Goal: Task Accomplishment & Management: Use online tool/utility

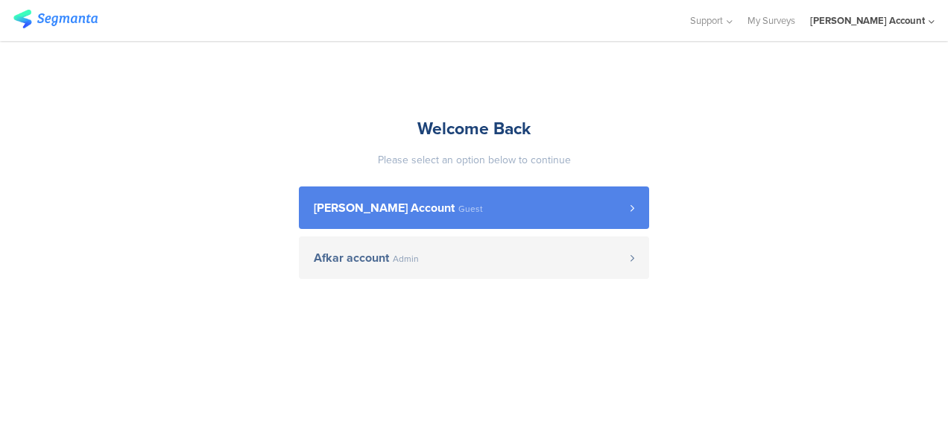
click at [443, 202] on span "[PERSON_NAME] Account" at bounding box center [384, 208] width 141 height 12
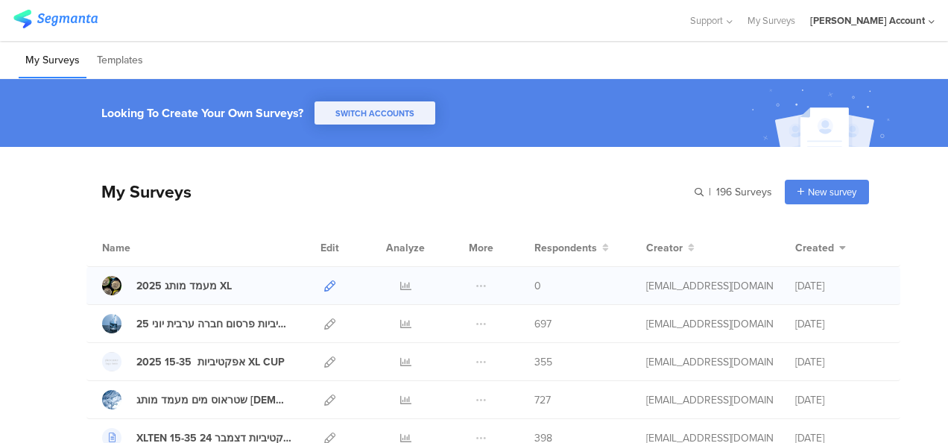
click at [324, 286] on icon at bounding box center [329, 285] width 11 height 11
click at [324, 281] on icon at bounding box center [329, 285] width 11 height 11
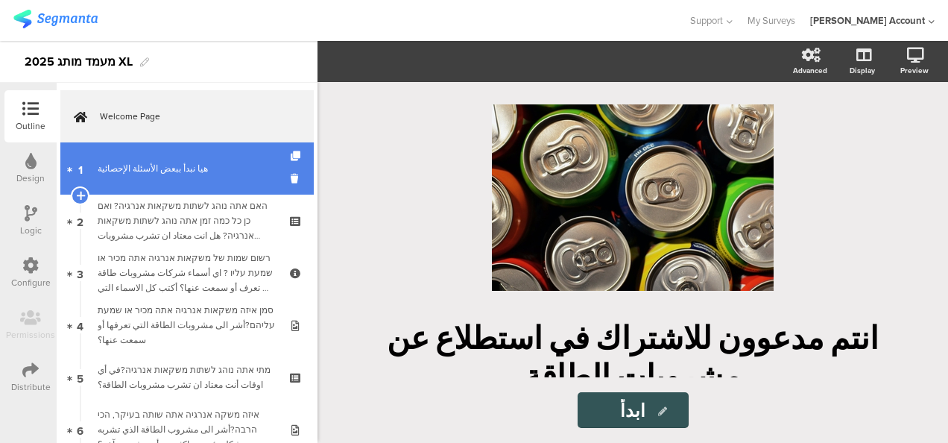
click at [203, 173] on div "هيا نبدأ ببعض الأسئلة الإحصائية" at bounding box center [187, 168] width 178 height 15
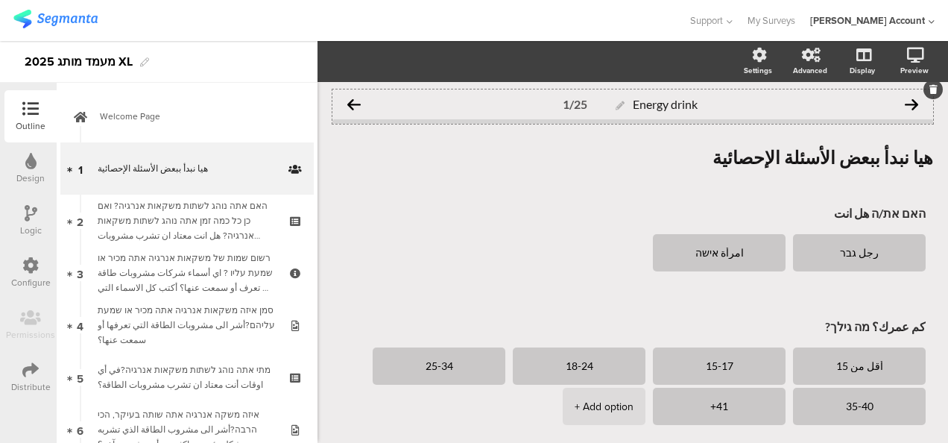
click at [354, 100] on icon at bounding box center [353, 104] width 13 height 13
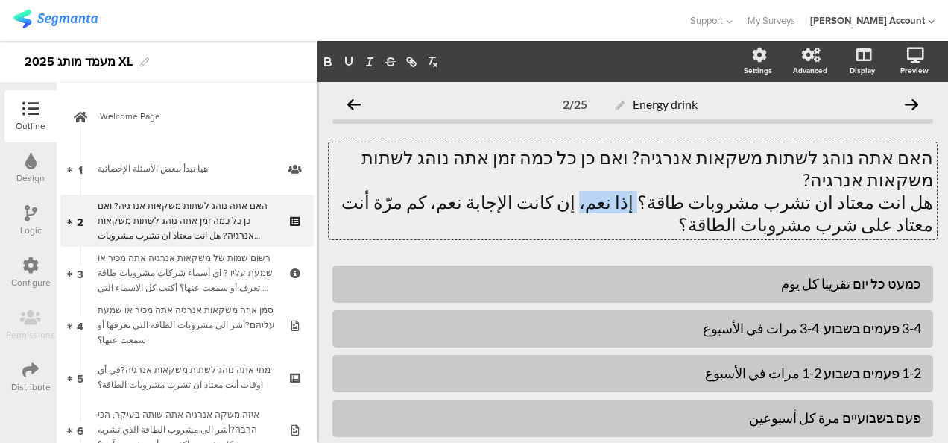
drag, startPoint x: 657, startPoint y: 184, endPoint x: 699, endPoint y: 183, distance: 42.5
click at [699, 183] on div "האם אתה נוהג לשתות משקאות אנרגיה? ואם כן כל כמה זמן אתה נוהג לשתות משקאות אנרגי…" at bounding box center [633, 190] width 608 height 97
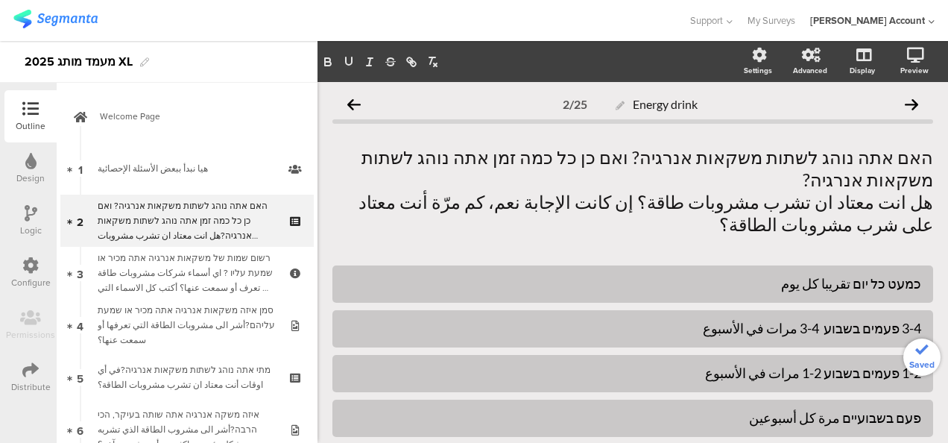
click at [670, 223] on div "האם אתה נוהג לשתות משקאות אנרגיה? ואם כן כל כמה זמן אתה נוהג לשתות משקאות אנרגי…" at bounding box center [633, 190] width 601 height 119
click at [358, 101] on icon at bounding box center [353, 104] width 13 height 13
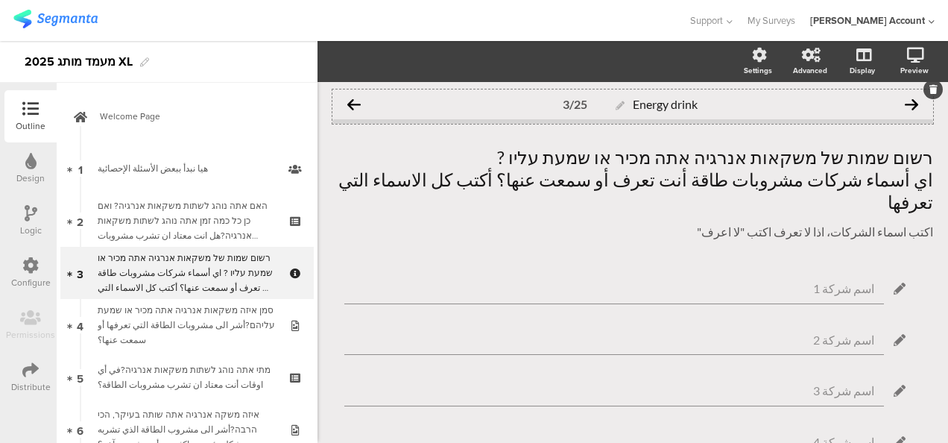
click at [356, 103] on icon at bounding box center [353, 104] width 13 height 13
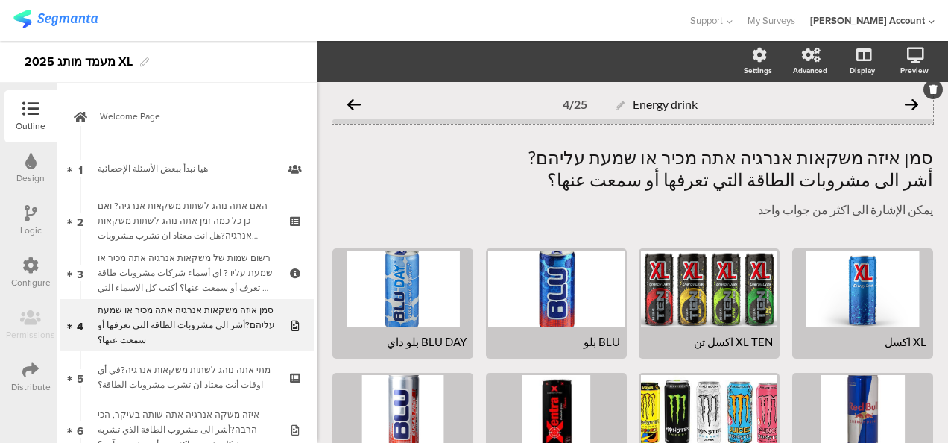
click at [361, 104] on icon at bounding box center [353, 104] width 13 height 13
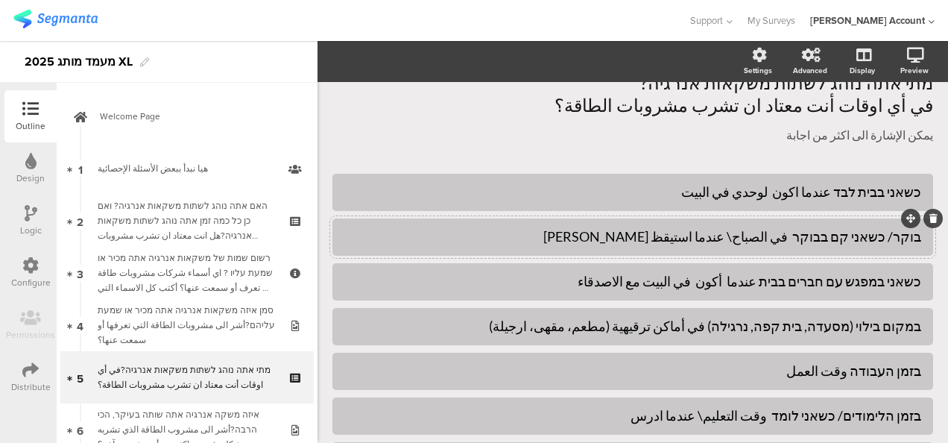
scroll to position [149, 0]
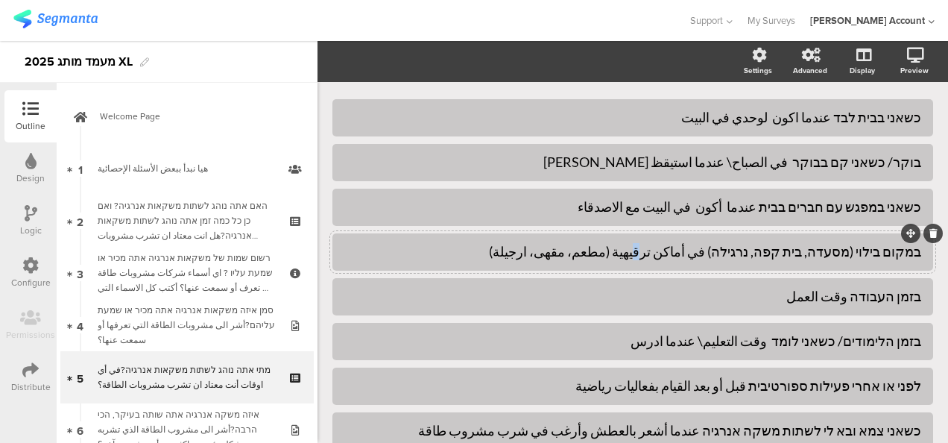
click at [683, 251] on div "במקום בילוי (מסעדה, בית קפה, נרגילה) في أماكن ترقيهية (مطعم، مقهى، ارجيلة)" at bounding box center [632, 251] width 577 height 17
click at [327, 289] on div "Energy drink 5/25 מתי אתה נוהג לשתות משקאות אנרגיה? في أي اوقات أنت معتاد ان تش…" at bounding box center [633, 311] width 631 height 756
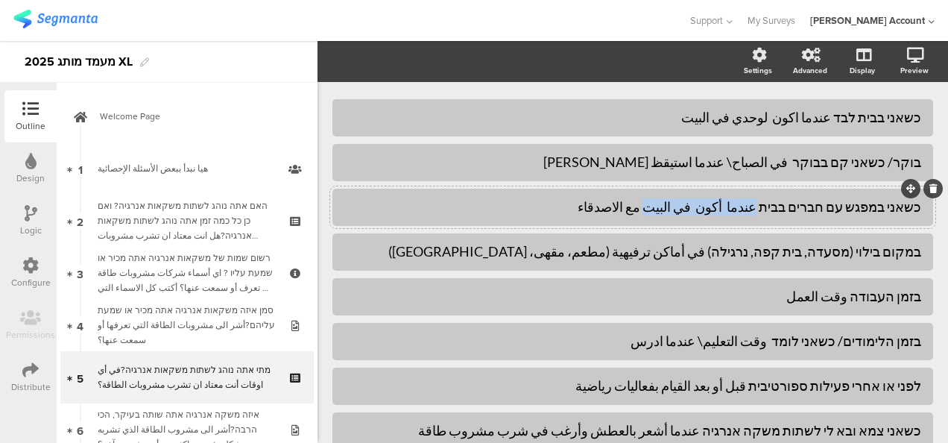
drag, startPoint x: 681, startPoint y: 207, endPoint x: 774, endPoint y: 207, distance: 92.5
click at [774, 207] on div "כשאני במפגש עם חברים בבית عندما أكون في البيت مع الاصدقاء" at bounding box center [632, 206] width 577 height 17
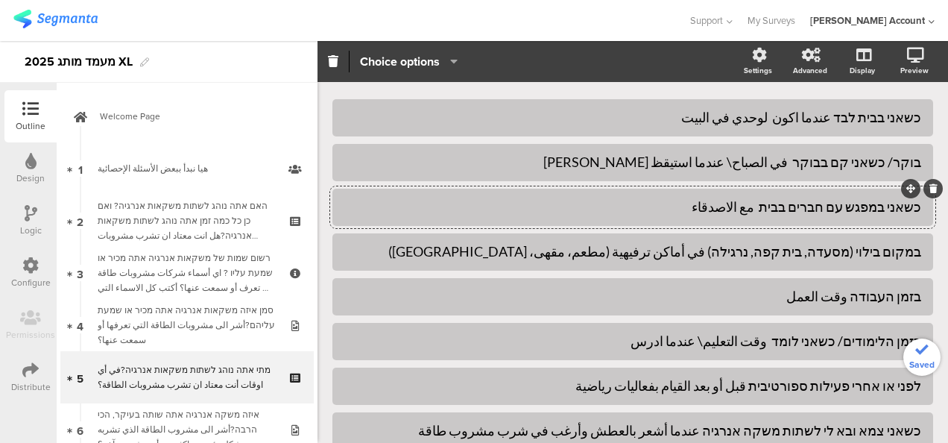
click at [711, 210] on div "כשאני במפגש עם חברים בבית مع الاصدقاء" at bounding box center [632, 206] width 577 height 17
drag, startPoint x: 690, startPoint y: 206, endPoint x: 661, endPoint y: 210, distance: 29.4
click at [661, 210] on div "כשאני במפגש עם חברים בבית مع الاصدقاء عندما أكون في البيت" at bounding box center [632, 206] width 577 height 17
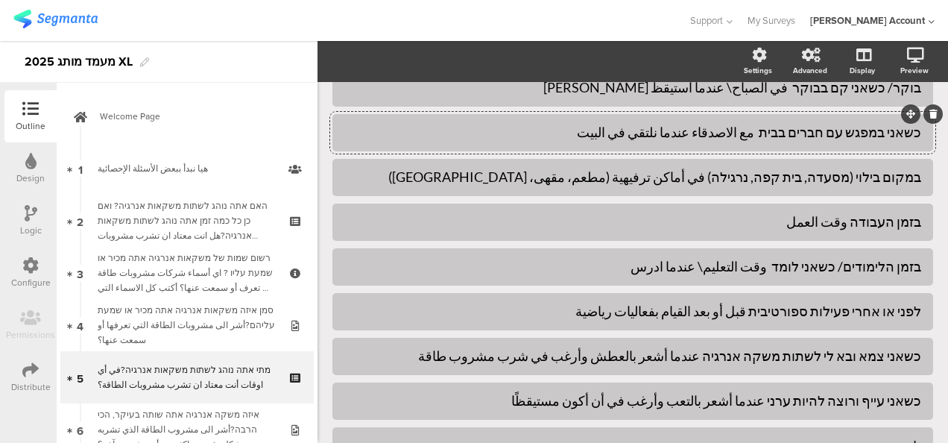
scroll to position [373, 0]
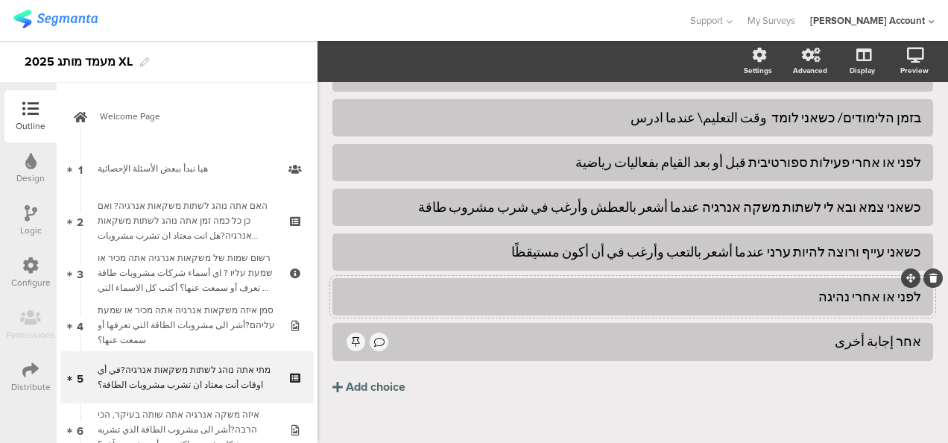
click at [801, 297] on div "לפני או אחרי נהיגה" at bounding box center [632, 296] width 577 height 17
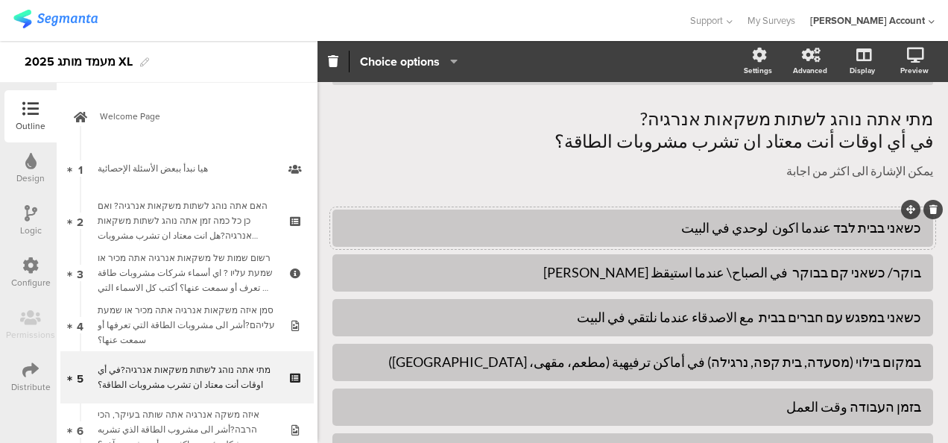
scroll to position [0, 0]
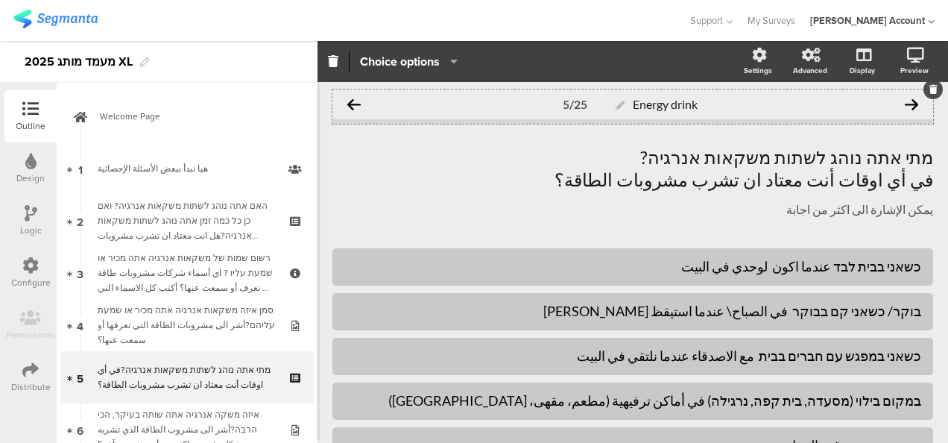
click at [357, 103] on icon at bounding box center [353, 104] width 13 height 13
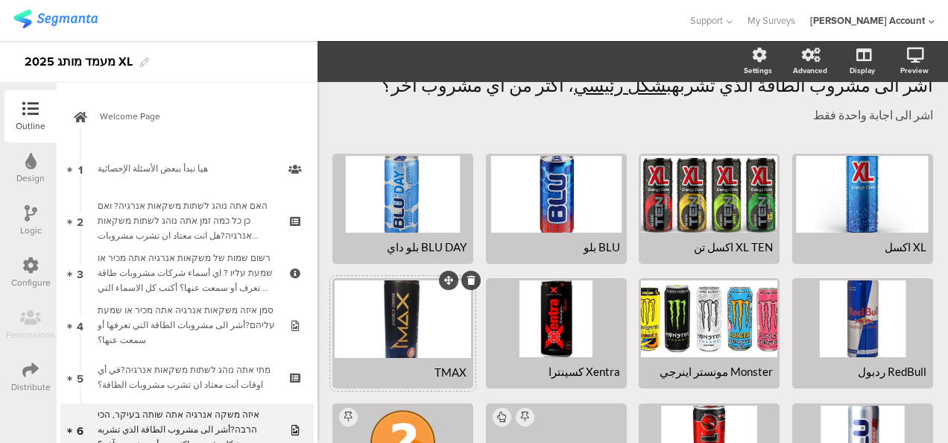
scroll to position [149, 0]
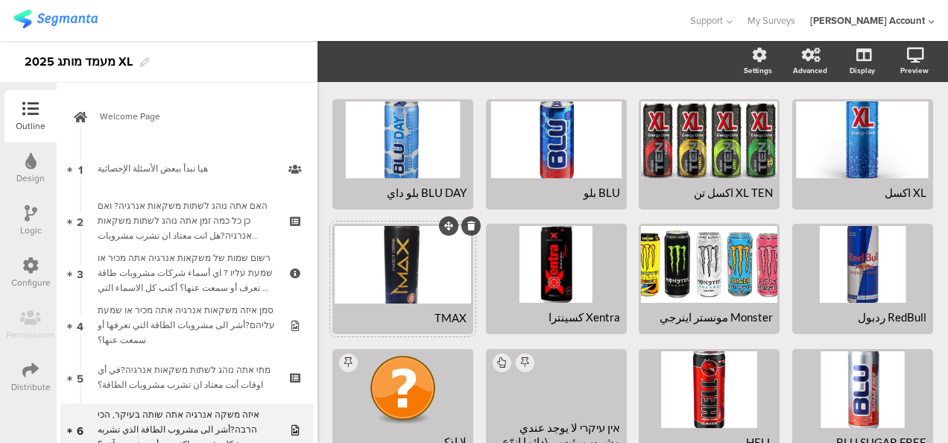
click at [411, 313] on div "TMAX" at bounding box center [403, 317] width 128 height 13
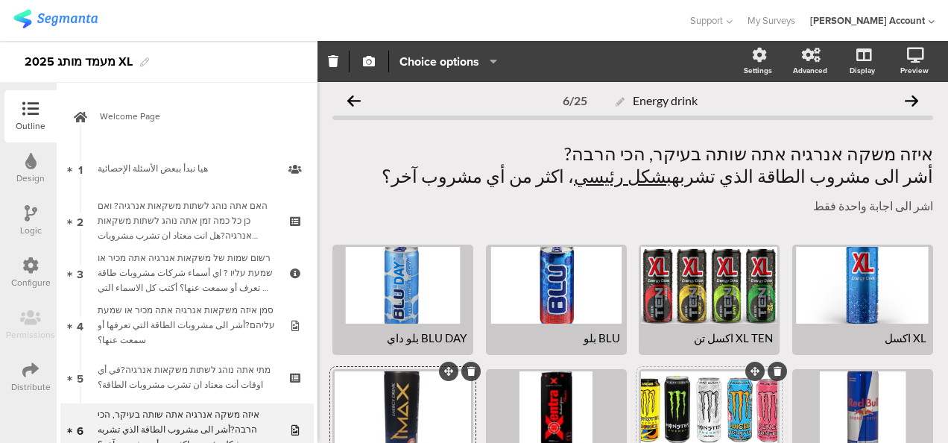
scroll to position [0, 0]
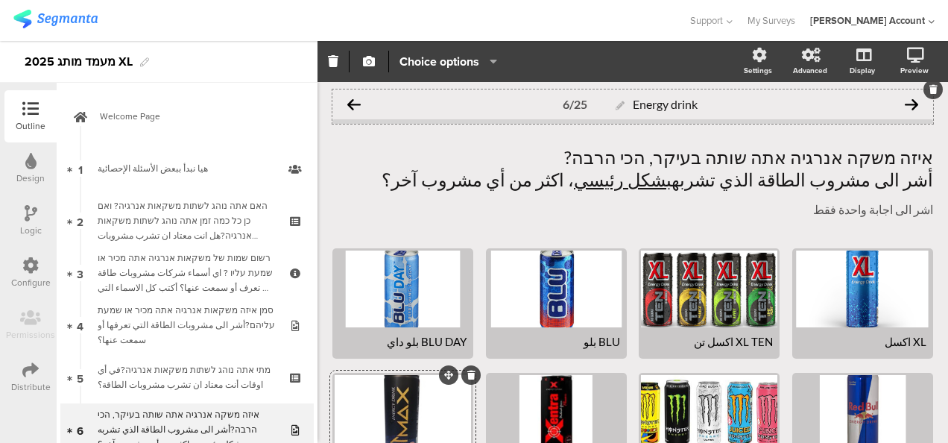
click at [356, 105] on icon at bounding box center [353, 104] width 13 height 13
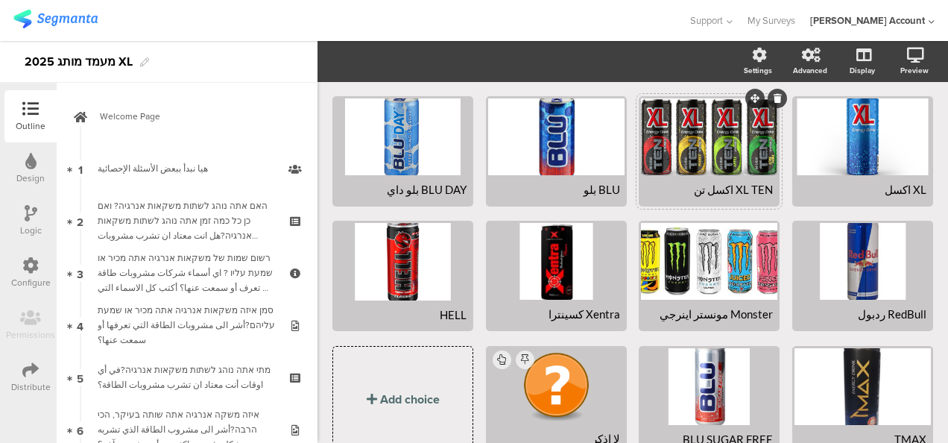
scroll to position [219, 0]
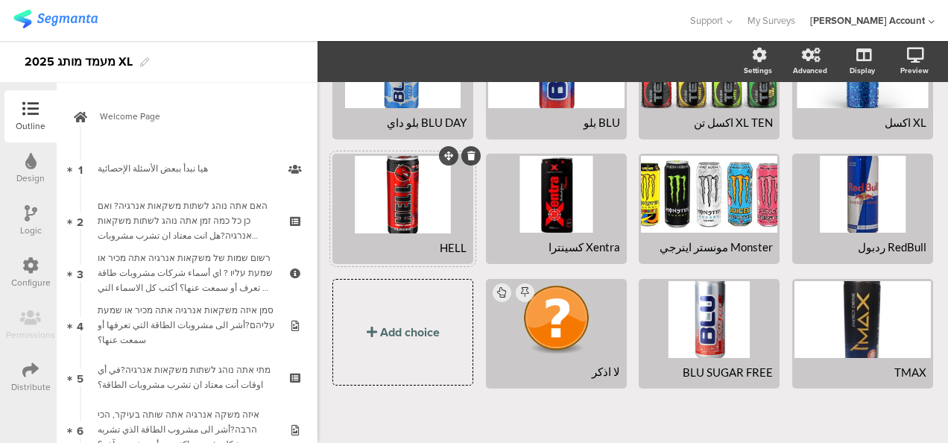
click at [406, 241] on div "HELL" at bounding box center [403, 247] width 128 height 13
click at [836, 368] on div "TMAX" at bounding box center [863, 371] width 128 height 13
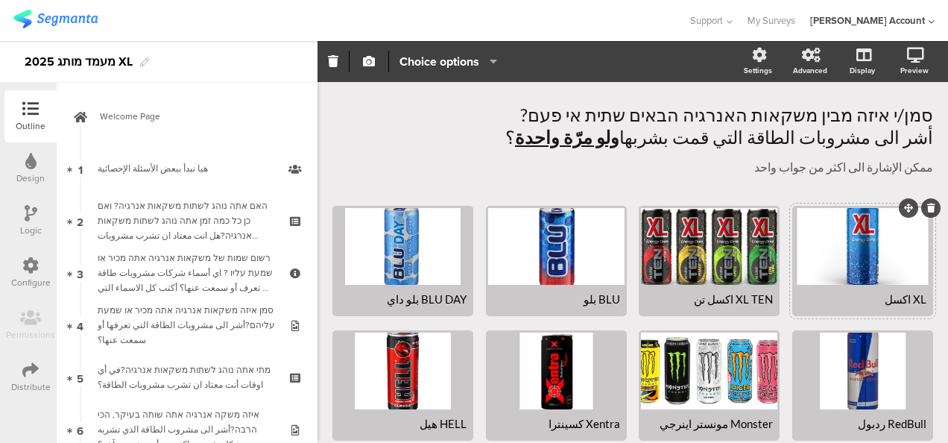
scroll to position [0, 0]
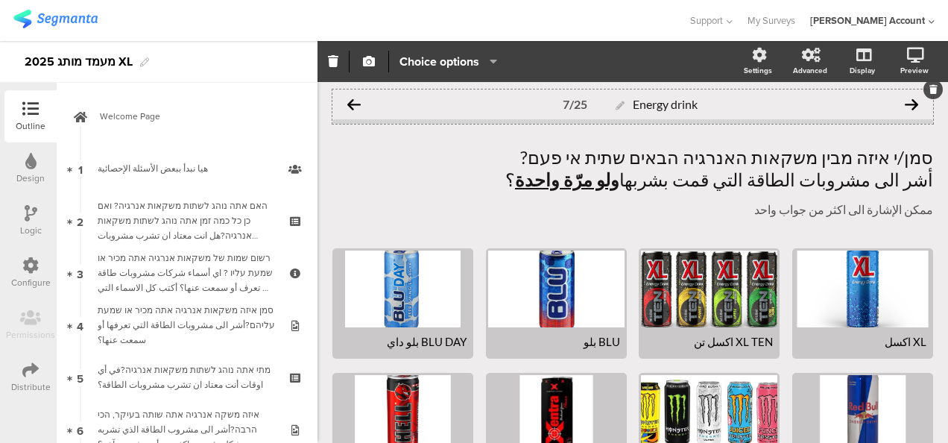
click at [353, 103] on icon at bounding box center [353, 104] width 13 height 13
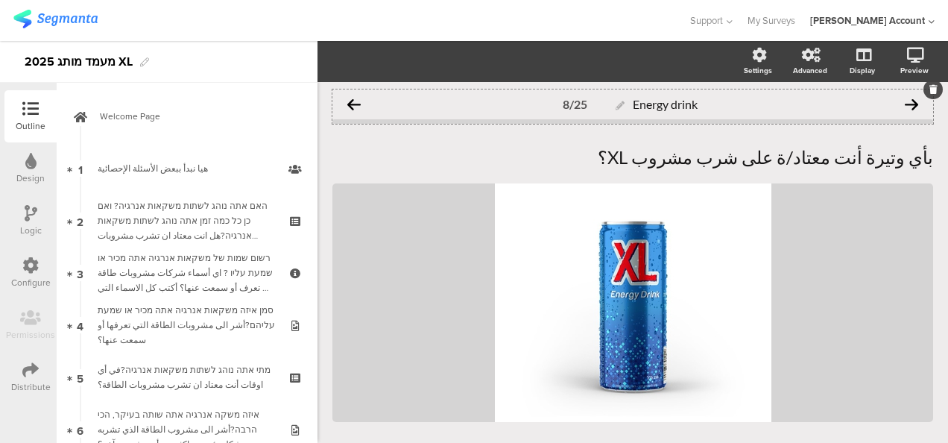
click at [905, 104] on icon at bounding box center [911, 104] width 13 height 13
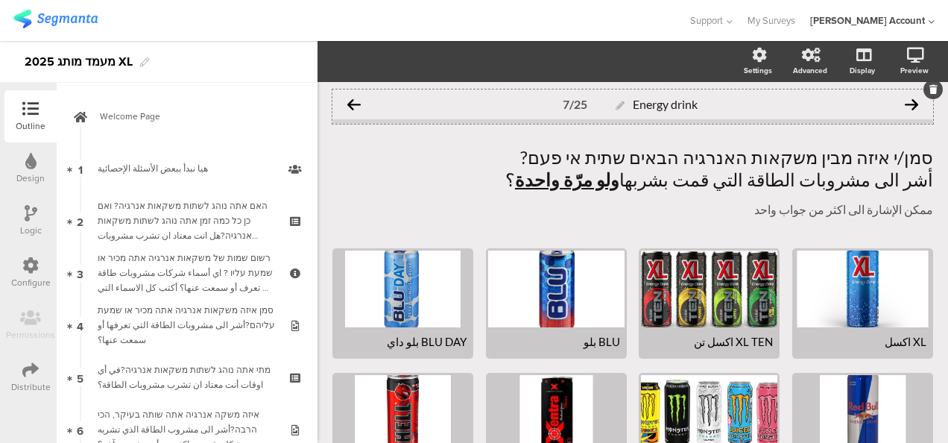
click at [350, 103] on icon at bounding box center [353, 104] width 13 height 13
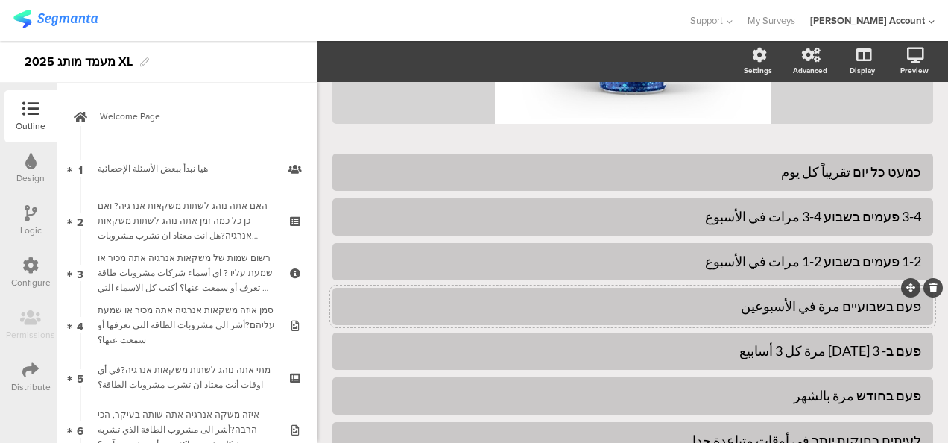
scroll to position [373, 0]
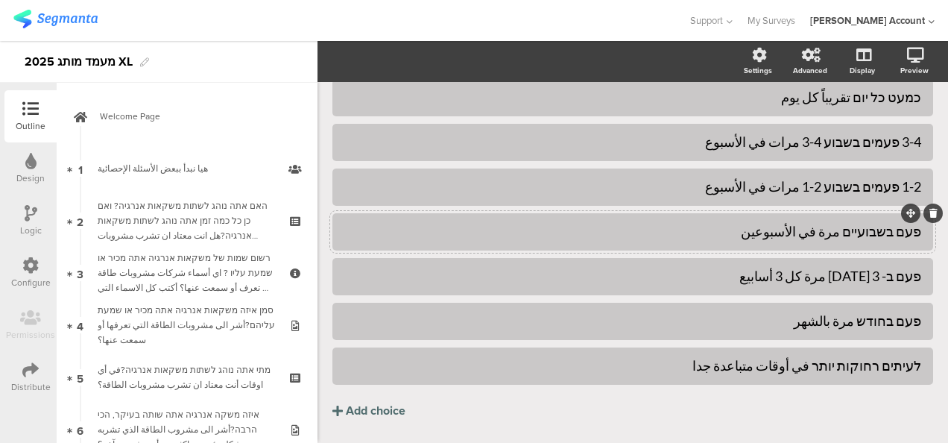
click at [771, 231] on div "פעם בשבועיים مرة في الأسبوعين" at bounding box center [632, 231] width 577 height 17
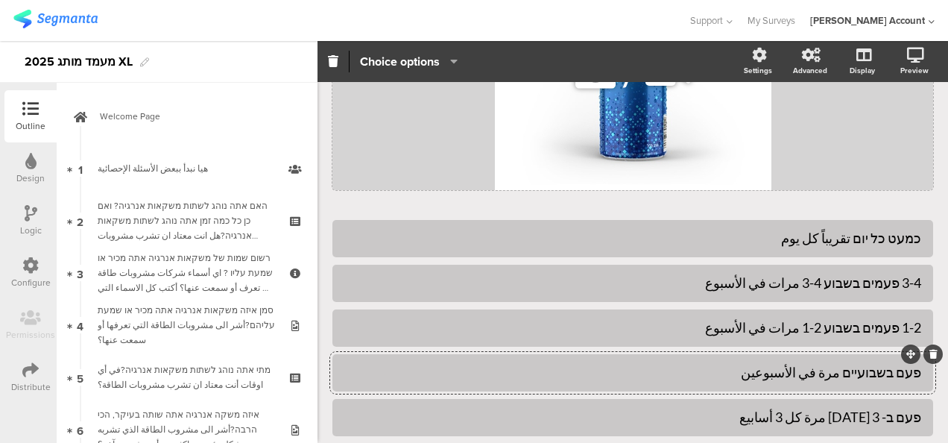
scroll to position [0, 0]
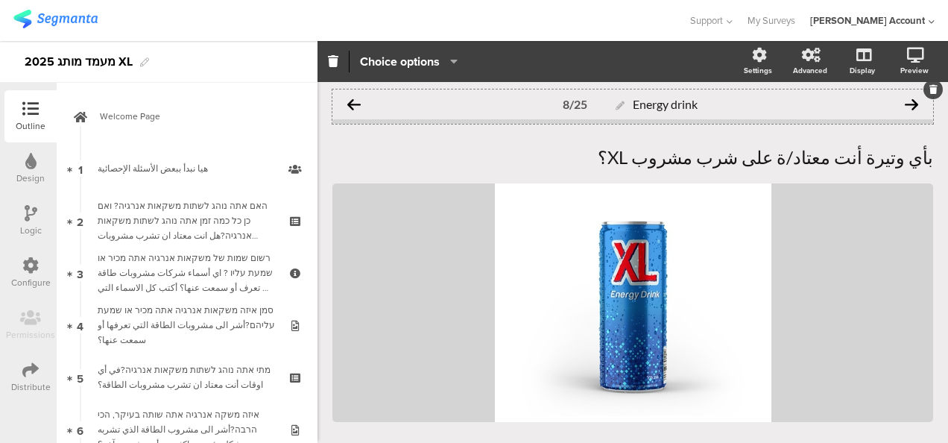
click at [356, 103] on icon at bounding box center [353, 104] width 13 height 13
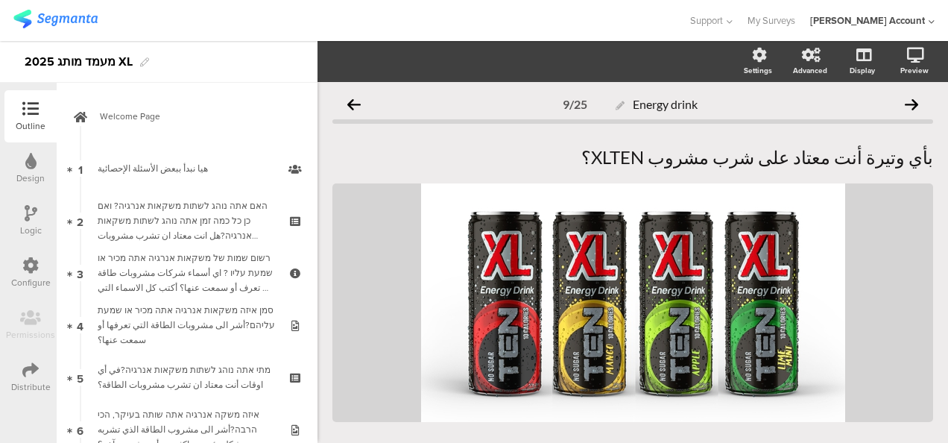
click at [356, 103] on icon at bounding box center [353, 104] width 13 height 13
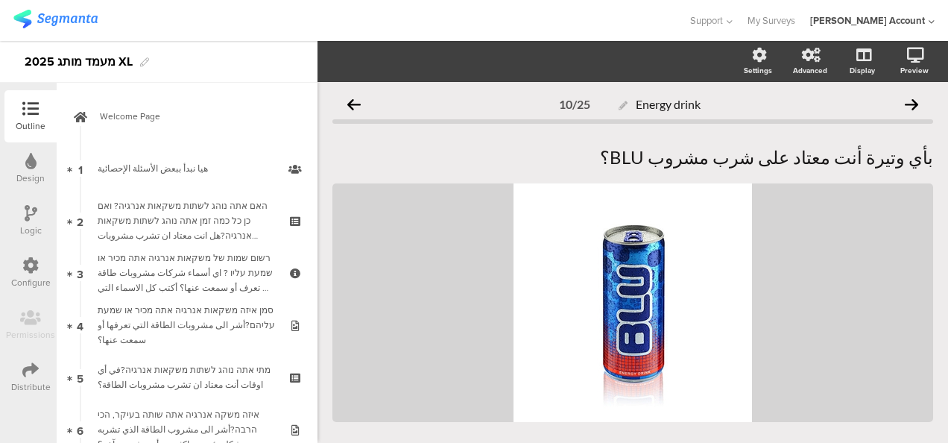
click at [356, 103] on icon at bounding box center [353, 104] width 13 height 13
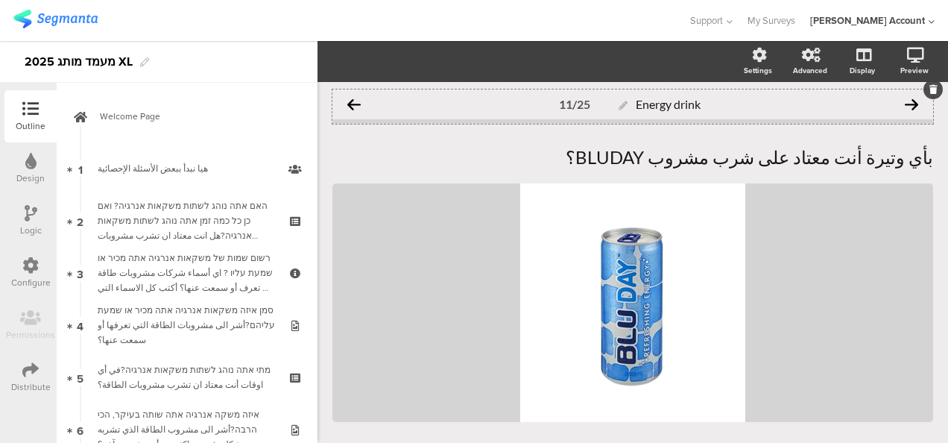
click at [356, 104] on icon at bounding box center [353, 104] width 13 height 13
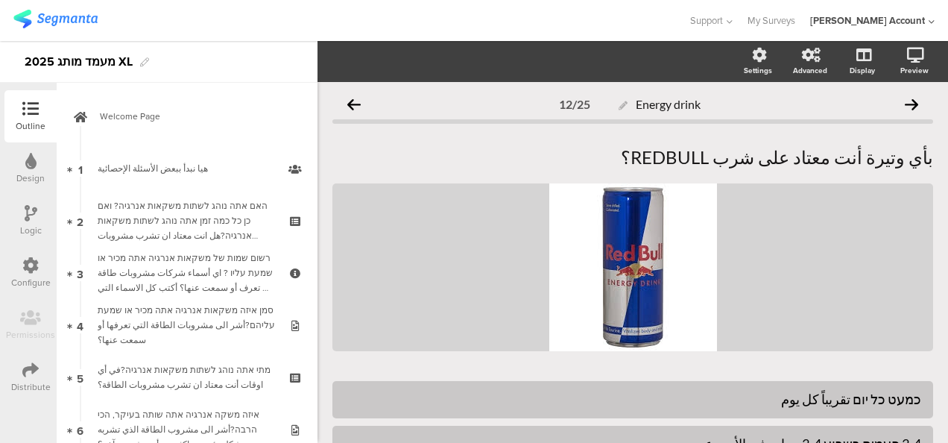
click at [356, 104] on icon at bounding box center [353, 104] width 13 height 13
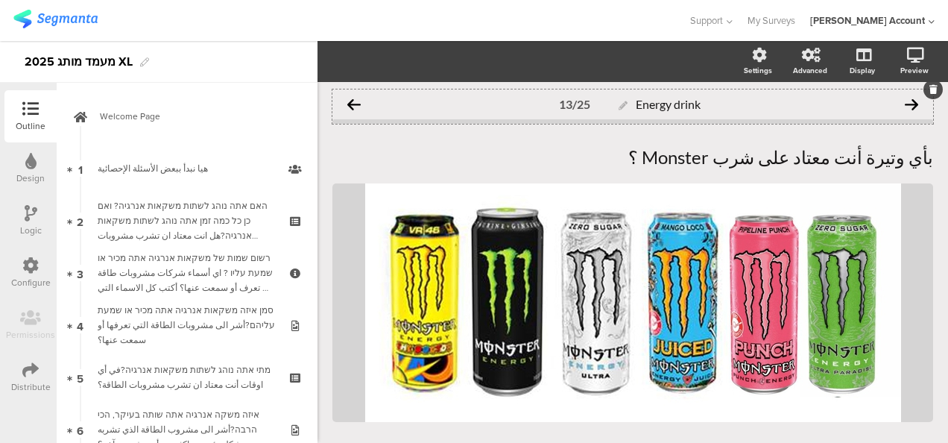
click at [354, 106] on icon at bounding box center [353, 104] width 13 height 13
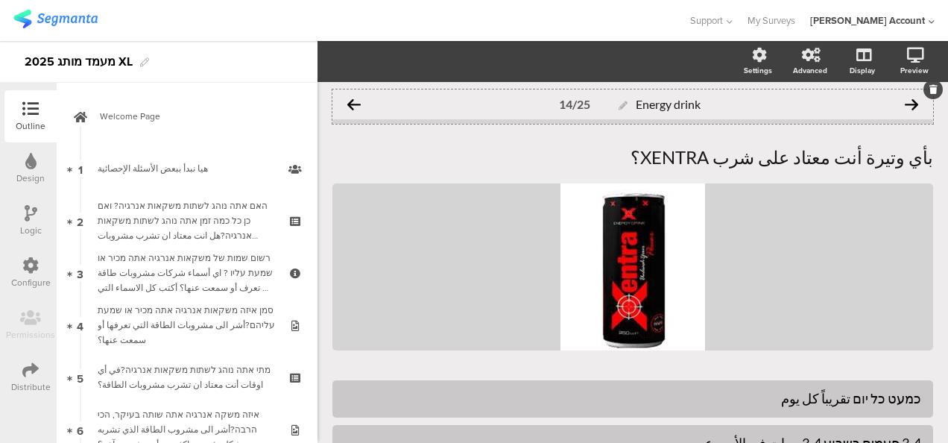
click at [905, 106] on icon at bounding box center [911, 104] width 13 height 13
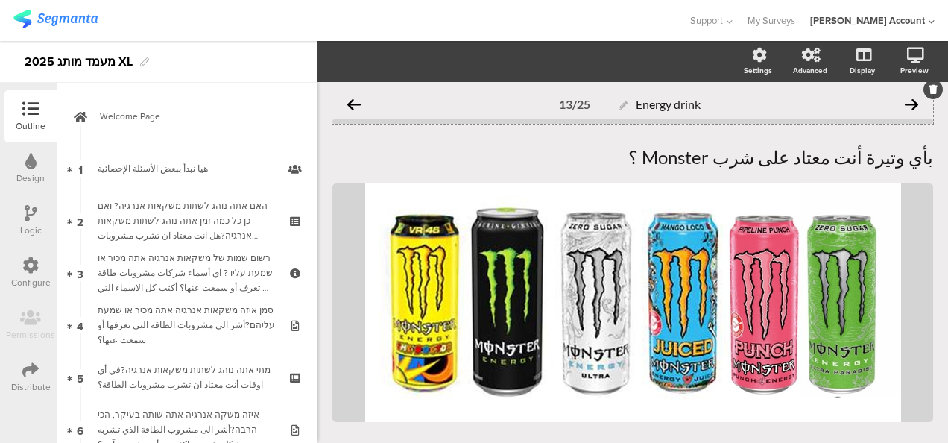
click at [356, 104] on icon at bounding box center [353, 104] width 13 height 13
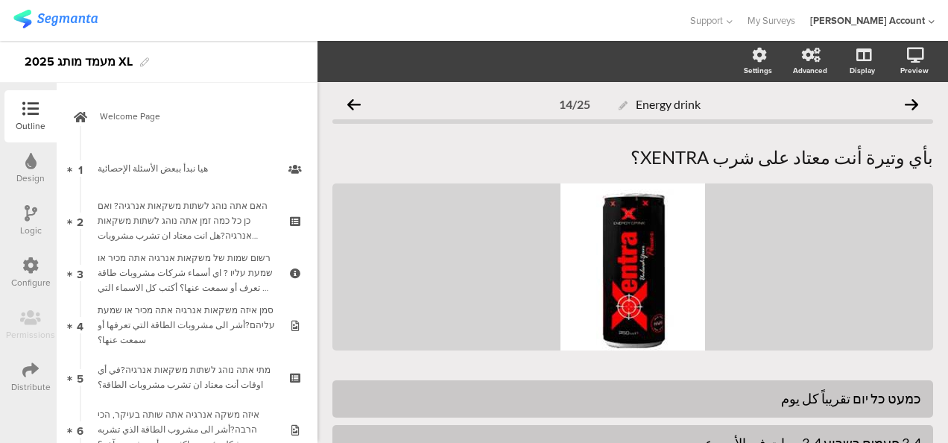
click at [356, 104] on icon at bounding box center [353, 104] width 13 height 13
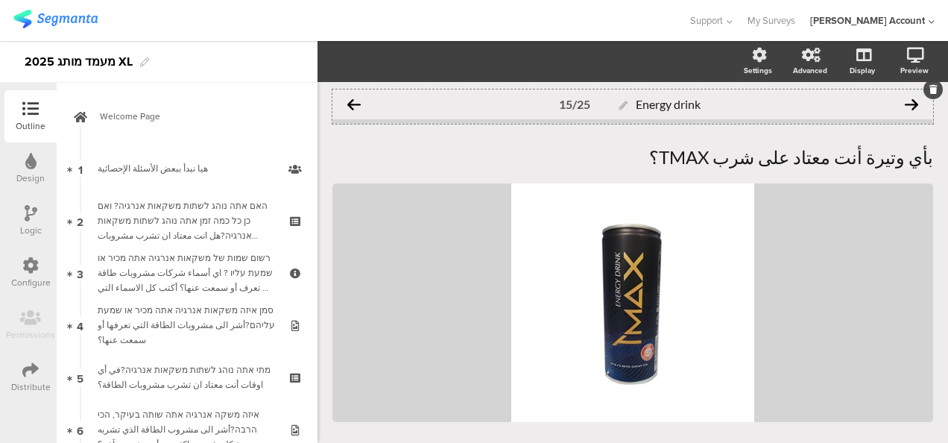
click at [353, 106] on icon at bounding box center [353, 104] width 13 height 13
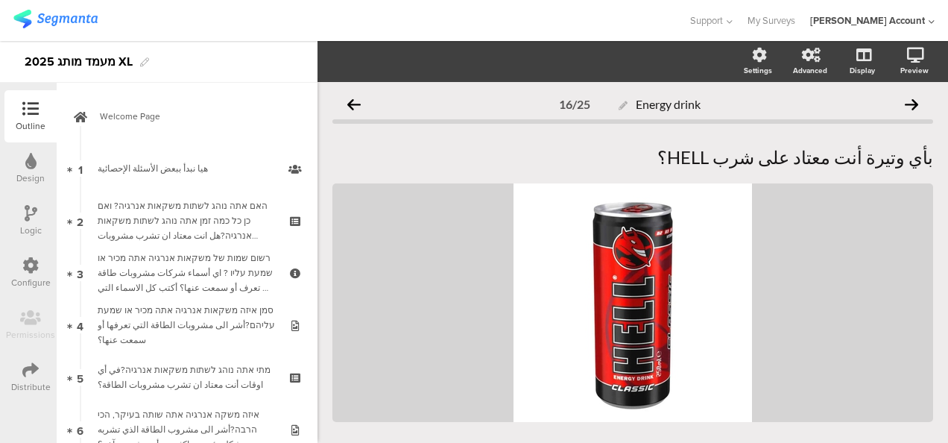
click at [353, 106] on icon at bounding box center [353, 104] width 13 height 13
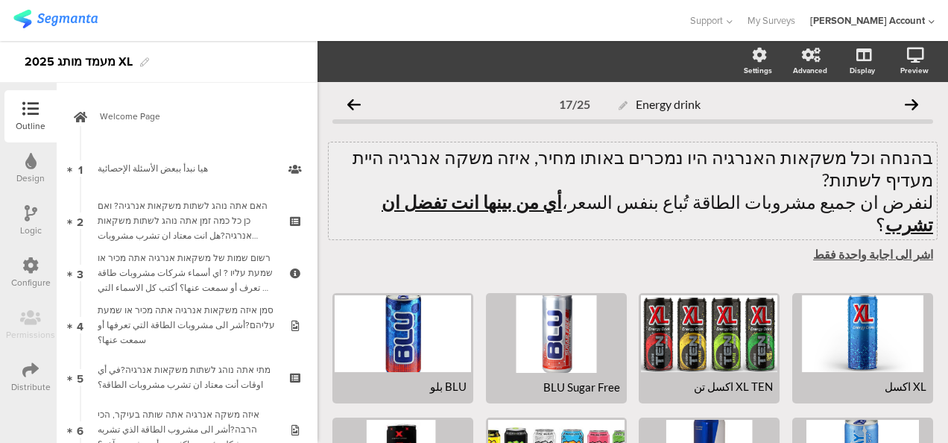
click at [523, 181] on div "בהנחה וכל משקאות האנרגיה היו נמכרים באותו מחיר, איזה משקה אנרגיה היית מעדיף לשת…" at bounding box center [633, 190] width 608 height 97
click at [521, 191] on u "أي من بينها انت تفضل ان تشرب" at bounding box center [655, 213] width 555 height 44
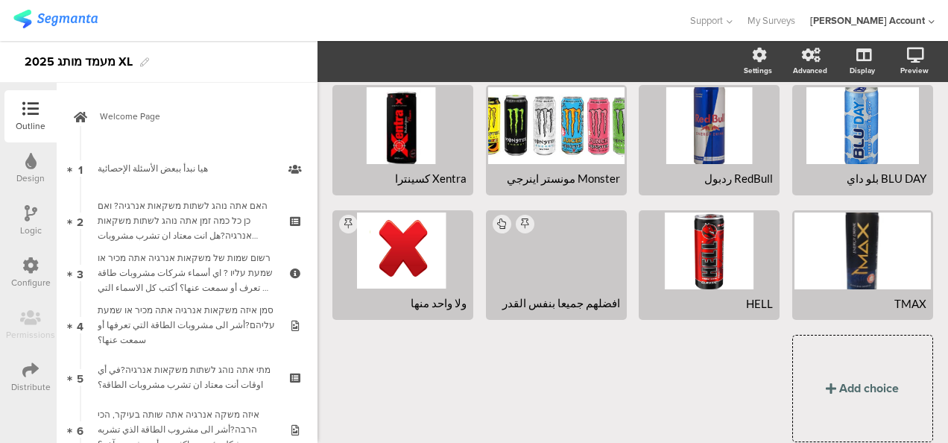
scroll to position [336, 0]
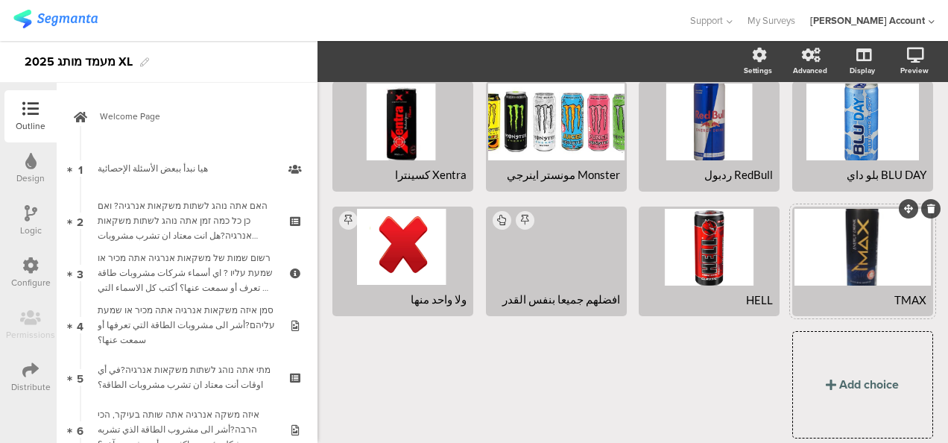
click at [871, 293] on div "TMAX" at bounding box center [863, 299] width 128 height 13
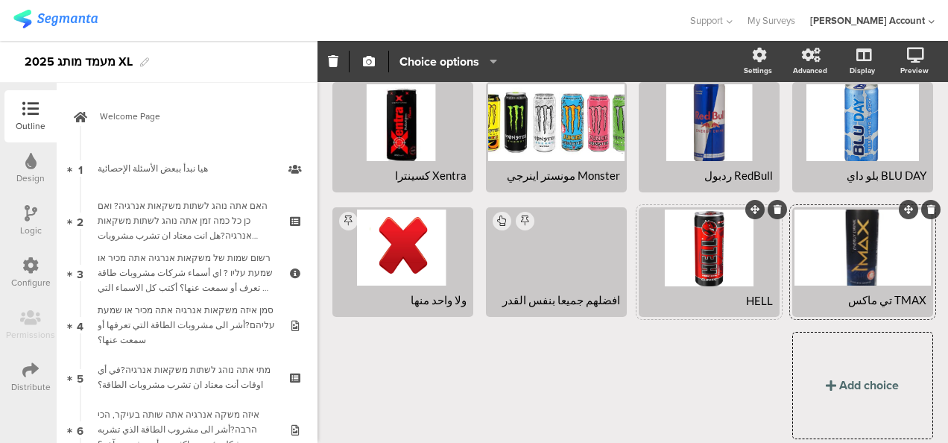
click at [729, 294] on div "HELL" at bounding box center [710, 300] width 128 height 13
click at [561, 334] on div "XL اكسل XL TEN اكسل تن" at bounding box center [627, 204] width 613 height 494
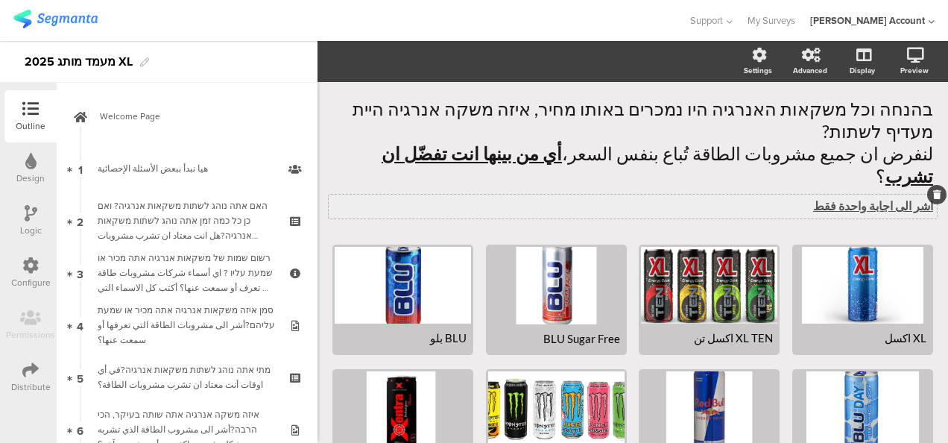
scroll to position [0, 0]
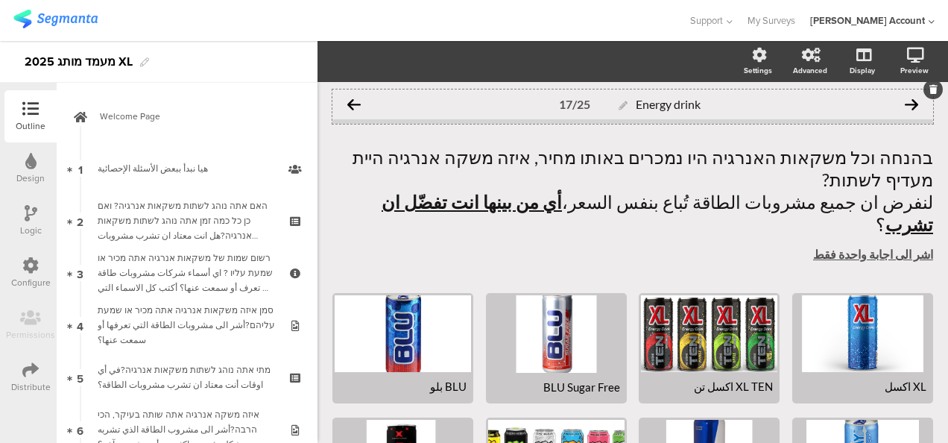
click at [352, 101] on icon at bounding box center [353, 104] width 13 height 13
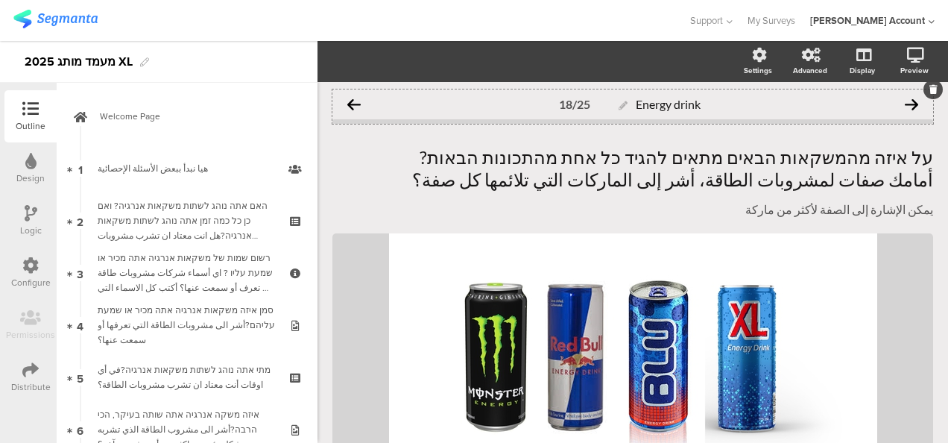
click at [354, 103] on icon at bounding box center [353, 104] width 13 height 13
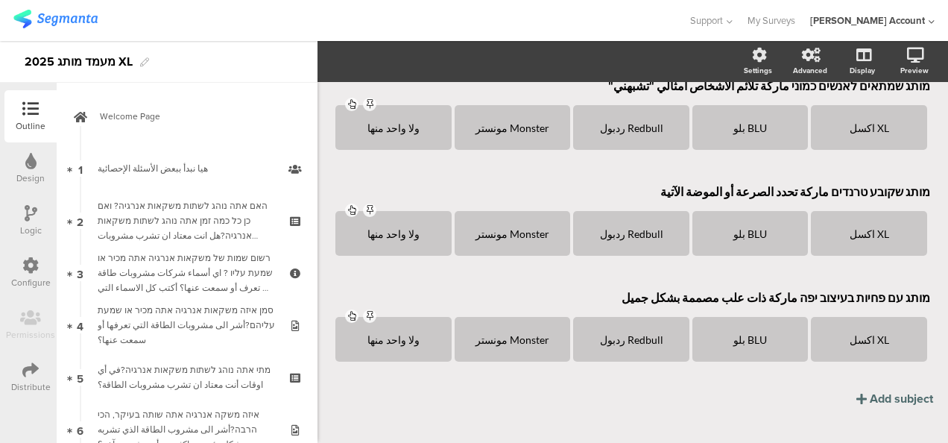
scroll to position [854, 0]
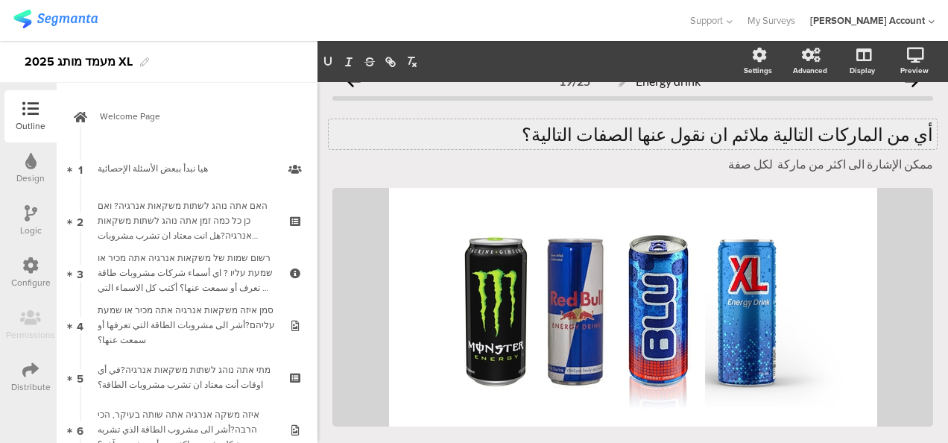
scroll to position [0, 0]
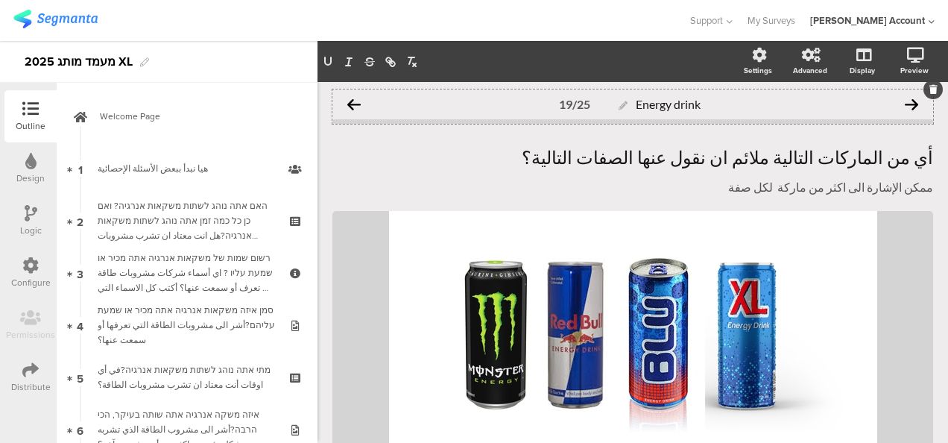
click at [358, 103] on icon at bounding box center [353, 104] width 13 height 13
click at [905, 98] on icon at bounding box center [911, 104] width 13 height 13
click at [359, 104] on icon at bounding box center [353, 104] width 13 height 13
click at [353, 102] on icon at bounding box center [353, 104] width 13 height 13
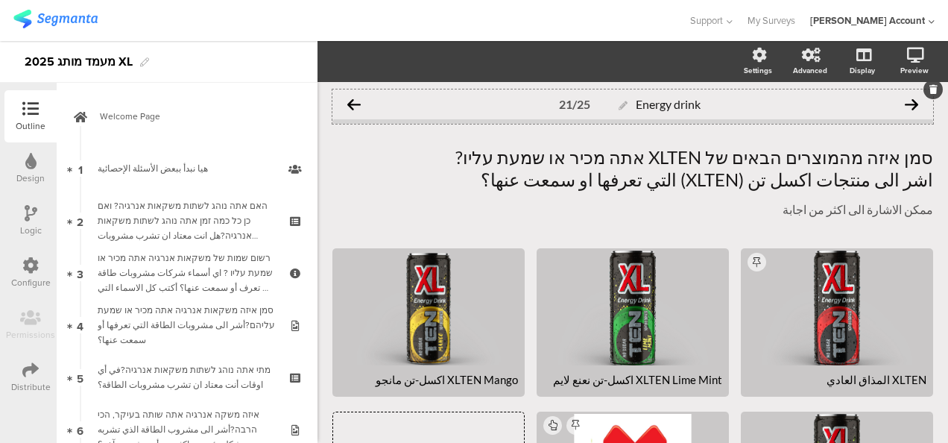
click at [351, 104] on icon at bounding box center [353, 104] width 13 height 13
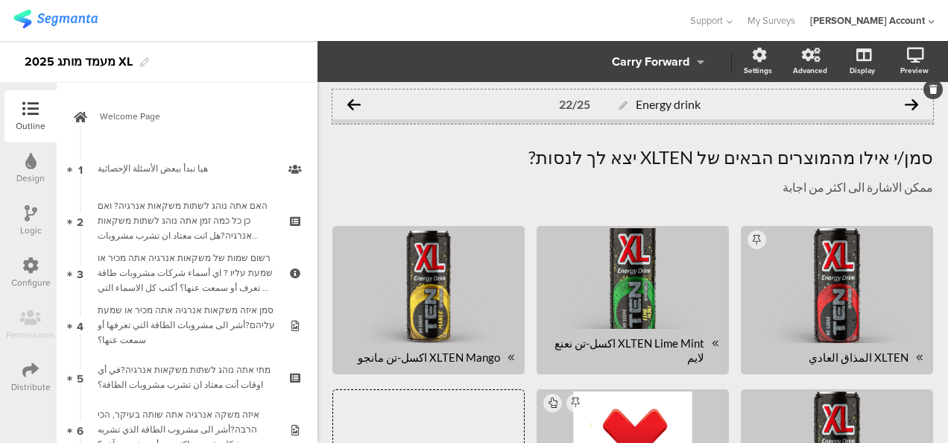
click at [905, 103] on icon at bounding box center [911, 104] width 13 height 13
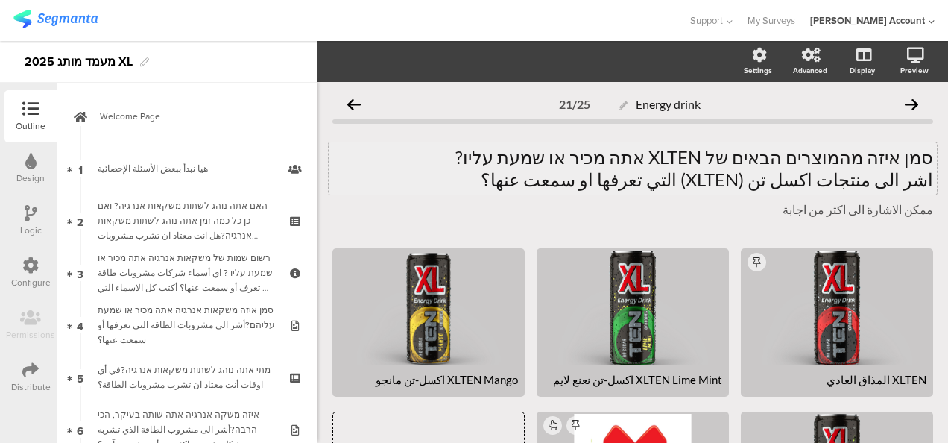
click at [904, 179] on p "اشر الى منتجات اكسل تن (XLTEN) التي تعرفها او سمعت عنها؟" at bounding box center [633, 180] width 601 height 22
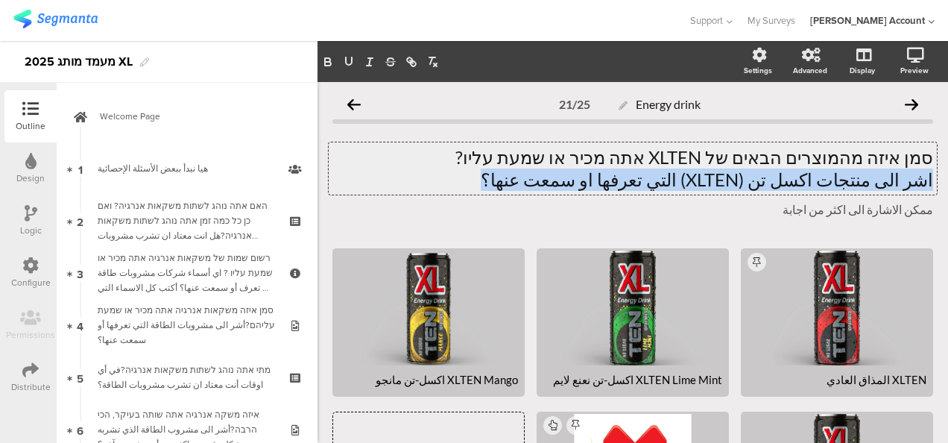
click at [904, 179] on p "اشر الى منتجات اكسل تن (XLTEN) التي تعرفها او سمعت عنها؟" at bounding box center [633, 180] width 601 height 22
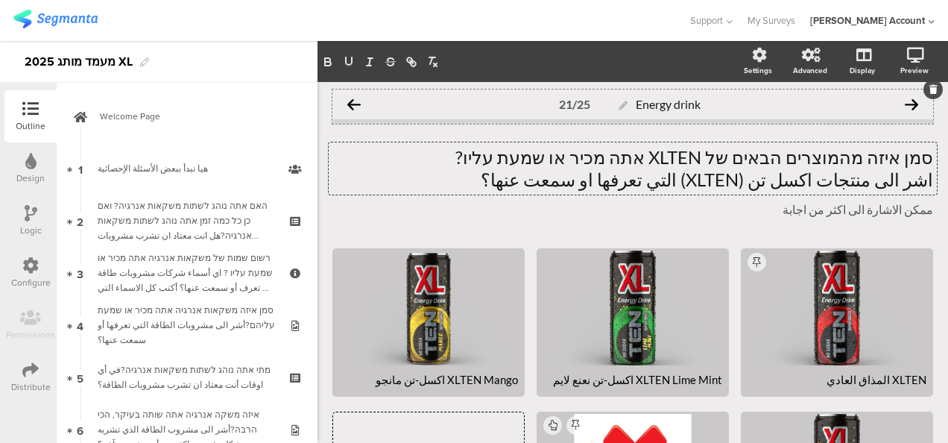
click at [356, 100] on icon at bounding box center [353, 104] width 13 height 13
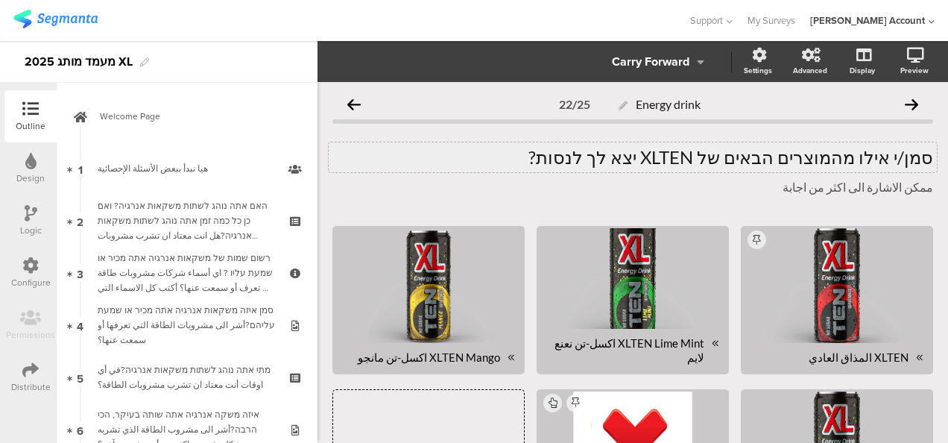
click at [574, 157] on div "סמן/י אילו מהמוצרים הבאים של XLTEN יצא לך לנסות? סמן/י אילו מהמוצרים הבאים של X…" at bounding box center [633, 157] width 608 height 30
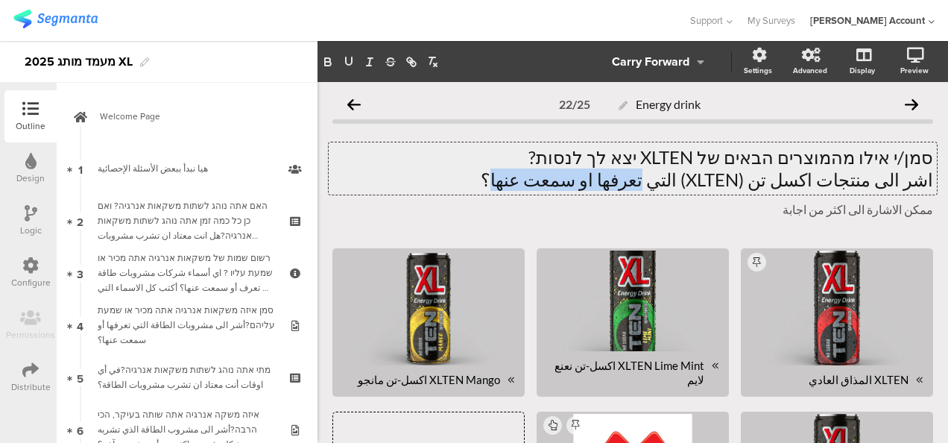
drag, startPoint x: 686, startPoint y: 179, endPoint x: 582, endPoint y: 184, distance: 104.5
click at [572, 182] on p "اشر الى منتجات اكسل تن (XLTEN) التي تعرفها او سمعت عنها؟" at bounding box center [633, 180] width 601 height 22
click at [611, 185] on p "اشر الى منتجات اكسل تن (XLTEN) التي جرّبتها\شربتعا؟" at bounding box center [633, 180] width 601 height 22
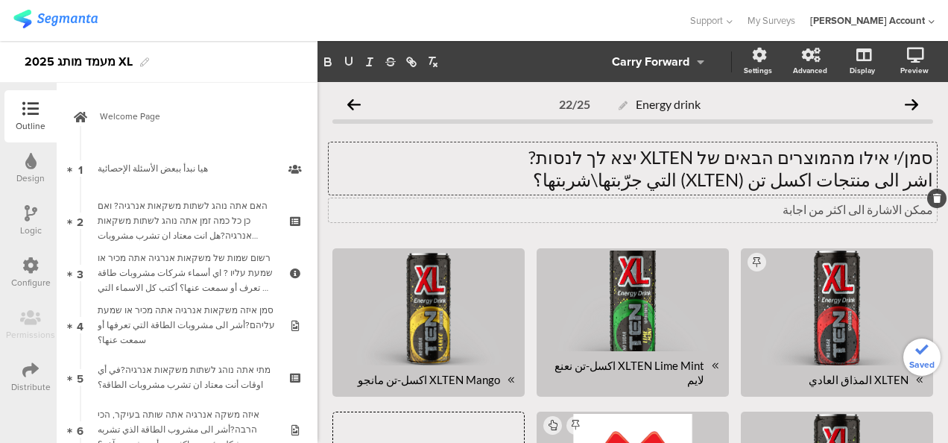
click at [544, 208] on div "ممكن الاشارة الى اكثر من اجابة ممكن الاشارة الى اكثر من اجابة" at bounding box center [633, 210] width 608 height 24
click at [936, 231] on div "Energy drink 22/25 סמן/י אילו מהמוצרים הבאים של XLTEN יצא לך לנסות? اشر الى منت…" at bounding box center [633, 352] width 631 height 540
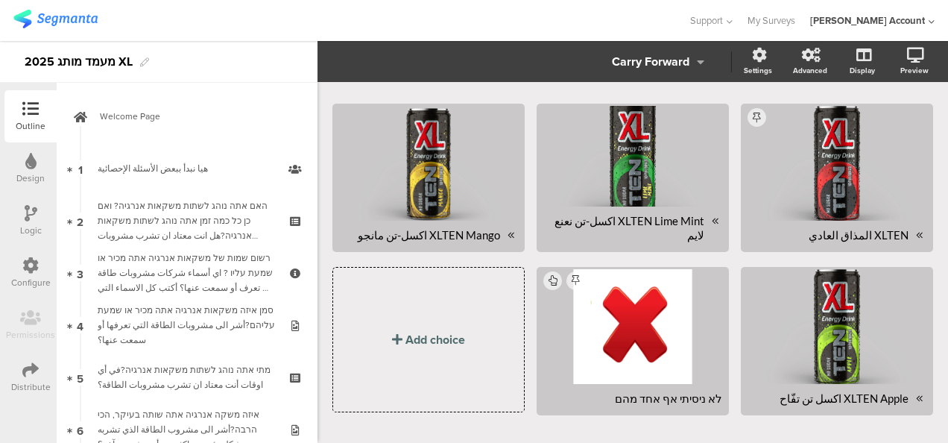
scroll to position [149, 0]
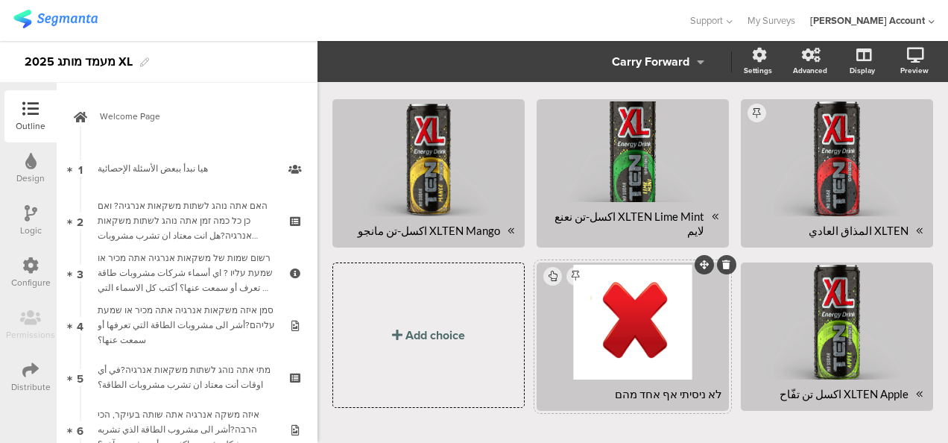
click at [620, 390] on div "לא ניסיתי אף אחד מהם" at bounding box center [633, 394] width 179 height 14
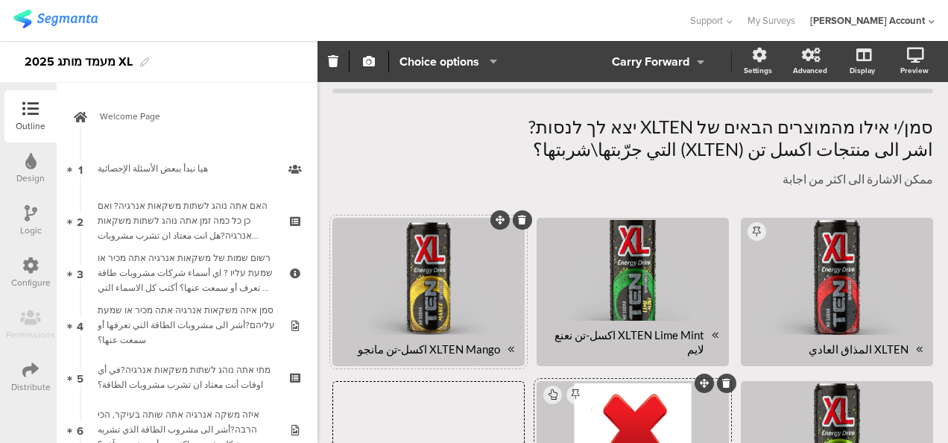
scroll to position [0, 0]
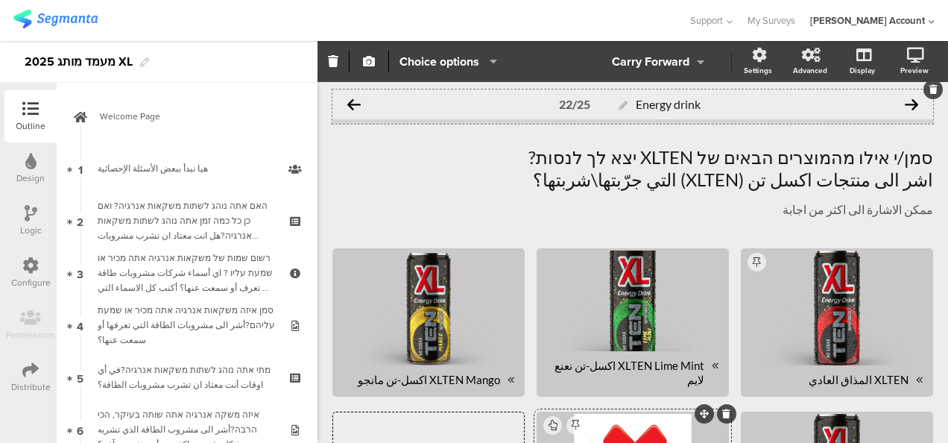
click at [356, 101] on icon at bounding box center [353, 104] width 13 height 13
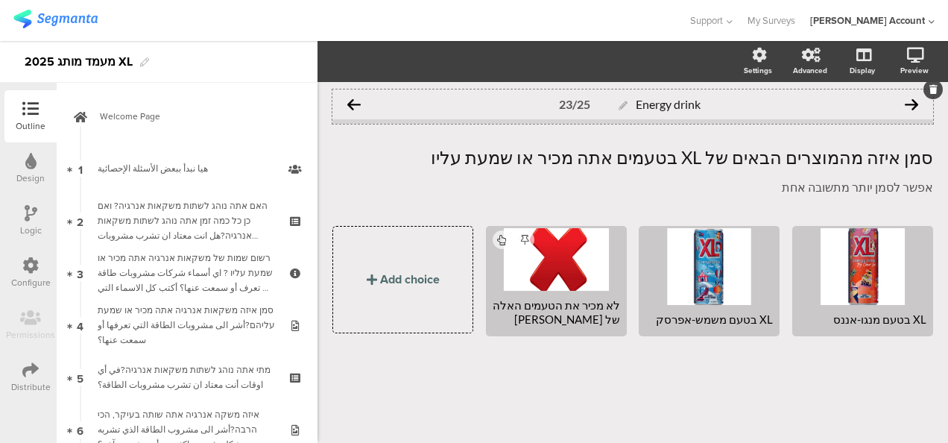
click at [913, 104] on icon at bounding box center [911, 104] width 13 height 13
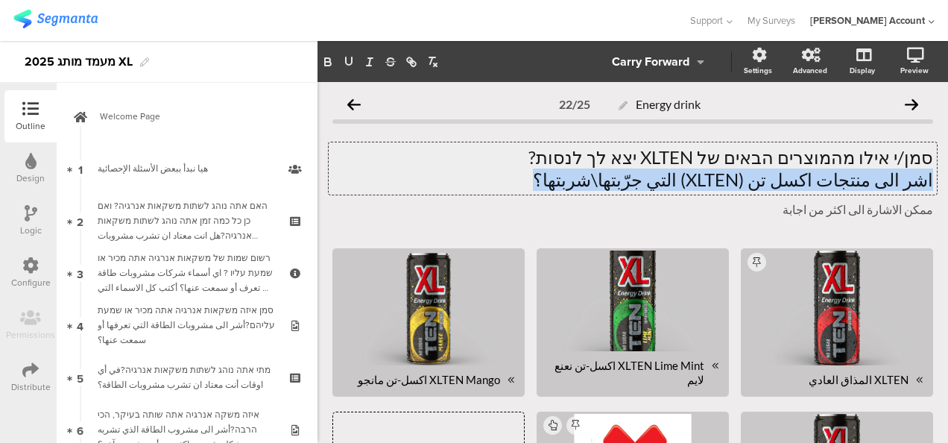
drag, startPoint x: 921, startPoint y: 176, endPoint x: 584, endPoint y: 182, distance: 337.1
click at [584, 182] on div "סמן/י אילו מהמוצרים הבאים של XLTEN יצא לך לנסות? اشر الى منتجات اكسل تن (XLTEN)…" at bounding box center [633, 168] width 608 height 52
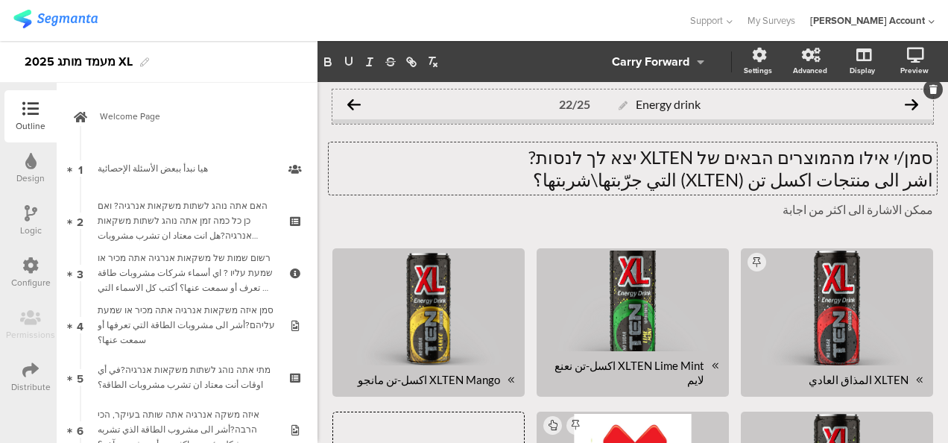
click at [355, 104] on icon at bounding box center [353, 104] width 13 height 13
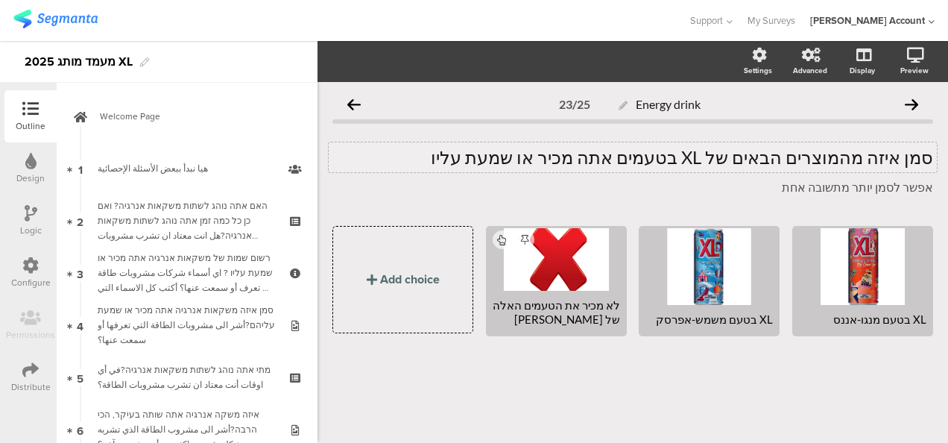
click at [498, 158] on div "סמן איזה מהמוצרים הבאים של XL בטעמים אתה מכיר או שמעת עליו סמן איזה מהמוצרים הב…" at bounding box center [633, 157] width 608 height 30
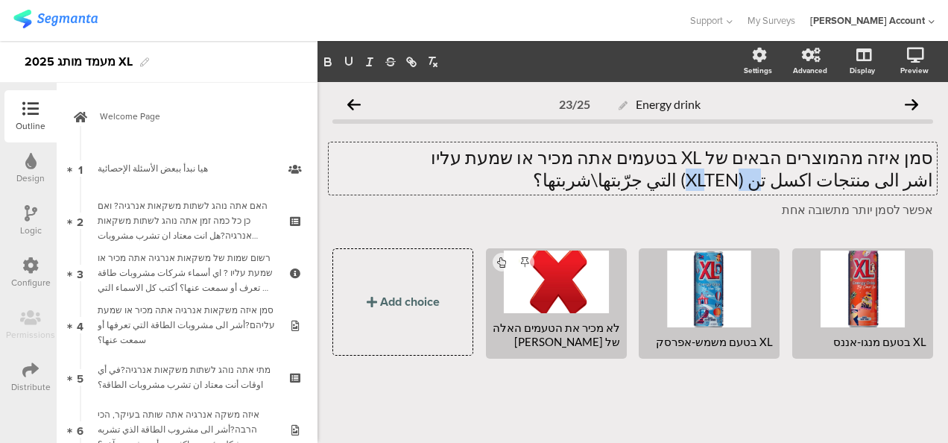
drag, startPoint x: 751, startPoint y: 179, endPoint x: 805, endPoint y: 180, distance: 54.5
click at [805, 180] on p "اشر الى منتجات اكسل تن (XLTEN) التي جرّبتها\شربتها؟" at bounding box center [633, 180] width 601 height 22
click at [756, 182] on p "اشر الى منتجات اكسل تن (XLTEN) التي جرّبتها\شربتها؟" at bounding box center [633, 180] width 601 height 22
drag, startPoint x: 755, startPoint y: 178, endPoint x: 786, endPoint y: 179, distance: 30.6
click at [786, 179] on p "اشر الى منتجات اكسل تن (XLTEN) التي جرّبتها\شربتها؟" at bounding box center [633, 180] width 601 height 22
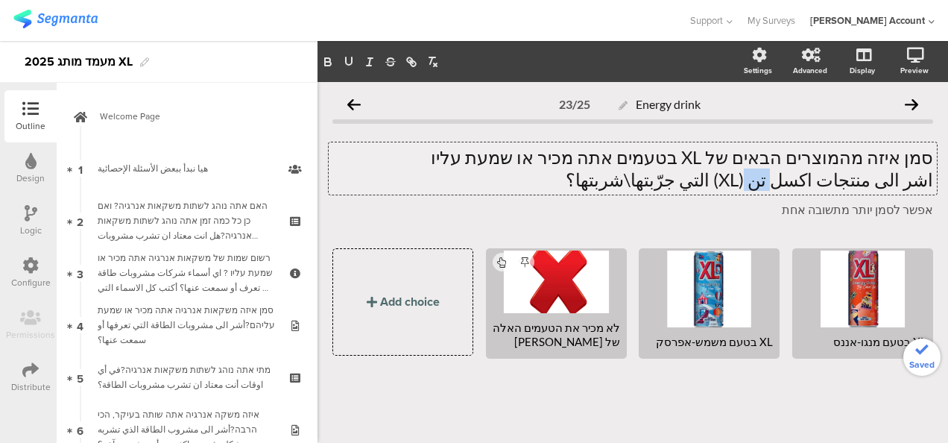
drag, startPoint x: 792, startPoint y: 182, endPoint x: 810, endPoint y: 182, distance: 18.6
click at [810, 182] on p "اشر الى منتجات اكسل تن (XL) التي جرّبتها\شربتها؟" at bounding box center [633, 180] width 601 height 22
click at [772, 191] on div "סמן איזה מהמוצרים הבאים של XL בטעמים אתה מכיר או שמעת עליו اشر الى منتجات اكسل(…" at bounding box center [633, 168] width 608 height 52
click at [775, 181] on p "اشر الى منتجات اكسل(XL) التي جرّبتها\شربتها؟" at bounding box center [633, 180] width 601 height 22
click at [766, 182] on p "اشر الى منتجات اكسل(XL) التالية التي جرّبتها\شربتها؟" at bounding box center [633, 180] width 601 height 22
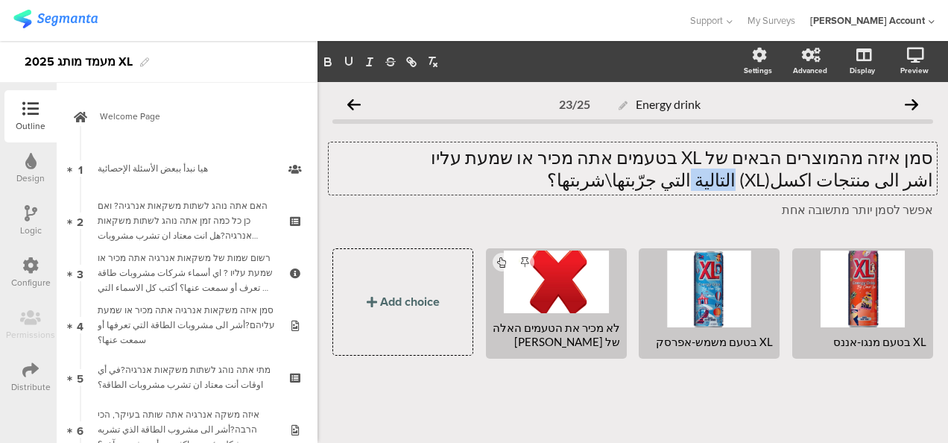
click at [766, 182] on p "اشر الى منتجات اكسل(XL) التالية التي جرّبتها\شربتها؟" at bounding box center [633, 180] width 601 height 22
click at [816, 178] on p "اشر الى منتجات اكسل(XL) التالية التي جرّبتها\شربتها؟" at bounding box center [633, 180] width 601 height 22
click at [719, 177] on p "اشر الى منتجات اكسل بمذاقات (XL) التالية التي جرّبتها\شربتها؟" at bounding box center [633, 180] width 601 height 22
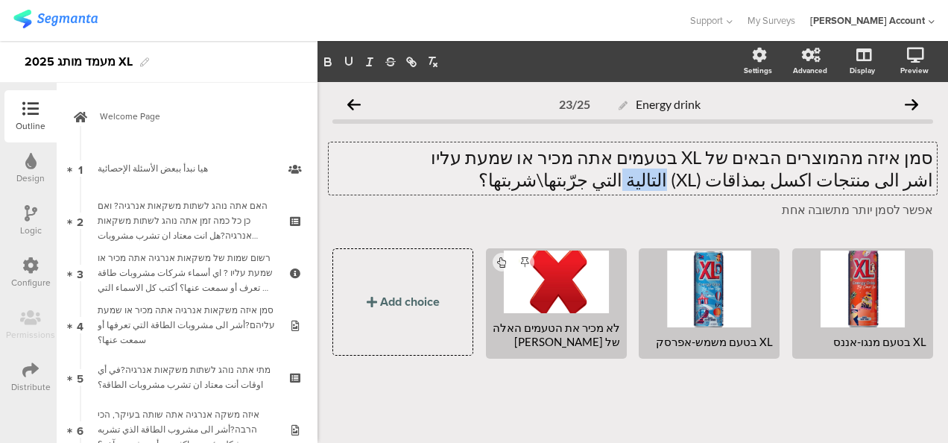
click at [719, 177] on p "اشر الى منتجات اكسل بمذاقات (XL) التالية التي جرّبتها\شربتها؟" at bounding box center [633, 180] width 601 height 22
click at [841, 339] on div "XL בטעם מנגו-אננס" at bounding box center [863, 342] width 128 height 14
click at [718, 183] on p "اشر الى منتجات اكسل بمذاقات (XL) التالية التي جرّبتها\شربتها؟" at bounding box center [633, 180] width 601 height 22
drag, startPoint x: 718, startPoint y: 183, endPoint x: 910, endPoint y: 103, distance: 207.9
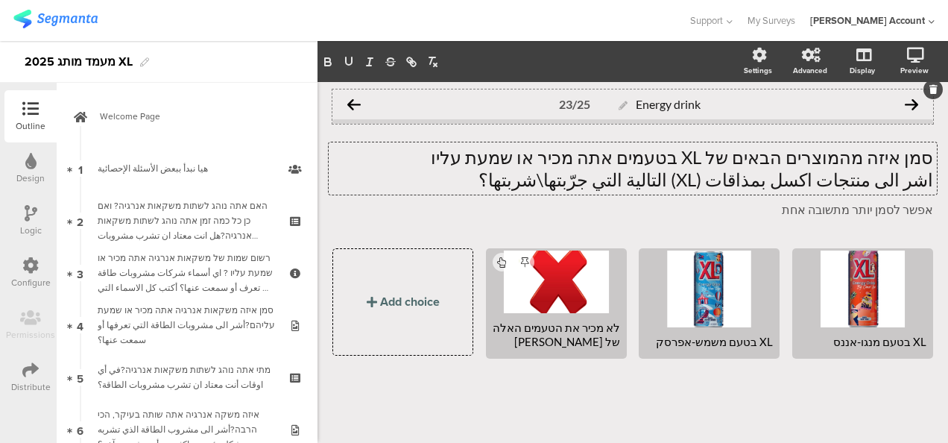
click at [910, 103] on icon at bounding box center [911, 104] width 13 height 13
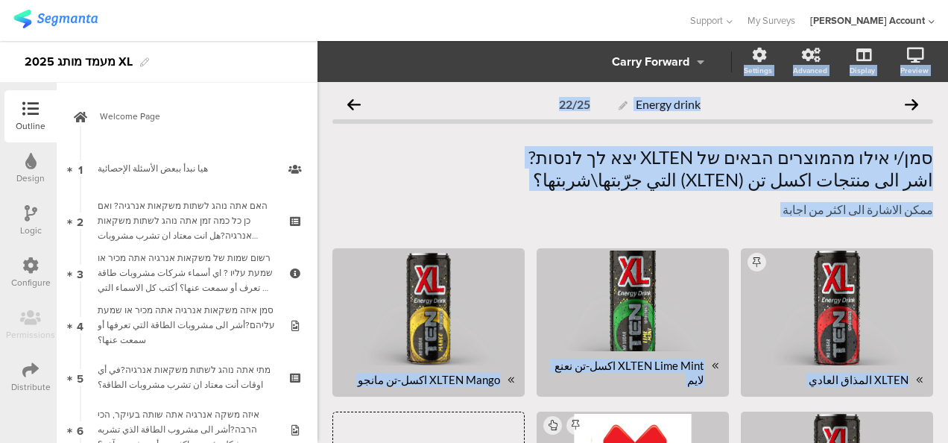
click at [910, 103] on div "Energy drink 22/25" at bounding box center [633, 104] width 601 height 30
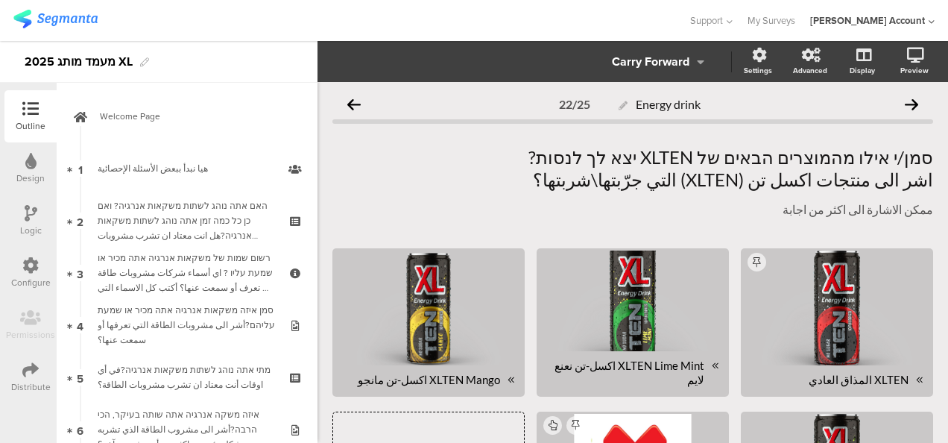
click at [910, 103] on div "Energy drink 22/25" at bounding box center [633, 104] width 601 height 30
click at [905, 103] on icon at bounding box center [911, 104] width 13 height 13
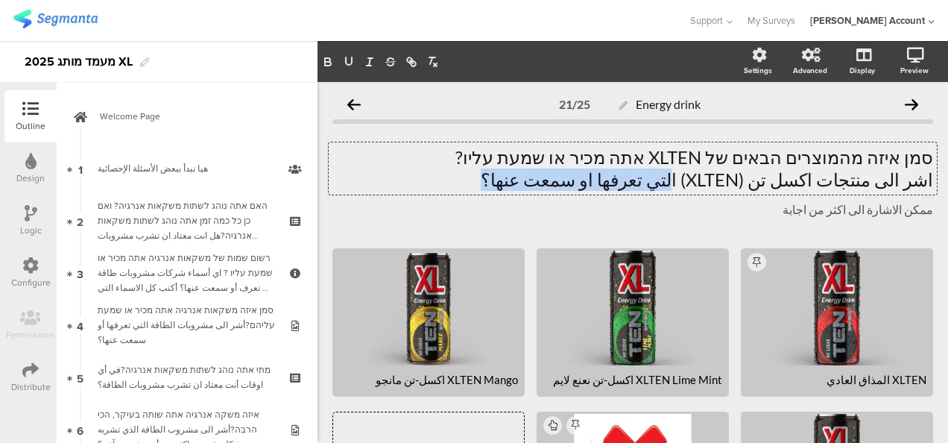
drag, startPoint x: 708, startPoint y: 178, endPoint x: 544, endPoint y: 185, distance: 164.2
click at [544, 185] on div "סמן איזה מהמוצרים הבאים של XLTEN אתה מכיר או שמעת עליו? اشر الى منتجات اكسل تن …" at bounding box center [633, 168] width 608 height 52
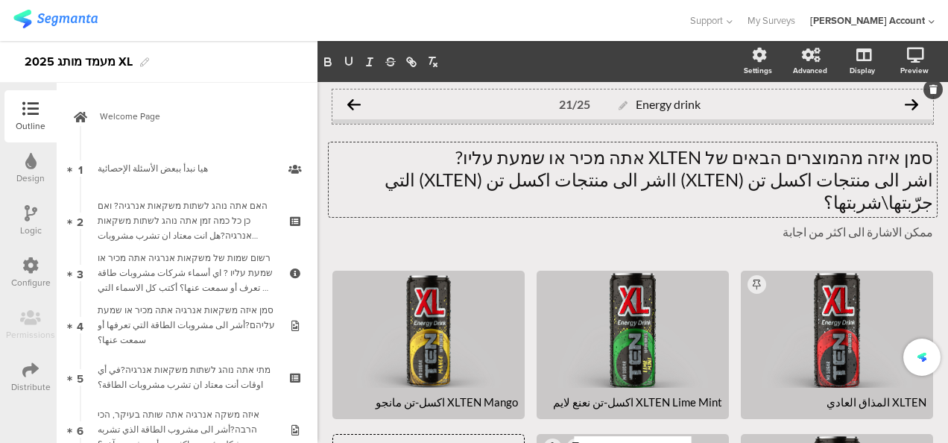
click at [352, 101] on icon at bounding box center [353, 104] width 13 height 13
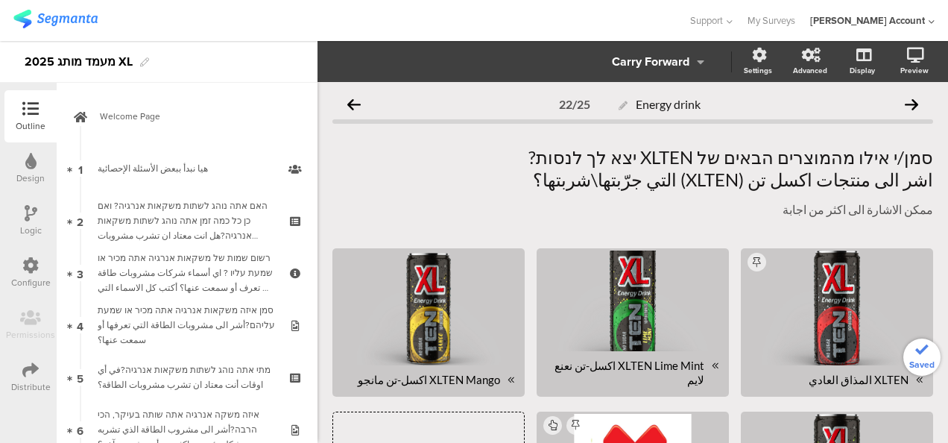
click at [352, 101] on icon at bounding box center [353, 104] width 13 height 13
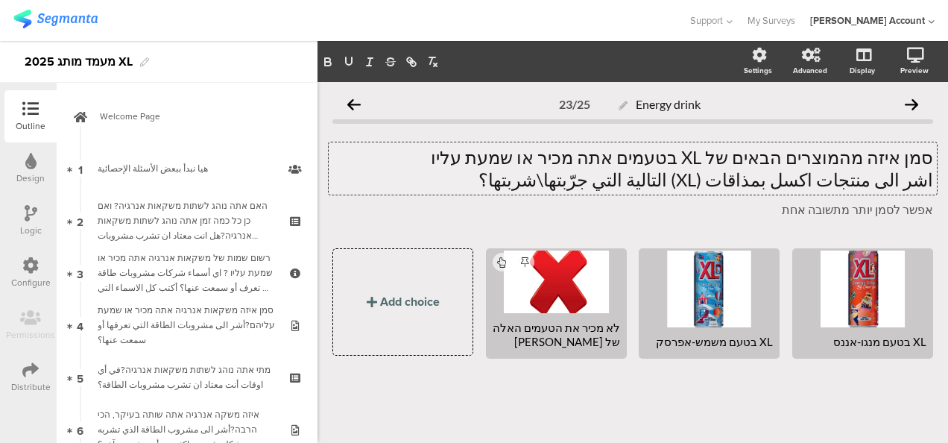
drag, startPoint x: 584, startPoint y: 180, endPoint x: 714, endPoint y: 183, distance: 130.5
click at [714, 183] on div "סמן איזה מהמוצרים הבאים של XL בטעמים אתה מכיר או שמעת עליו اشر الى منتجات اكسل …" at bounding box center [633, 168] width 608 height 52
drag, startPoint x: 725, startPoint y: 178, endPoint x: 575, endPoint y: 187, distance: 150.1
click at [575, 187] on p "اشر الى منتجات اكسل بمذاقات (XL) التالية التي جرّبتها\شربتها؟" at bounding box center [633, 180] width 601 height 22
click at [912, 101] on icon at bounding box center [911, 104] width 13 height 13
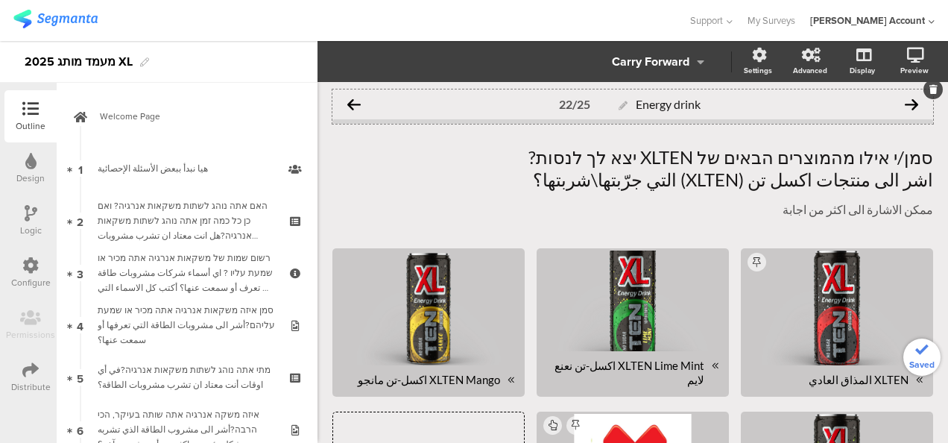
click at [905, 103] on icon at bounding box center [911, 104] width 13 height 13
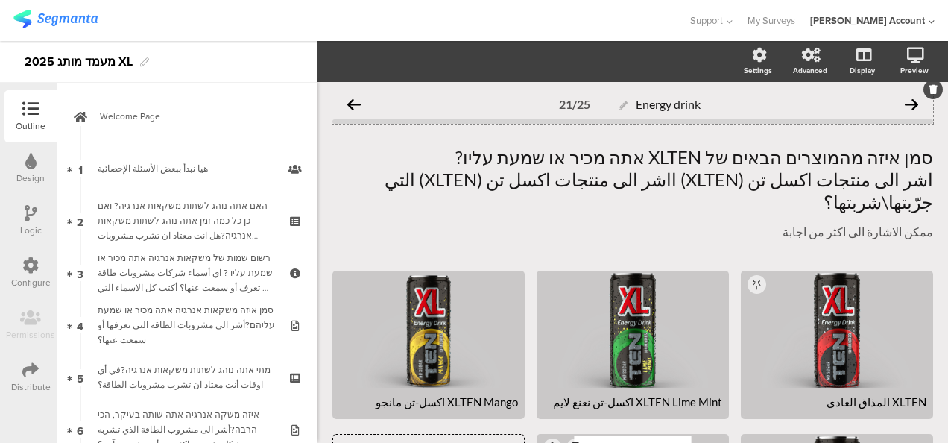
click at [905, 101] on icon at bounding box center [911, 104] width 13 height 13
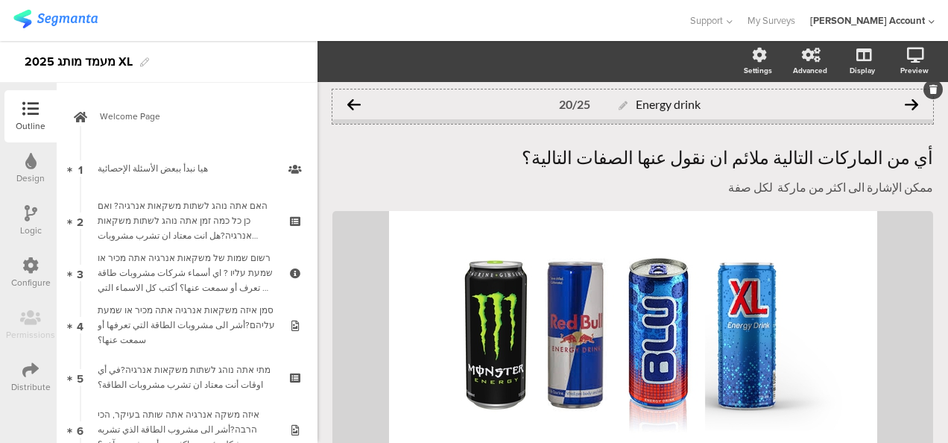
click at [356, 101] on icon at bounding box center [353, 104] width 13 height 13
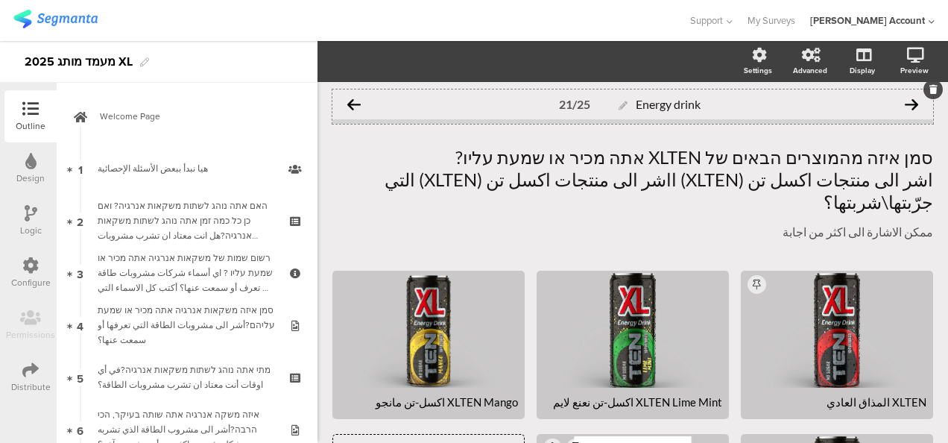
click at [356, 103] on icon at bounding box center [353, 104] width 13 height 13
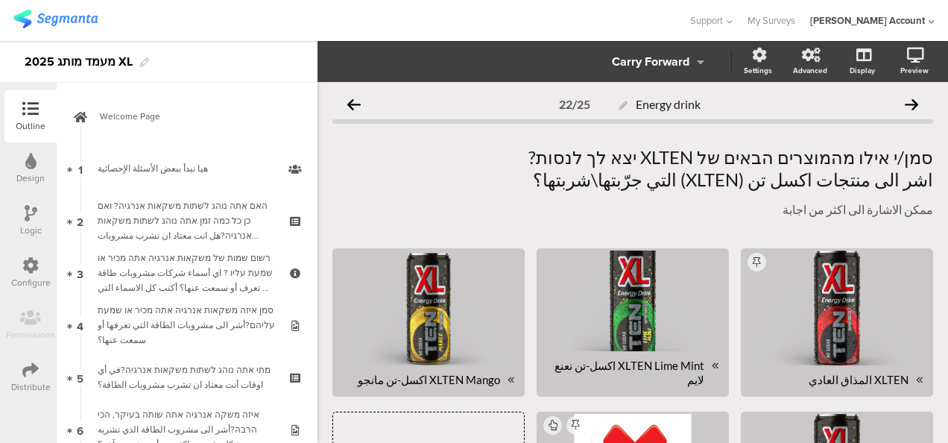
click at [356, 103] on icon at bounding box center [353, 104] width 13 height 13
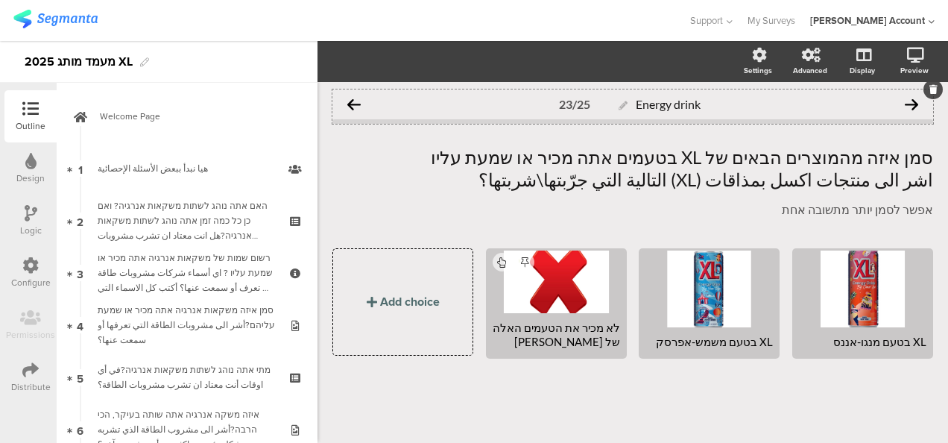
click at [913, 104] on icon at bounding box center [911, 104] width 13 height 13
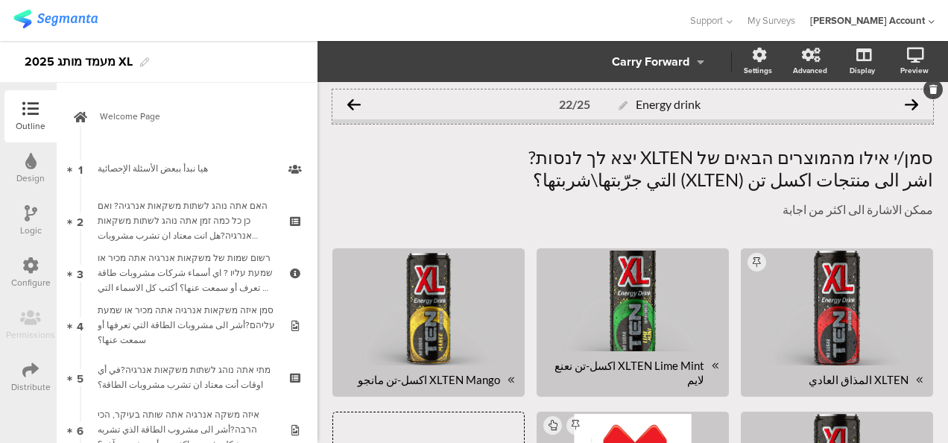
click at [905, 103] on icon at bounding box center [911, 104] width 13 height 13
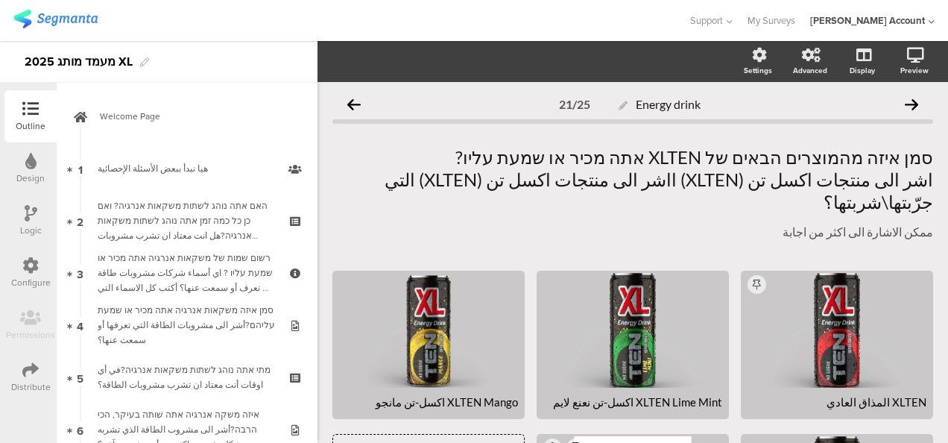
click at [905, 103] on icon at bounding box center [911, 104] width 13 height 13
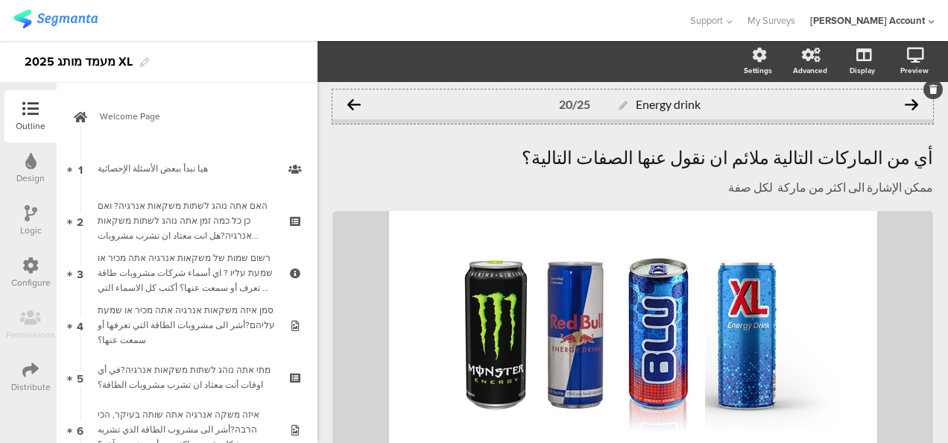
click at [356, 106] on icon at bounding box center [353, 104] width 13 height 13
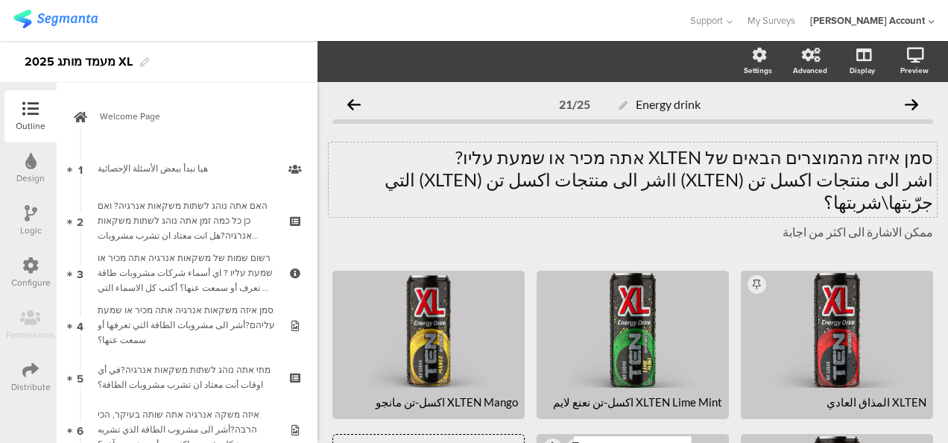
click at [708, 181] on div "סמן איזה מהמוצרים הבאים של XLTEN אתה מכיר או שמעת עליו? اشر الى منتجات اكسل تن …" at bounding box center [633, 179] width 608 height 75
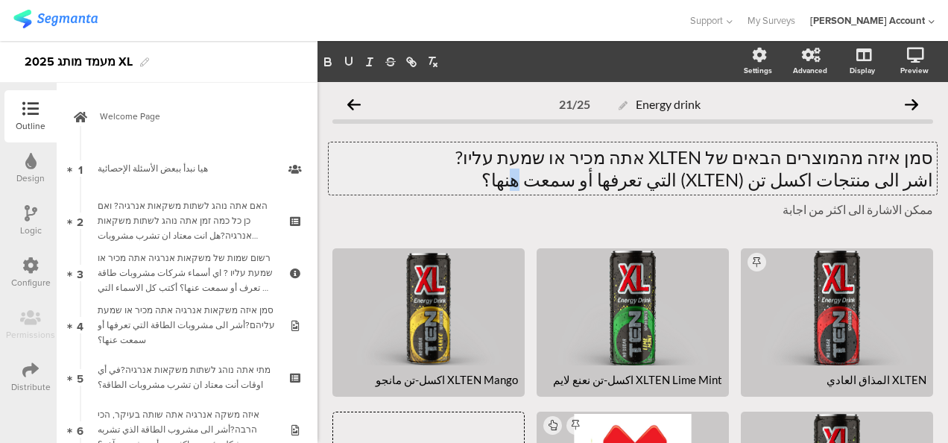
click at [585, 180] on p "اشر الى منتجات اكسل تن (XLTEN) التي تعرفها أو سمعت هنها؟" at bounding box center [633, 180] width 601 height 22
click at [597, 222] on div "סמן איזה מהמוצרים הבאים של XLTEN אתה מכיר או שמעת עליו? اشر الى منتجات اكسل تن …" at bounding box center [633, 182] width 601 height 102
click at [822, 181] on p "اشر الى منتجات اكسل تن (XLTEN) التي تعرفها أو سمعت عنها؟" at bounding box center [633, 180] width 601 height 22
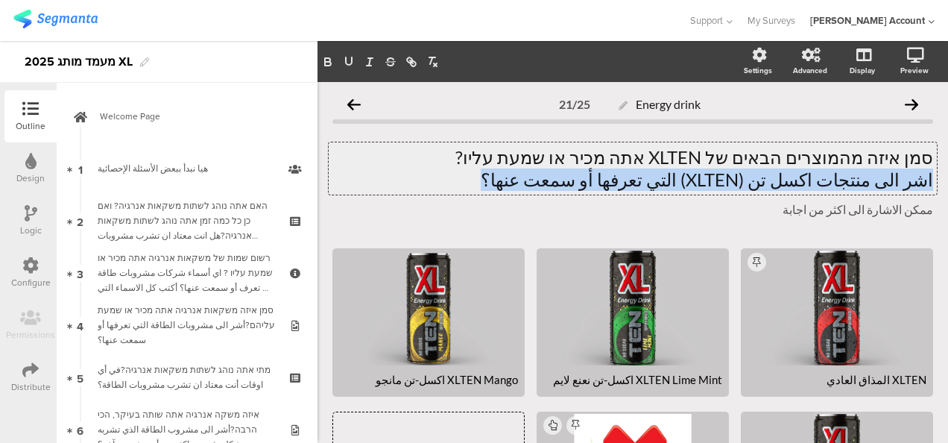
click at [822, 181] on p "اشر الى منتجات اكسل تن (XLTEN) التي تعرفها أو سمعت عنها؟" at bounding box center [633, 180] width 601 height 22
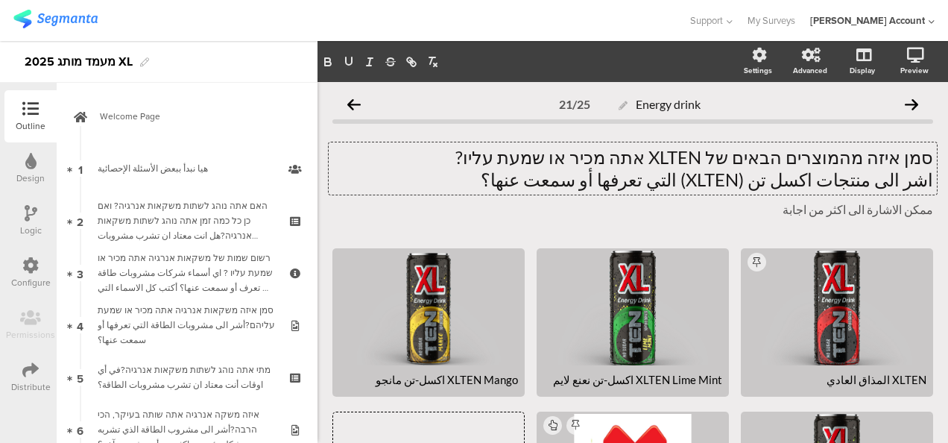
click at [708, 195] on span "סמן איזה מהמוצרים הבאים של XLTEN אתה מכיר או שמעת עליו? اشر الى منتجات اكسل تن …" at bounding box center [633, 182] width 601 height 72
drag, startPoint x: 711, startPoint y: 180, endPoint x: 512, endPoint y: 182, distance: 199.1
click at [512, 182] on div "סמן איזה מהמוצרים הבאים של XLTEN אתה מכיר או שמעת עליו? اشر الى منتجات اكسل تن …" at bounding box center [633, 168] width 608 height 52
click at [356, 101] on icon at bounding box center [353, 104] width 13 height 13
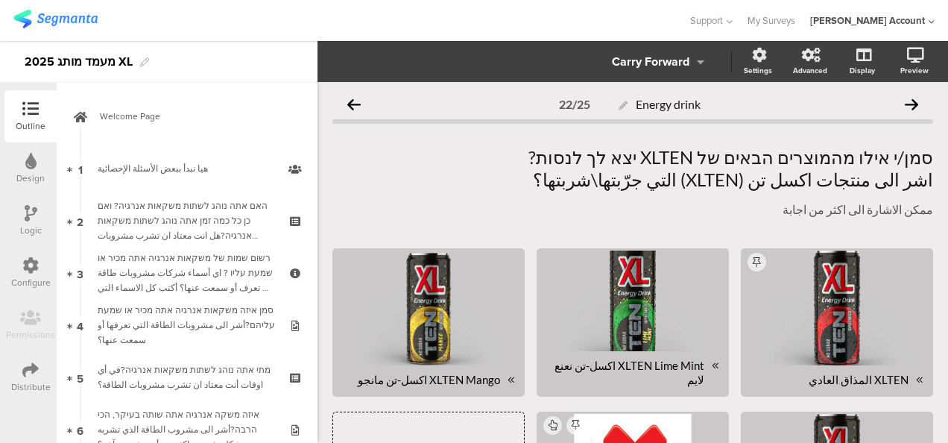
click at [356, 101] on icon at bounding box center [353, 104] width 13 height 13
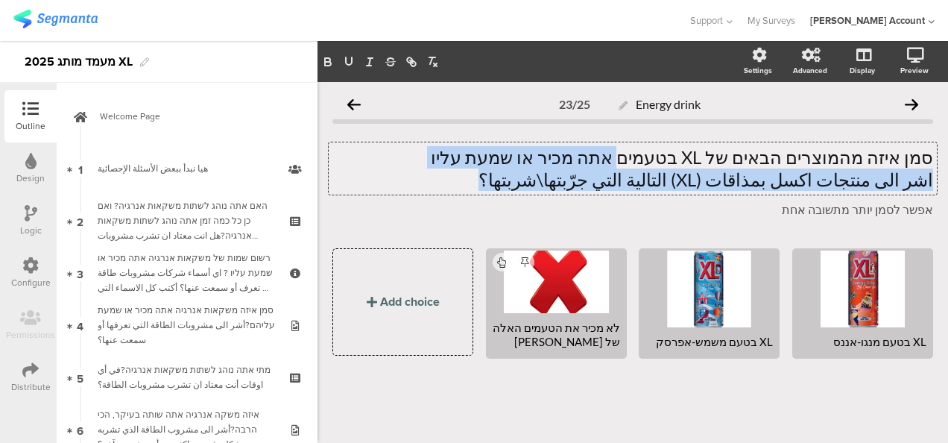
drag, startPoint x: 667, startPoint y: 183, endPoint x: 541, endPoint y: 183, distance: 125.3
click at [541, 183] on div "סמן איזה מהמוצרים הבאים של XL בטעמים אתה מכיר או שמעת עליו اشر الى منتجات اكسل …" at bounding box center [633, 168] width 608 height 52
click at [549, 185] on p "اشر الى منتجات اكسل بمذاقات (XL) التالية التي جرّبتها\شربتها؟" at bounding box center [633, 180] width 601 height 22
click at [586, 177] on p "اشر الى منتجات اكسل بمذاقات (XL) التالية التي جرّبتها\شربتها؟" at bounding box center [633, 180] width 601 height 22
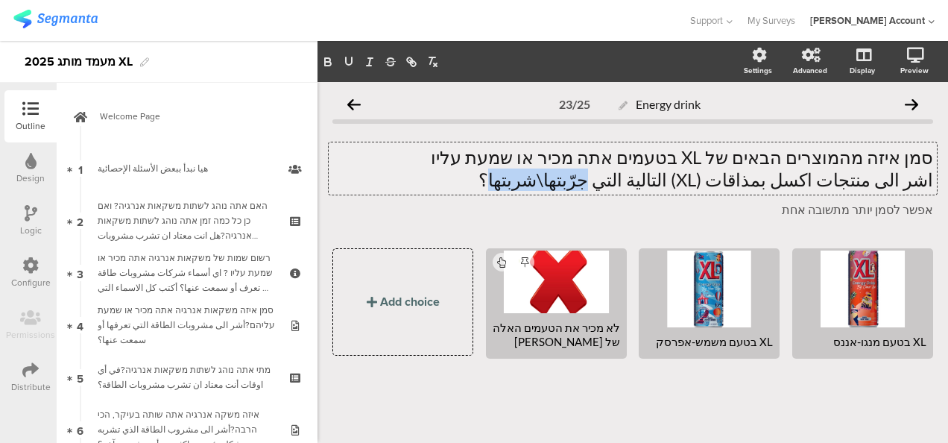
drag, startPoint x: 589, startPoint y: 181, endPoint x: 668, endPoint y: 180, distance: 79.0
click at [668, 180] on p "اشر الى منتجات اكسل بمذاقات (XL) التالية التي جرّبتها\شربتها؟" at bounding box center [633, 180] width 601 height 22
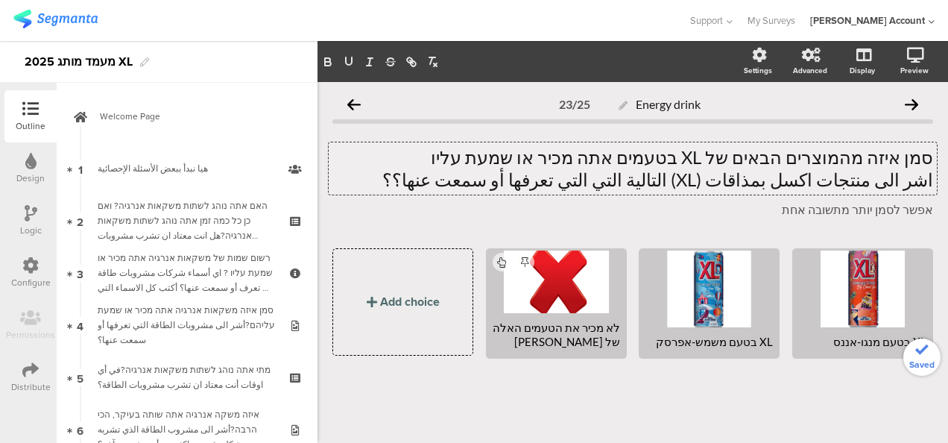
click at [683, 175] on p "اشر الى منتجات اكسل بمذاقات (XL) التالية التي التي تعرفها أو سمعت عنها؟؟" at bounding box center [633, 180] width 601 height 22
click at [540, 178] on p "اشر الى منتجات اكسل بمذاقات (XL) التالية التي تعرفها أو سمعت عنها؟؟" at bounding box center [633, 180] width 601 height 22
click at [872, 418] on div "Energy drink 23/25 סמן איזה מהמוצרים הבאים של XL בטעמים אתה מכיר או שמעת עליו ا…" at bounding box center [633, 251] width 631 height 339
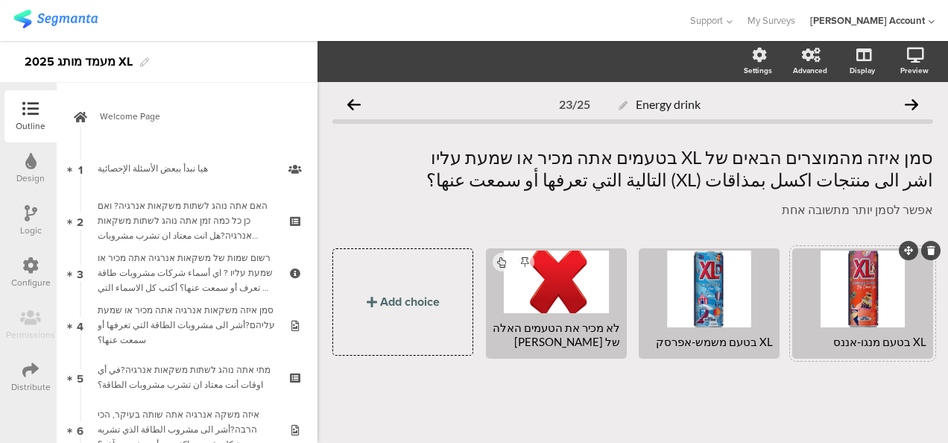
click at [843, 341] on div "XL בטעם מנגו-אננס" at bounding box center [863, 342] width 128 height 14
click at [787, 178] on div "סמן איזה מהמוצרים הבאים של XL בטעמים אתה מכיר או שמעת עליו اشر الى منتجات اكسل …" at bounding box center [633, 168] width 608 height 52
click at [787, 178] on p "اشر الى منتجات اكسل بمذاقات (XL) التالية التي تعرفها أو سمعت عنها؟" at bounding box center [633, 180] width 601 height 22
click at [792, 177] on p "اشر الى منتجات اكسل بمذاقات (XL) التالية التي تعرفها أو سمعت عنها؟" at bounding box center [633, 180] width 601 height 22
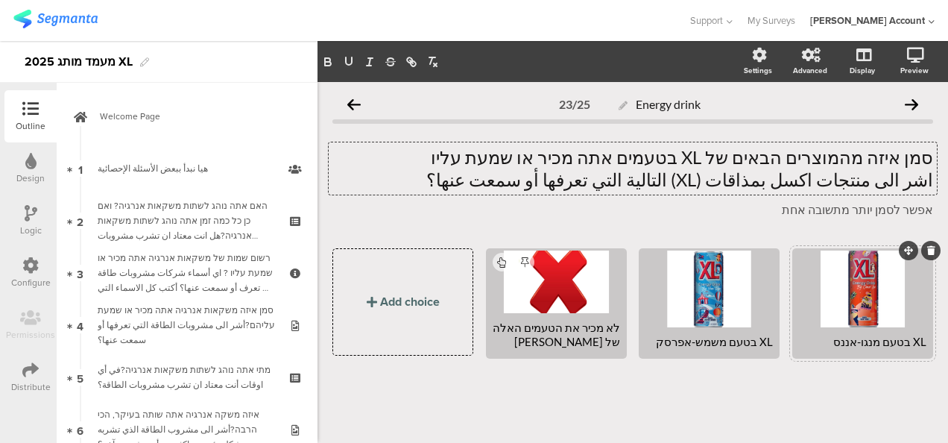
click at [840, 342] on div "XL בטעם מנגו-אננס" at bounding box center [863, 342] width 128 height 14
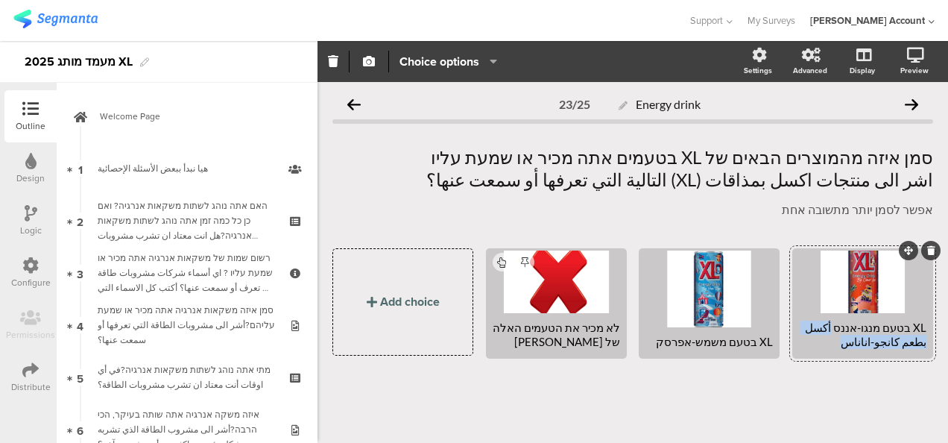
drag, startPoint x: 849, startPoint y: 325, endPoint x: 828, endPoint y: 344, distance: 28.0
click at [828, 344] on div "XL בטעם מנגו-אננס أكسل بطعم كانجو-اناناس" at bounding box center [863, 335] width 128 height 28
copy div "أكسل بطعم كانجو-اناناس"
click at [676, 341] on div "XL בטעם משמש-אפרסק" at bounding box center [710, 342] width 128 height 14
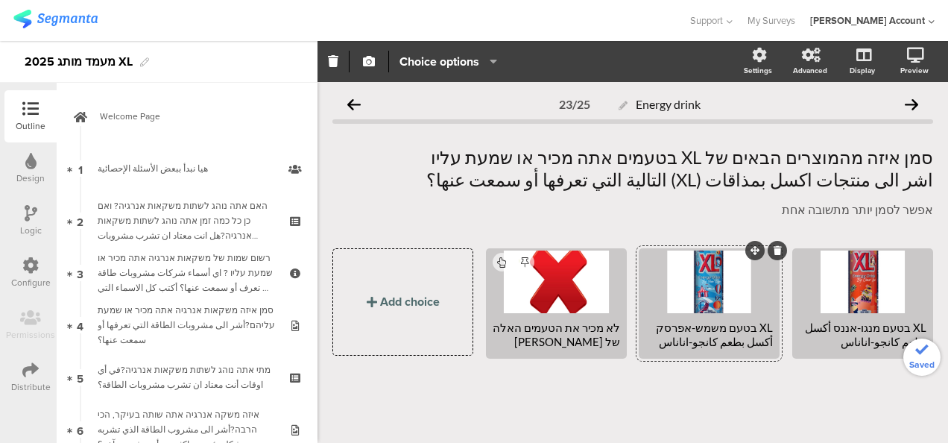
click at [744, 344] on div "XL בטעם משמש-אפרסק أكسل بطعم كانجو-اناناس" at bounding box center [710, 335] width 128 height 28
drag, startPoint x: 725, startPoint y: 341, endPoint x: 702, endPoint y: 346, distance: 22.8
click at [702, 346] on div "XL בטעם משמש-אפרסק أكسل بطعم مشمش-اناناس" at bounding box center [710, 335] width 128 height 28
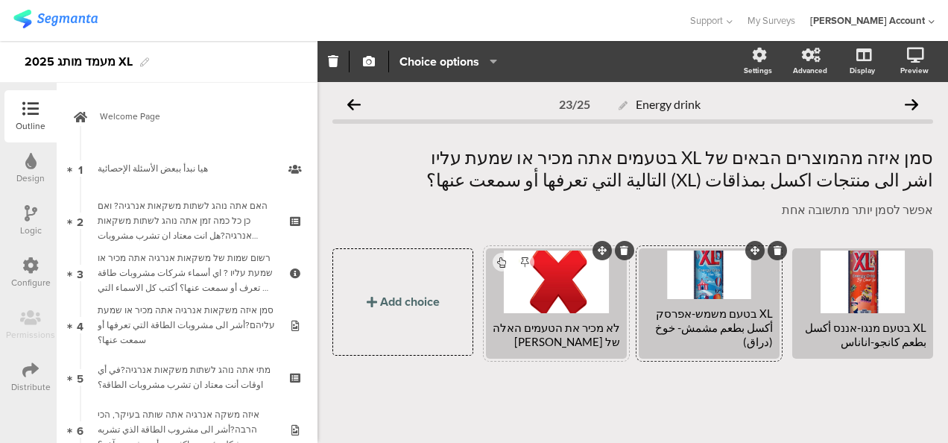
click at [493, 339] on div "לא מכיר את הטעמים האלה של XL" at bounding box center [557, 335] width 128 height 28
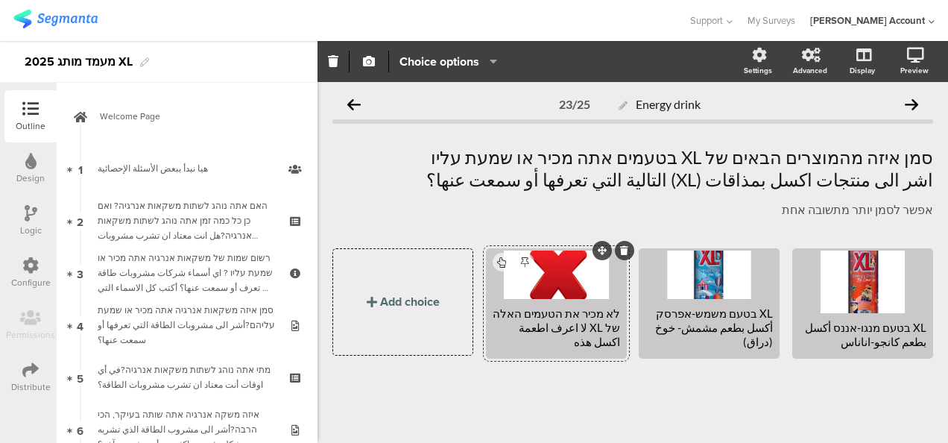
click at [596, 353] on div "לא מכיר את הטעמים האלה של XL لا اعرف اطعمة اكسل هذه" at bounding box center [556, 327] width 136 height 57
click at [596, 378] on div "XL בטעם מנגו-אננס أكسل بطعم كانجو-اناناس XL בטעם משמש-אפרסק أكسل بطعم مشمش- خوخ…" at bounding box center [633, 330] width 601 height 165
click at [538, 343] on div "לא מכיר את הטעמים האלה של XL لا اعرف اطعمة اكسل هذه" at bounding box center [557, 327] width 128 height 43
click at [591, 388] on div "XL בטעם מנגו-אננס أكسل بطعم كانجو-اناناس XL בטעם משמש-אפרסק أكسل بطعم مشمش- خوخ…" at bounding box center [633, 330] width 601 height 165
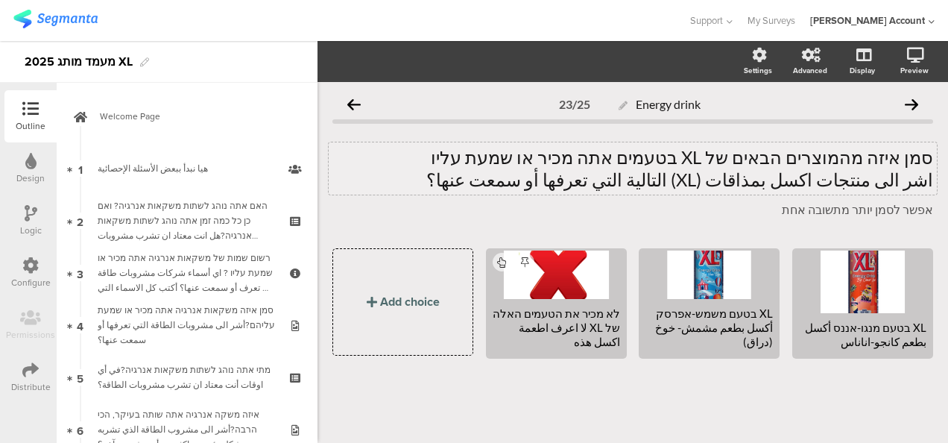
click at [793, 177] on div "סמן איזה מהמוצרים הבאים של XL בטעמים אתה מכיר או שמעת עליו اشر الى منتجات اكسل …" at bounding box center [633, 168] width 608 height 52
click at [799, 182] on p "اشر الى منتجات اكسل بمذاقات (XL) التالية التي تعرفها أو سمعت عنها؟" at bounding box center [633, 180] width 601 height 22
click at [792, 180] on p "اشر الى منتجات اكسل بمذاقات (XL) التالية التي تعرفها أو سمعت عنها؟" at bounding box center [633, 180] width 601 height 22
click at [346, 60] on icon "button" at bounding box center [349, 60] width 6 height 7
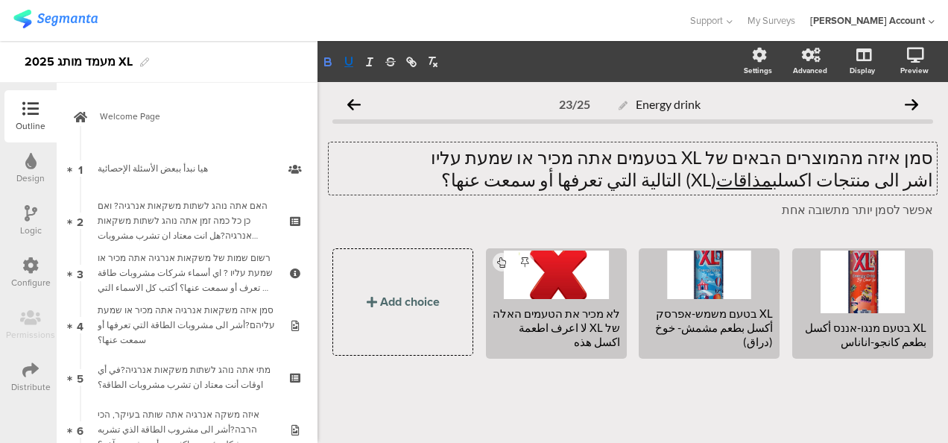
click at [331, 61] on icon "button" at bounding box center [327, 61] width 13 height 13
click at [391, 209] on div "אפשר לסמן יותר מתשובה אחת אפשר לסמן יותר מתשובה אחת" at bounding box center [633, 210] width 608 height 24
click at [872, 405] on div "XL בטעם מנגו-אננס أكسل بطعم كانجو-اناناس XL בטעם משמש-אפרסק أكسل بطعم مشمش- خوخ…" at bounding box center [633, 330] width 601 height 165
click at [538, 341] on div "לא מכיר את הטעמים האלה של XL لا اعرف اطعمة اكسل هذه" at bounding box center [557, 327] width 128 height 43
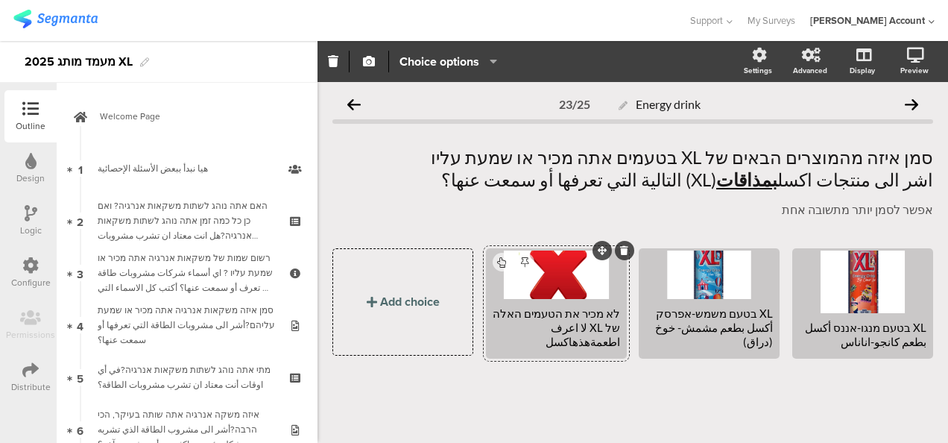
click at [567, 341] on div "לא מכיר את הטעמים האלה של XL لا اعرف اطعمةهذه اكسل" at bounding box center [557, 327] width 128 height 43
click at [565, 344] on div "לא מכיר את הטעמים האלה של XL لا اعرف اطعمةهذه اكسل" at bounding box center [557, 327] width 128 height 43
click at [547, 339] on div "לא מכיר את הטעמים האלה של XL لا اعرف اطعمة كهذه اكسل" at bounding box center [557, 327] width 128 height 43
click at [579, 371] on span "XL בטעם מנגו-אננס أكسل بطعم كانجو-اناناس XL בטעם משמש-אפרסק أكسل بطعم مشمش- خوخ…" at bounding box center [703, 366] width 460 height 14
click at [529, 341] on div "לא מכיר את הטעמים האלה של XL لا اعرف اطعمة كهذه تابعةلاكسل" at bounding box center [557, 327] width 128 height 43
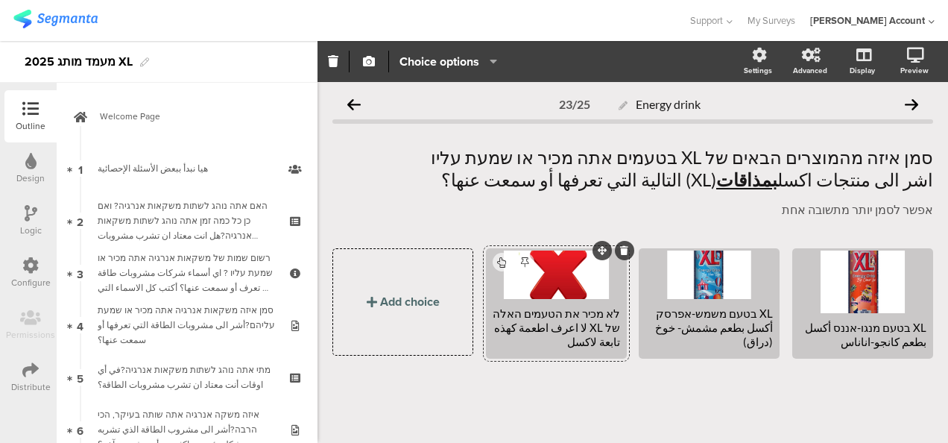
click at [544, 382] on div "XL בטעם מנגו-אננס أكسل بطعم كانجو-اناناس XL בטעם משמש-אפרסק أكسل بطعم مشمش- خوخ…" at bounding box center [633, 330] width 601 height 165
click at [354, 100] on icon at bounding box center [353, 104] width 13 height 13
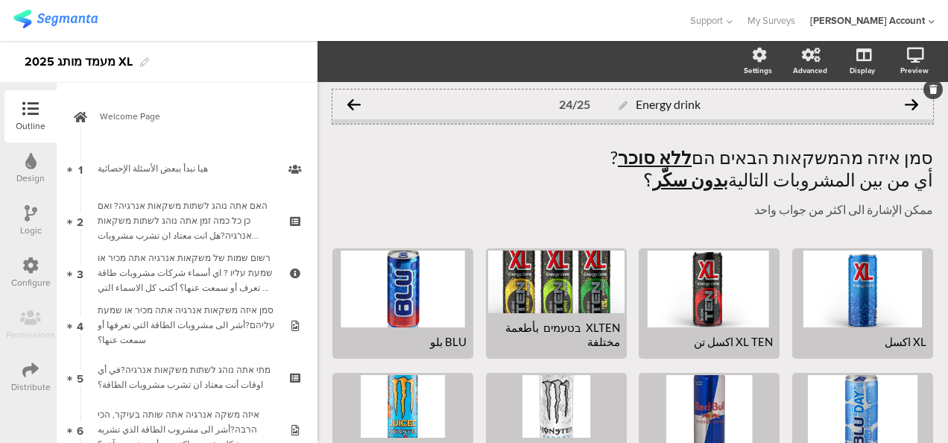
click at [350, 101] on icon at bounding box center [353, 104] width 13 height 13
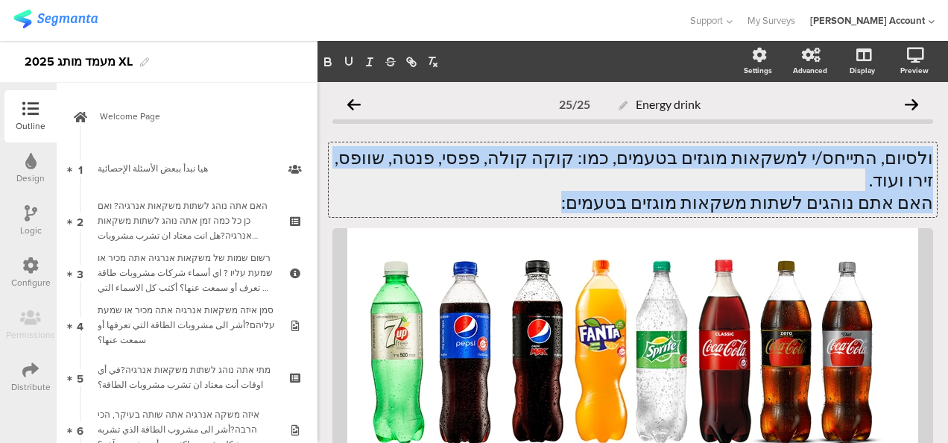
drag, startPoint x: 920, startPoint y: 158, endPoint x: 541, endPoint y: 174, distance: 379.9
click at [541, 174] on div "ולסיום, התייחס/י למשקאות מוגזים בטעמים, כמו: קוקה קולה, פפסי, פנטה, שוופס, זירו…" at bounding box center [633, 179] width 608 height 75
click at [616, 191] on p "האם אתם נוהגים לשתות משקאות מוגזים בטעמים:" at bounding box center [633, 202] width 601 height 22
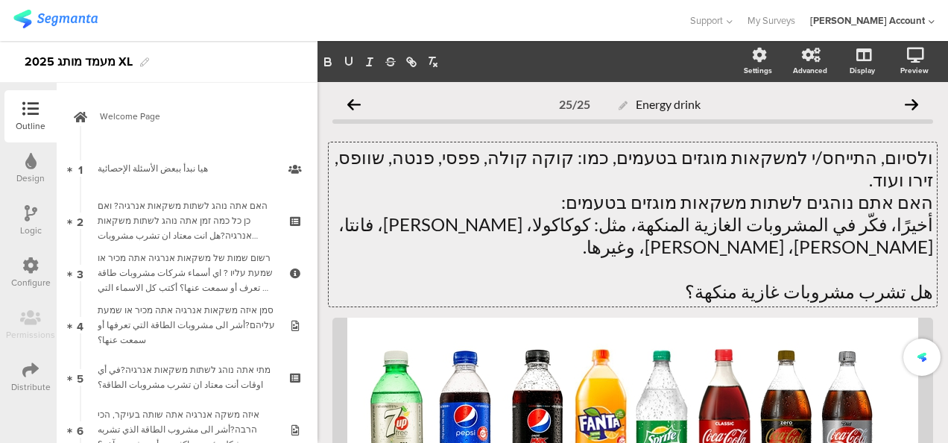
click at [731, 258] on p at bounding box center [633, 269] width 601 height 22
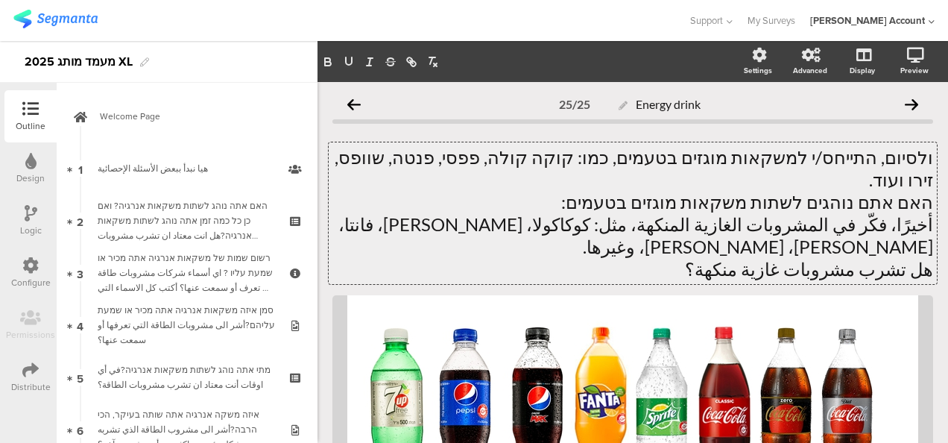
click at [726, 213] on p "أخيرًا، فكّر في المشروبات الغازية المنكهة، مثل: كوكاكولا، بيبسي، فانتا، شويبس، …" at bounding box center [633, 235] width 601 height 45
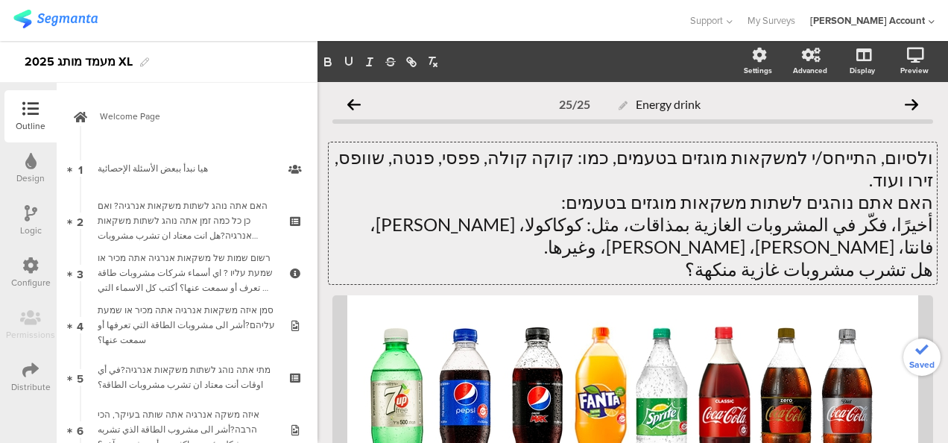
click at [716, 213] on p "أخيرًا، فكّر في المشروبات الغازية بمذاقات، مثل: كوكاكولا، بيبسي، فانتا، شويبس، …" at bounding box center [633, 235] width 601 height 45
click at [353, 57] on icon "button" at bounding box center [348, 61] width 13 height 13
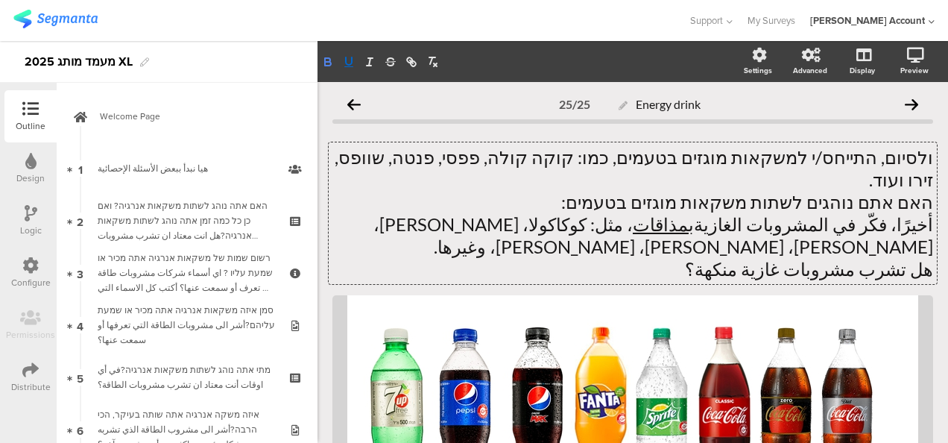
click at [331, 60] on icon "button" at bounding box center [327, 61] width 13 height 13
click at [590, 258] on p "هل تشرب مشروبات غازية منكهة؟" at bounding box center [633, 269] width 601 height 22
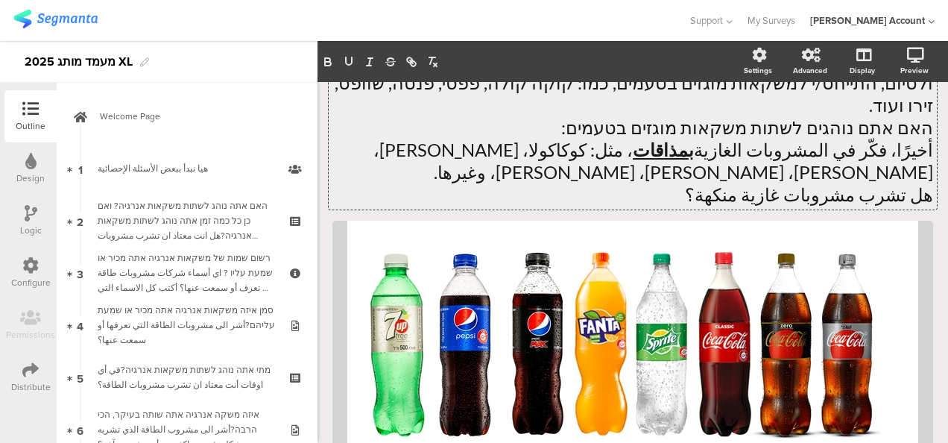
click at [759, 183] on p "هل تشرب مشروبات غازية منكهة؟" at bounding box center [633, 194] width 601 height 22
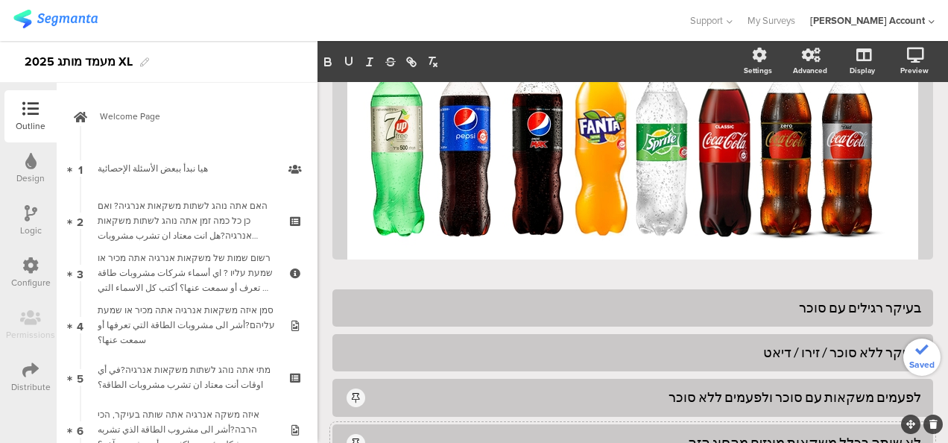
scroll to position [353, 0]
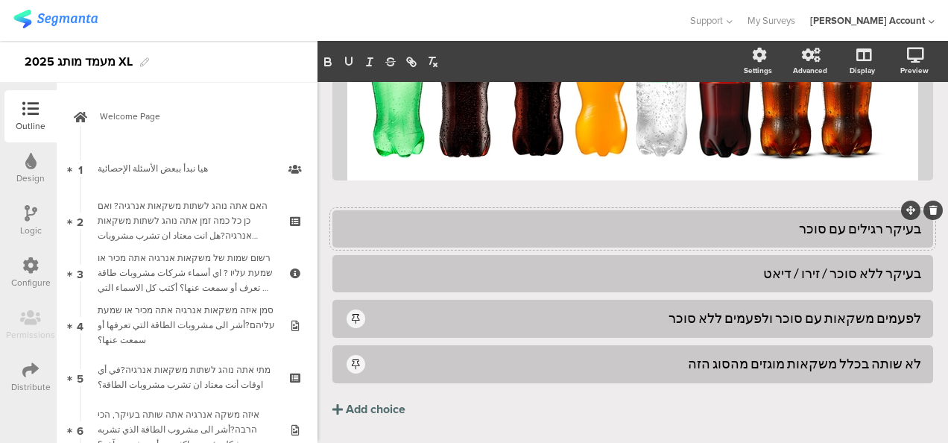
click at [758, 220] on div "בעיקר רגילים עם סוכר" at bounding box center [632, 228] width 577 height 17
click at [768, 220] on div "בעיקר רגילים עם סוכר اشرب بالاساس المشروبات العادية مع سكّر" at bounding box center [632, 228] width 577 height 17
drag, startPoint x: 805, startPoint y: 184, endPoint x: 590, endPoint y: 189, distance: 215.5
click at [590, 220] on div "בעיקר רגילים עם סוכר اشرب بالأساس المشروبات العادية مع سكّر" at bounding box center [632, 228] width 577 height 17
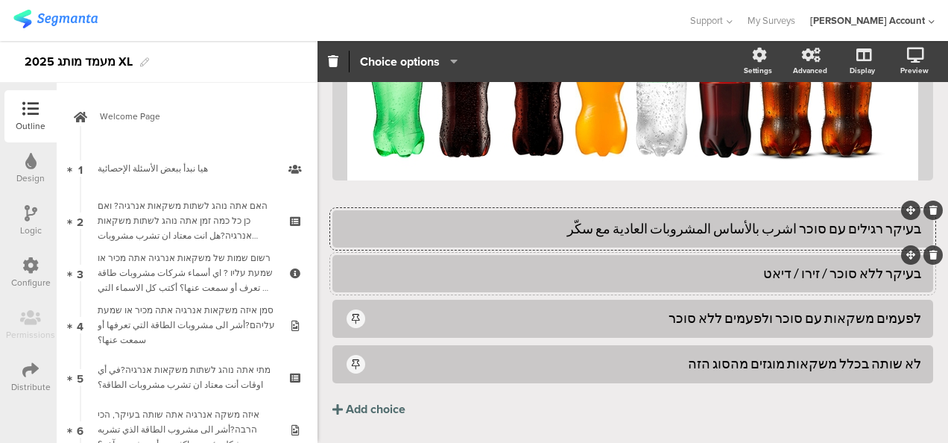
copy div "اشرب بالأساس المشروبات العادية مع سكّر"
click at [719, 265] on div "בעיקר ללא סוכר / זירו / דיאט" at bounding box center [632, 273] width 577 height 17
drag, startPoint x: 618, startPoint y: 231, endPoint x: 656, endPoint y: 230, distance: 38.0
click at [656, 265] on div "בעיקר ללא סוכר / זירו / דיאט اشرب بالأساس المشروبات العادية مع سكّر" at bounding box center [632, 273] width 577 height 17
click at [608, 265] on div "בעיקר ללא סוכר / זירו / דיאט اشرب بالأساس المشروبات بدون سكّر" at bounding box center [632, 273] width 577 height 17
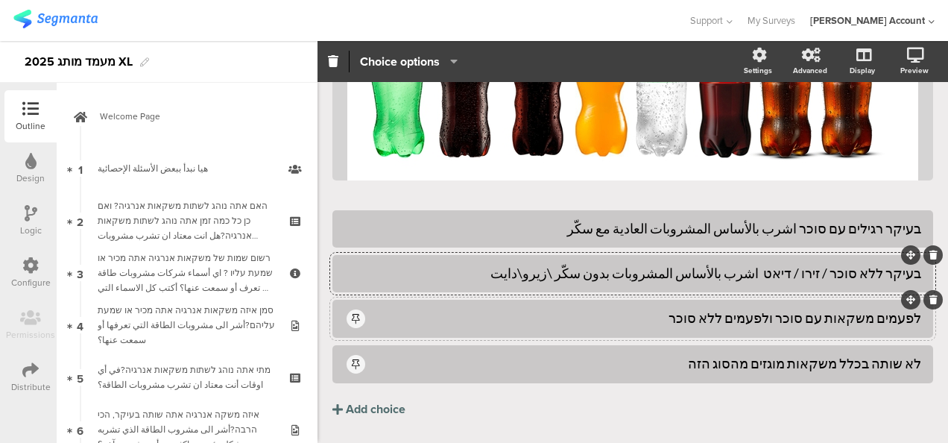
click at [693, 309] on div "לפעמים משקאות עם סוכר ולפעמים ללא סוכר" at bounding box center [645, 317] width 554 height 17
click at [690, 355] on div "לא שותה בכלל משקאות מוגזים מהסוג הזה" at bounding box center [645, 363] width 554 height 17
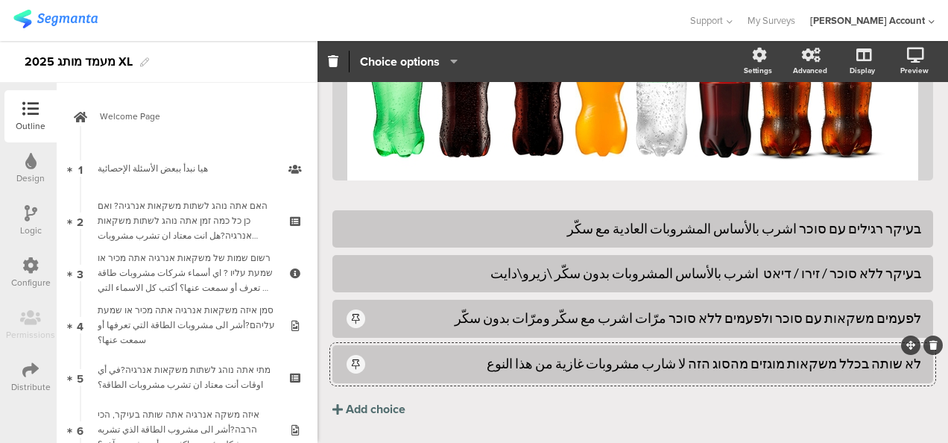
click at [698, 355] on div "לא שותה בכלל משקאות מוגזים מהסוג הזה لا شارب مشروبات غازية من هذا النوع" at bounding box center [645, 363] width 554 height 17
click at [704, 355] on div "לא שותה בכלל משקאות מוגזים מהסוג הזה لا شارب مشروبات غازية من هذا النوع" at bounding box center [645, 363] width 554 height 17
click at [711, 355] on div "לא שותה בכלל משקאות מוגזים מהסוג הזה لا شرب مشروبات غازية من هذا النوع" at bounding box center [645, 363] width 554 height 17
click at [802, 220] on div "בעיקר רגילים עם סוכר اشرب بالأساس المشروبات العادية مع سكّر" at bounding box center [632, 228] width 577 height 17
click at [772, 265] on div "בעיקר ללא סוכר / זירו / דיאט اشرب بالأساس المشروبات بدون سكّر \زيرو\دايت" at bounding box center [632, 273] width 577 height 17
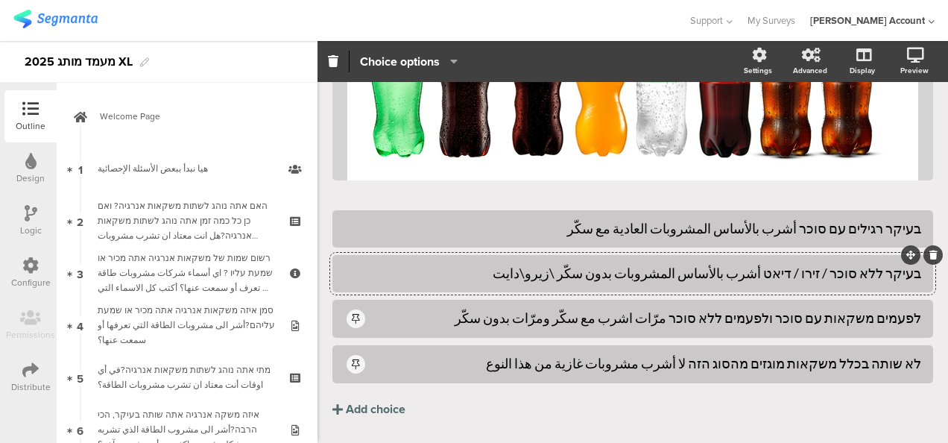
click at [702, 265] on div "בעיקר ללא סוכר / זירו / דיאט أشرب بالأساس المشروبات بدون سكّر \زيرو\دايت" at bounding box center [632, 273] width 577 height 17
click at [679, 309] on div "לפעמים משקאות עם סוכר ולפעמים ללא סוכר مرّات اشرب مع سكّر ومرّات بدون سكّر" at bounding box center [645, 317] width 554 height 17
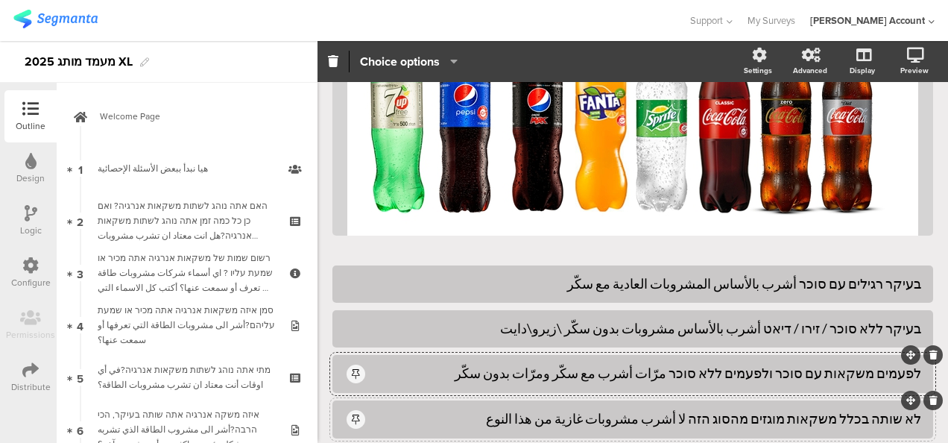
scroll to position [0, 0]
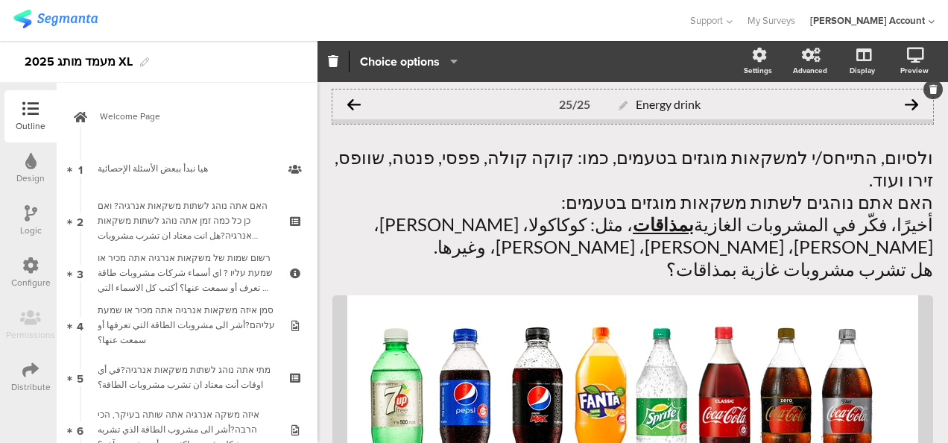
click at [353, 98] on icon at bounding box center [353, 104] width 13 height 13
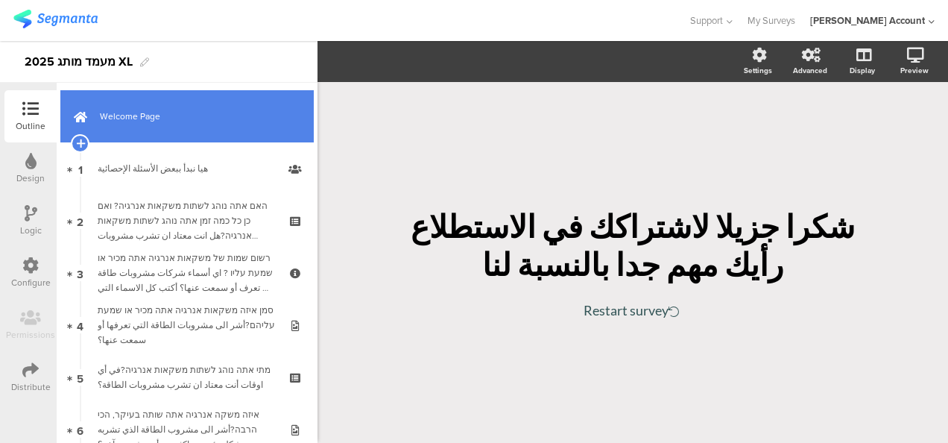
click at [209, 125] on link "Welcome Page" at bounding box center [187, 116] width 254 height 52
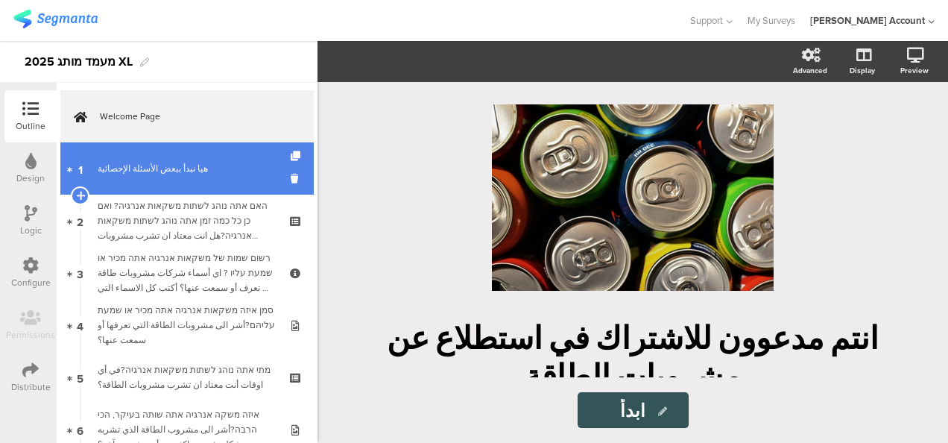
click at [201, 182] on link "1 هيا نبدأ ببعض الأسئلة الإحصائية" at bounding box center [187, 168] width 254 height 52
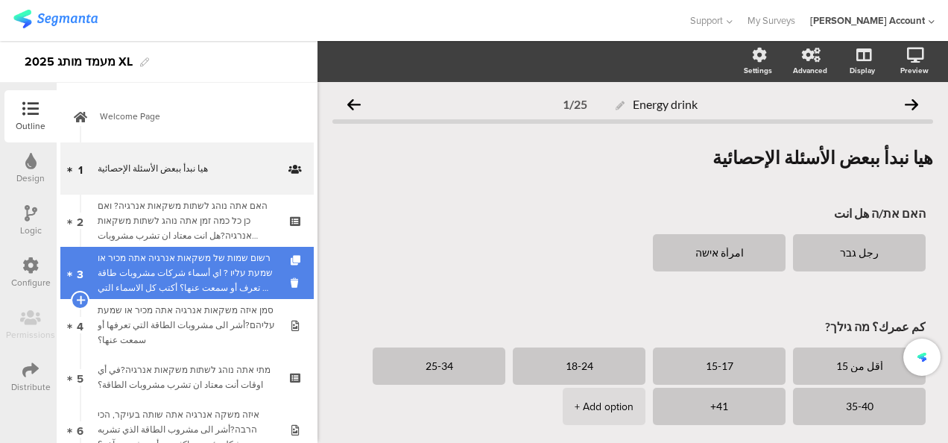
click at [199, 260] on div "רשום שמות של משקאות אנרגיה אתה מכיר או שמעת עליו ? اي أسماء شركات مشروبات طاقة …" at bounding box center [187, 273] width 178 height 45
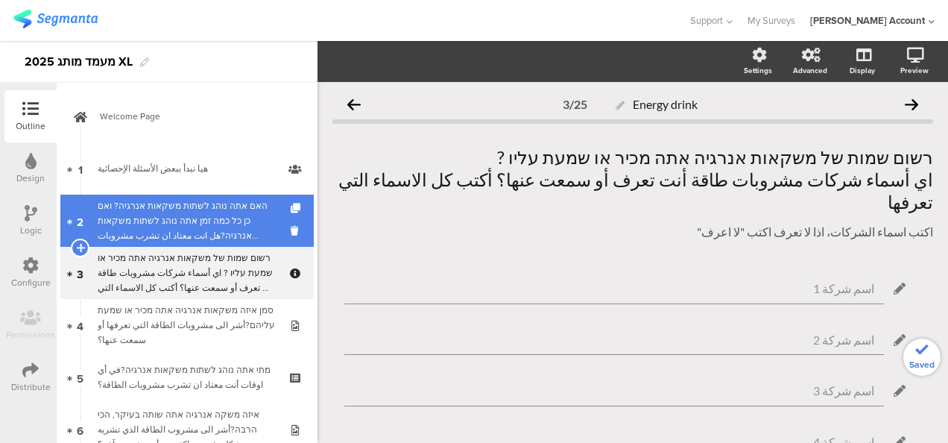
click at [204, 228] on div "האם אתה נוהג לשתות משקאות אנרגיה? ואם כן כל כמה זמן אתה נוהג לשתות משקאות אנרגי…" at bounding box center [187, 220] width 178 height 45
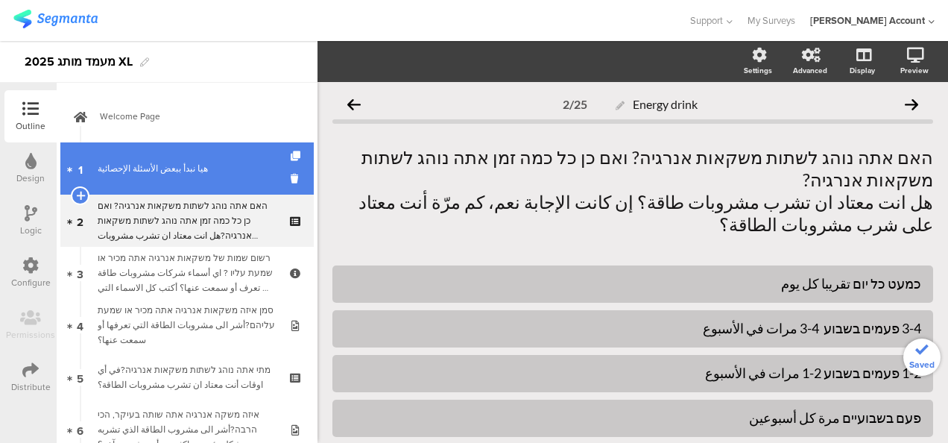
click at [213, 168] on div "هيا نبدأ ببعض الأسئلة الإحصائية" at bounding box center [187, 168] width 178 height 15
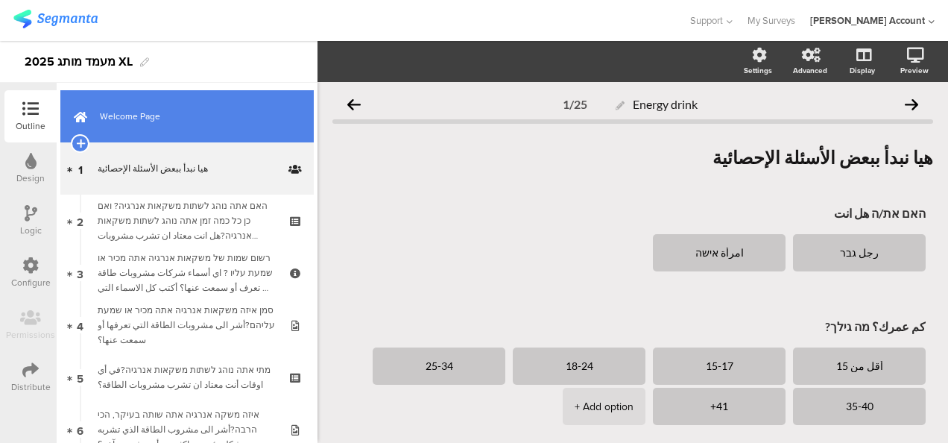
click at [145, 112] on span "Welcome Page" at bounding box center [195, 116] width 191 height 15
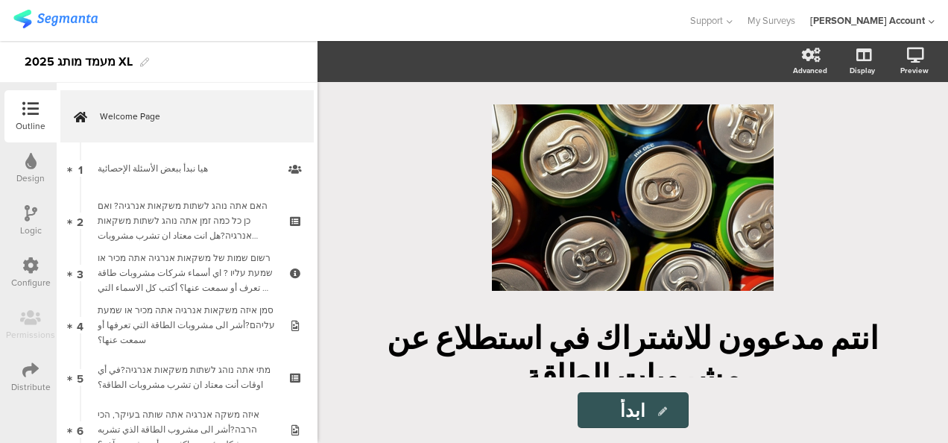
scroll to position [66, 0]
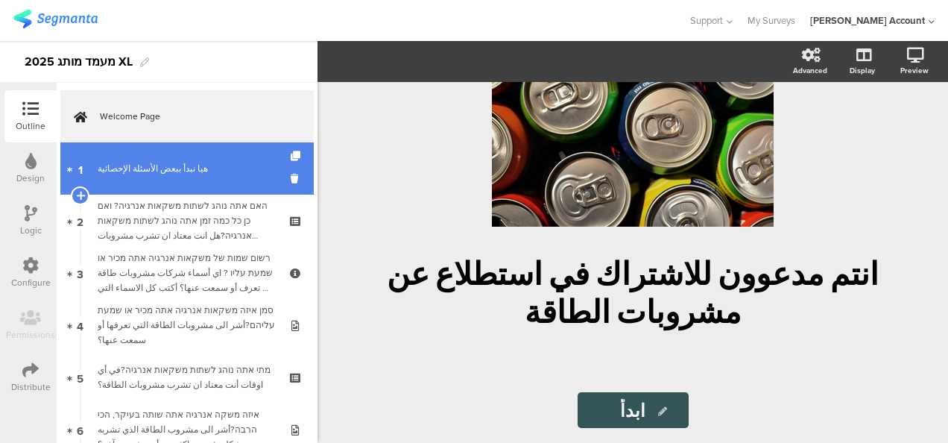
click at [165, 161] on div "هيا نبدأ ببعض الأسئلة الإحصائية" at bounding box center [187, 168] width 178 height 15
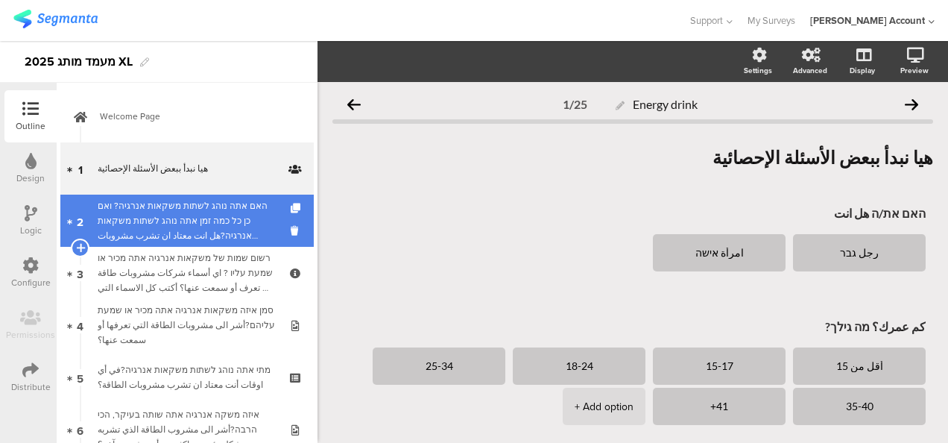
click at [180, 207] on div "האם אתה נוהג לשתות משקאות אנרגיה? ואם כן כל כמה זמן אתה נוהג לשתות משקאות אנרגי…" at bounding box center [187, 220] width 178 height 45
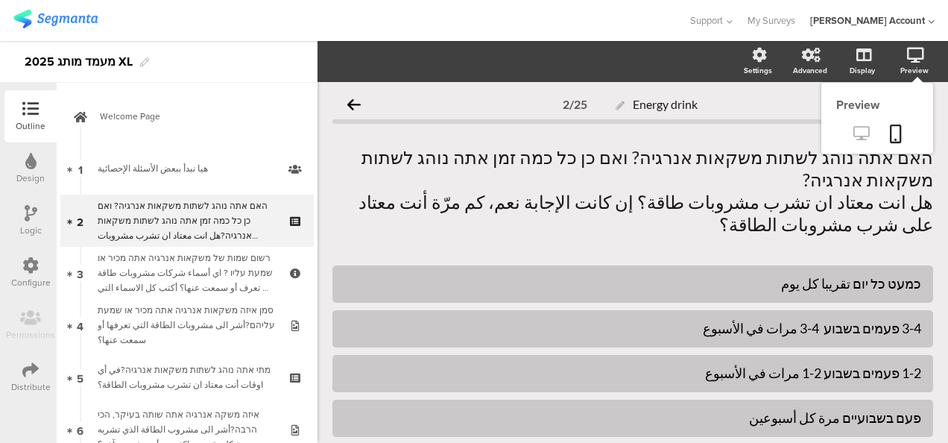
click at [854, 132] on icon at bounding box center [862, 133] width 16 height 14
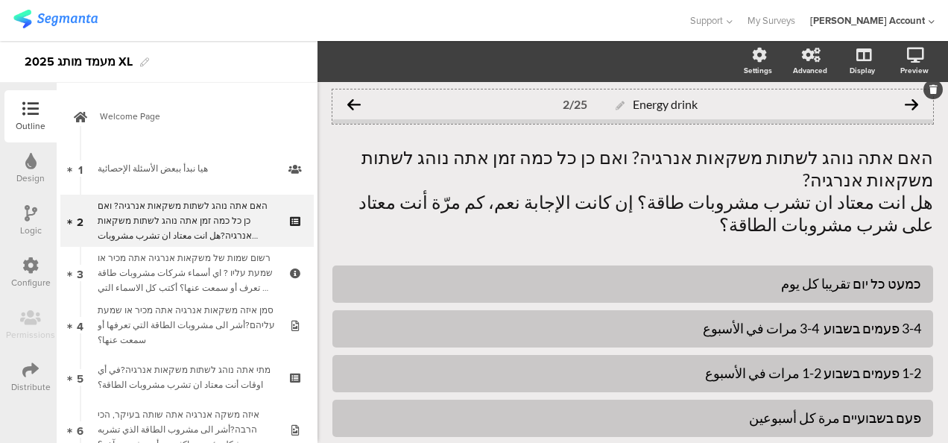
click at [905, 101] on icon at bounding box center [911, 104] width 13 height 13
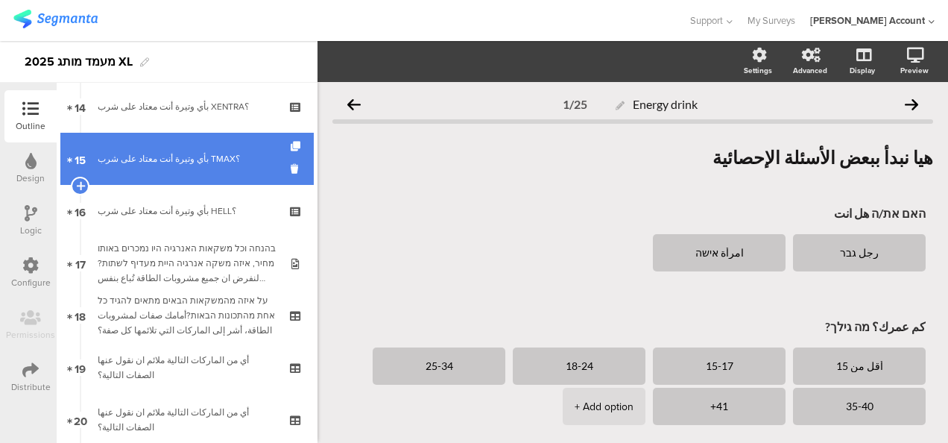
scroll to position [746, 0]
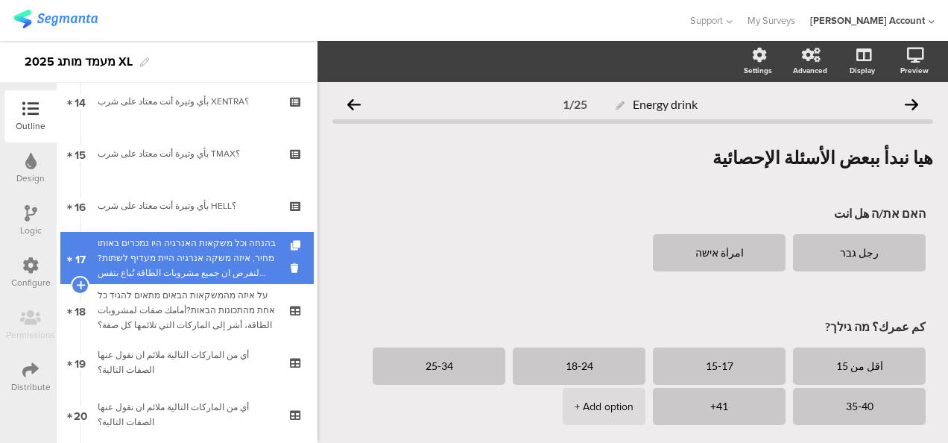
click at [215, 253] on div "בהנחה וכל משקאות האנרגיה היו נמכרים באותו מחיר, איזה משקה אנרגיה היית מעדיף לשת…" at bounding box center [187, 258] width 178 height 45
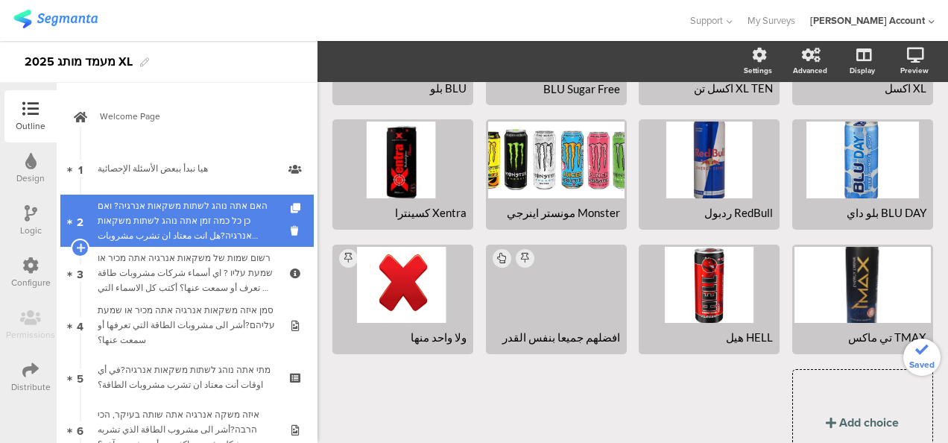
click at [224, 217] on div "האם אתה נוהג לשתות משקאות אנרגיה? ואם כן כל כמה זמן אתה נוהג לשתות משקאות אנרגי…" at bounding box center [187, 220] width 178 height 45
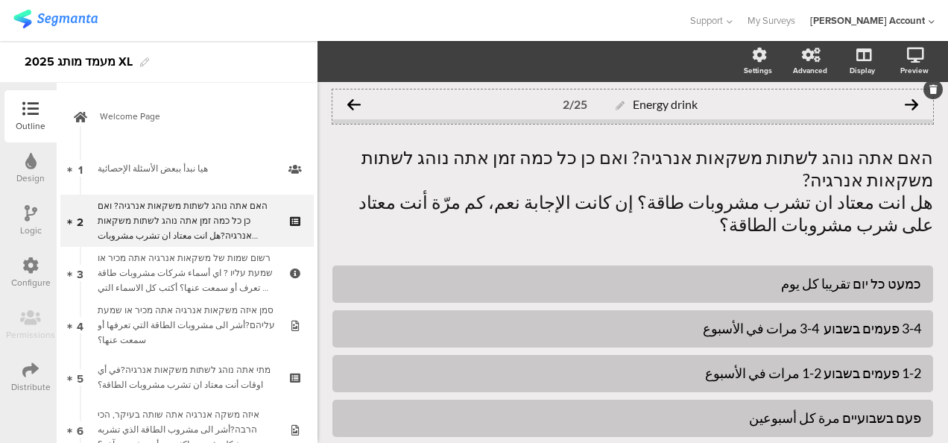
click at [356, 104] on icon at bounding box center [353, 104] width 13 height 13
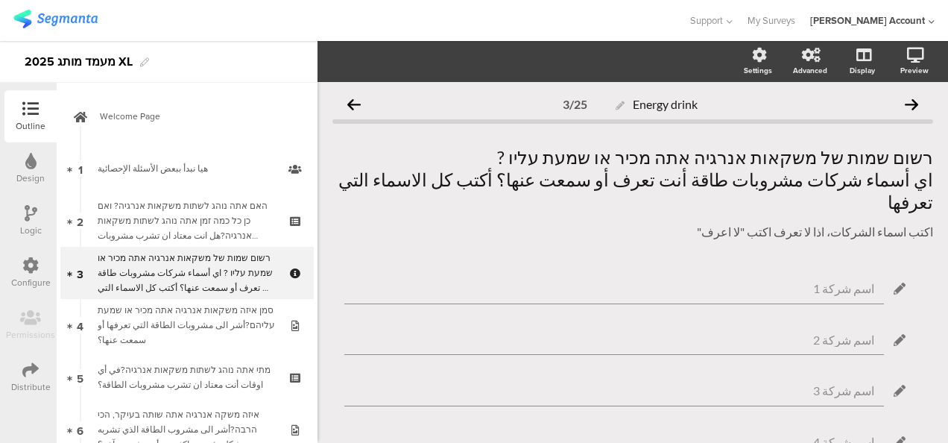
click at [356, 104] on icon at bounding box center [353, 104] width 13 height 13
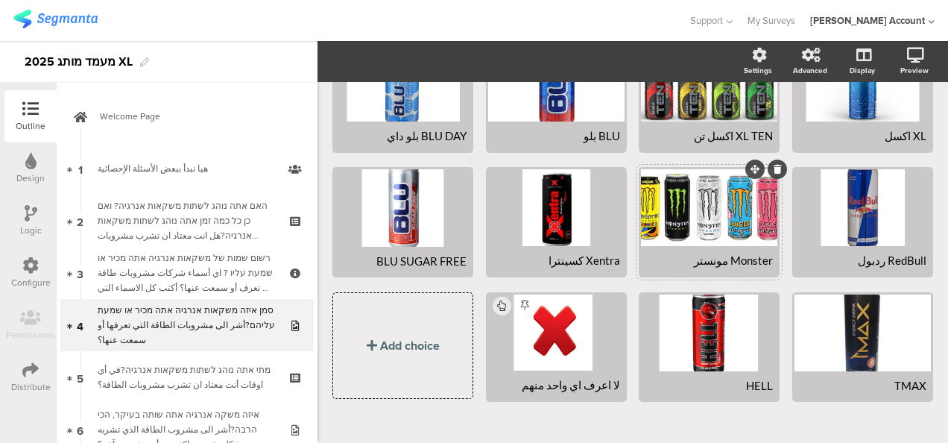
scroll to position [219, 0]
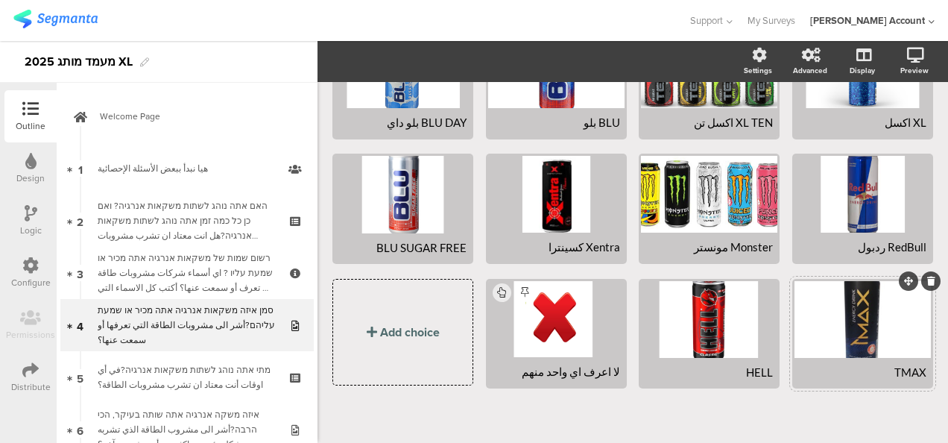
click at [849, 365] on div "TMAX" at bounding box center [863, 371] width 128 height 13
click at [723, 365] on div "HELL" at bounding box center [710, 371] width 128 height 13
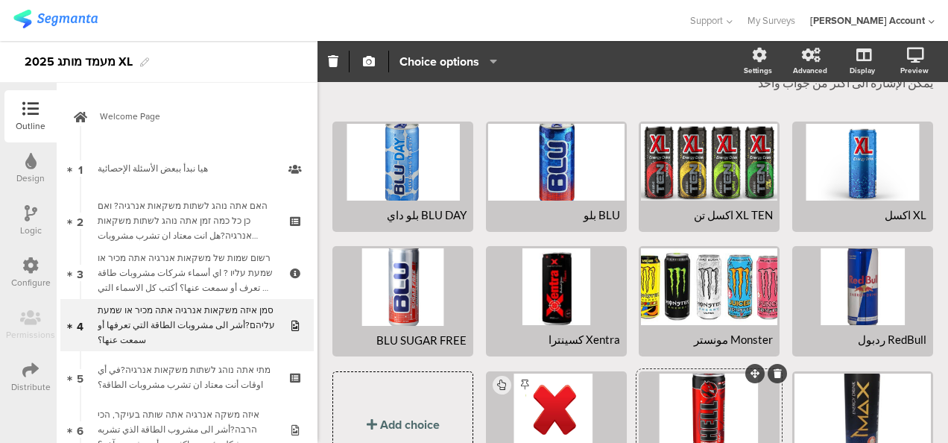
scroll to position [0, 0]
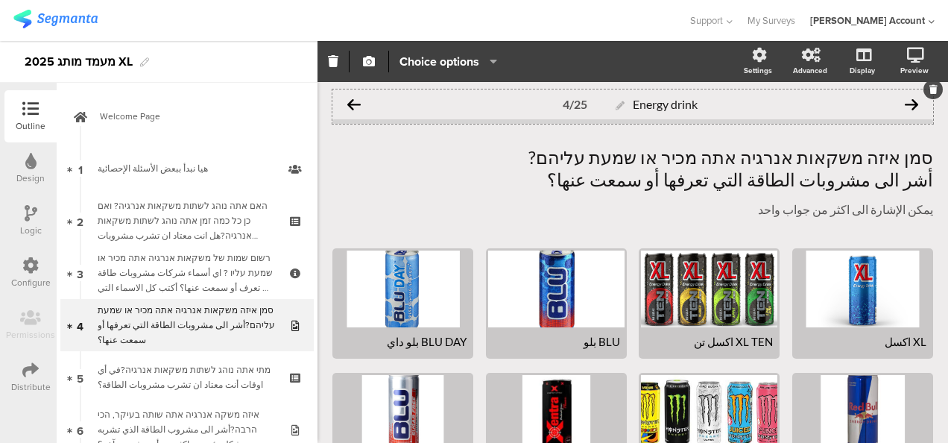
click at [353, 104] on icon at bounding box center [353, 104] width 13 height 13
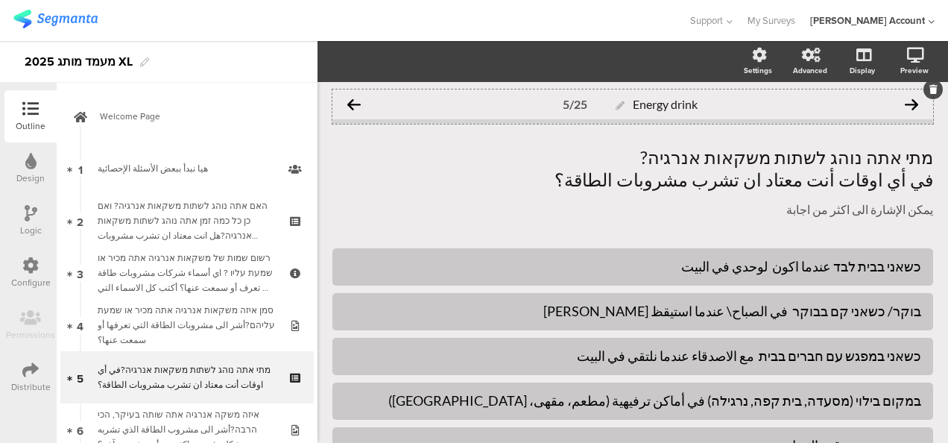
click at [353, 101] on icon at bounding box center [353, 104] width 13 height 13
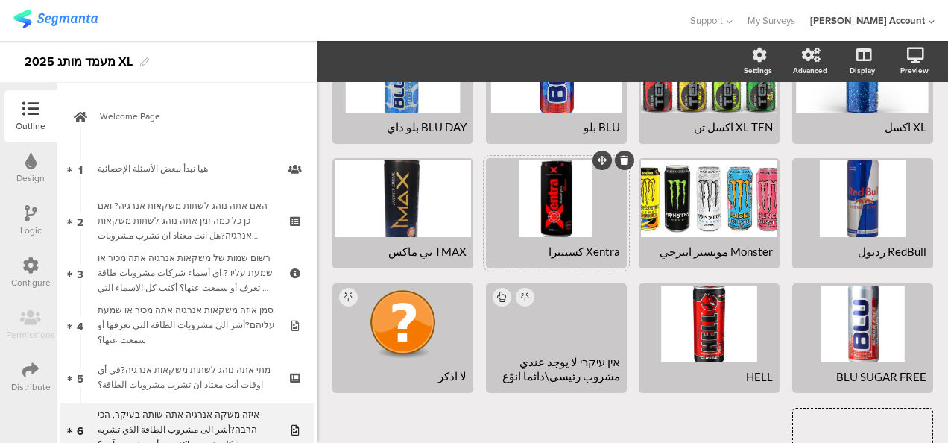
scroll to position [298, 0]
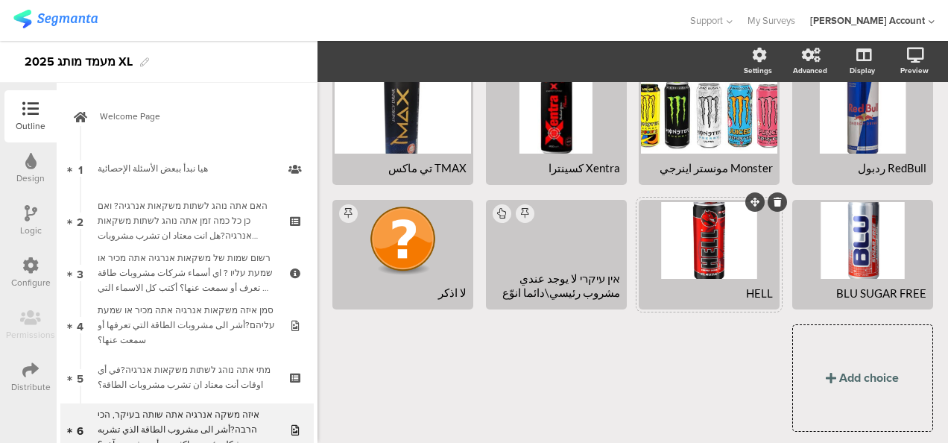
click at [687, 289] on div "HELL" at bounding box center [710, 292] width 128 height 13
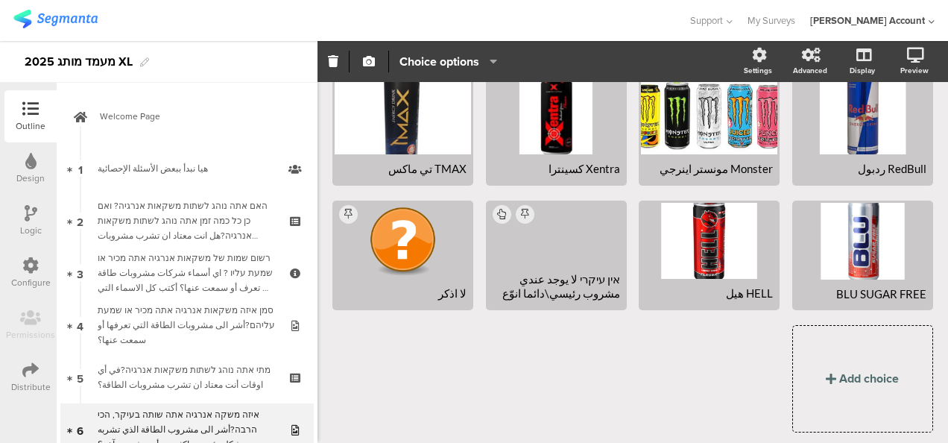
click at [641, 365] on div "XL اكسل XL TEN اكسل تن" at bounding box center [627, 198] width 613 height 494
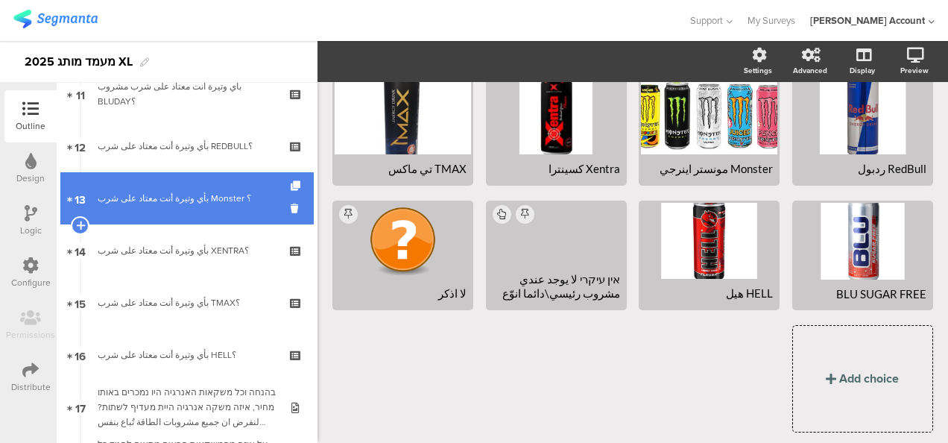
scroll to position [746, 0]
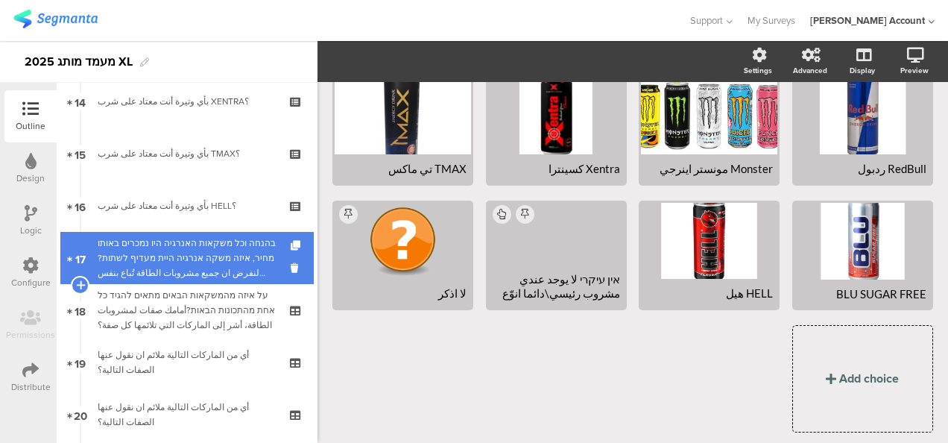
click at [226, 258] on div "בהנחה וכל משקאות האנרגיה היו נמכרים באותו מחיר, איזה משקה אנרגיה היית מעדיף לשת…" at bounding box center [187, 258] width 178 height 45
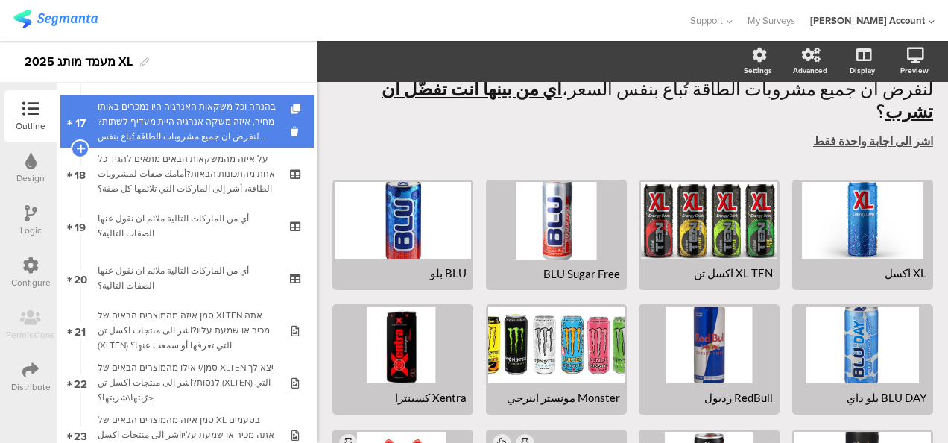
scroll to position [895, 0]
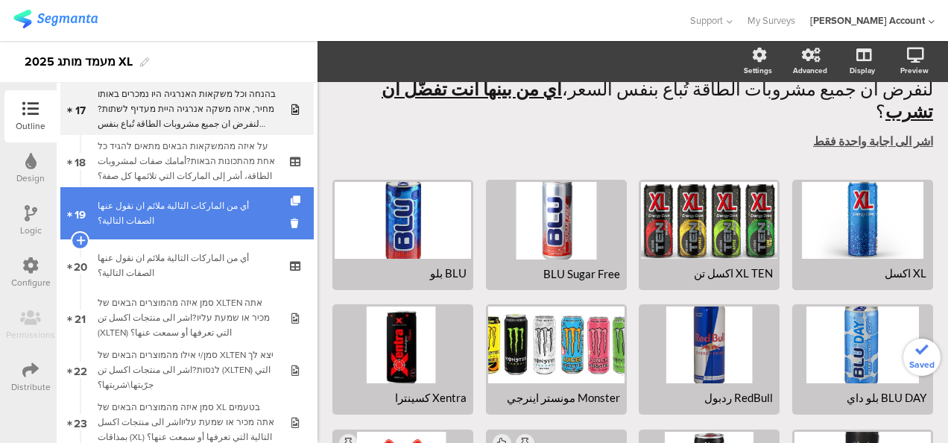
click at [240, 213] on div "أي من الماركات التالية ملائم ان نقول عنها الصفات التالية؟" at bounding box center [187, 213] width 178 height 30
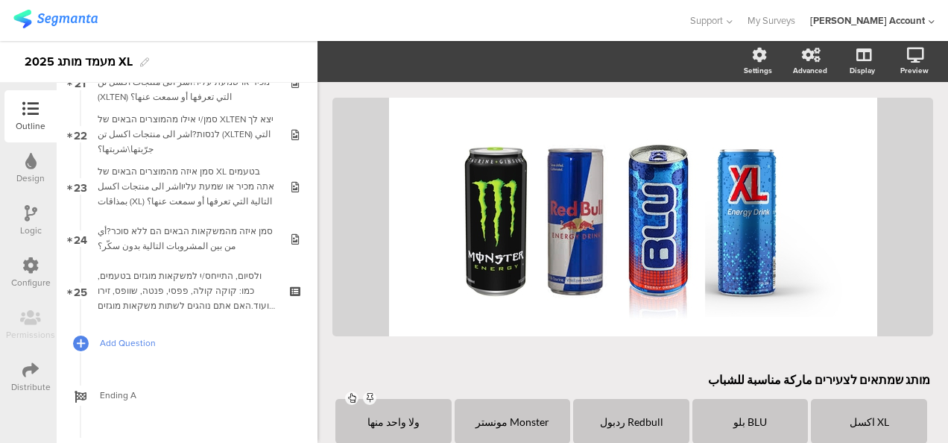
scroll to position [1098, 0]
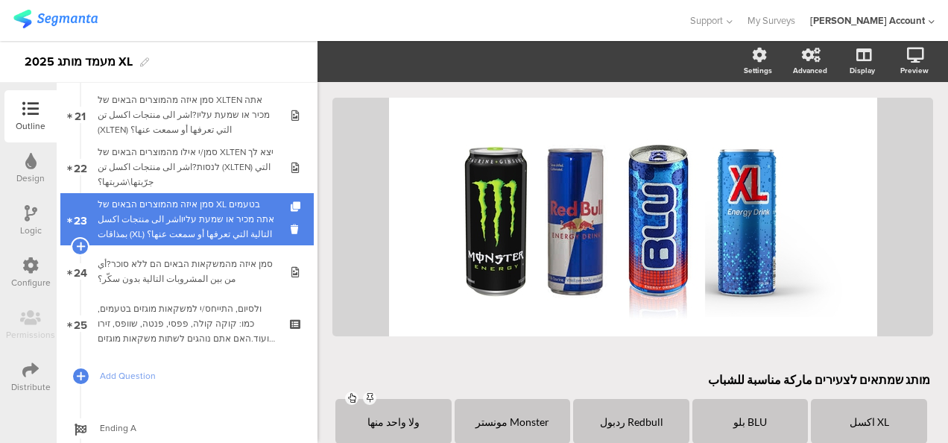
click at [241, 213] on div "סמן איזה מהמוצרים הבאים של XL בטעמים אתה מכיר או שמעת עליוاشر الى منتجات اكسل ب…" at bounding box center [187, 219] width 178 height 45
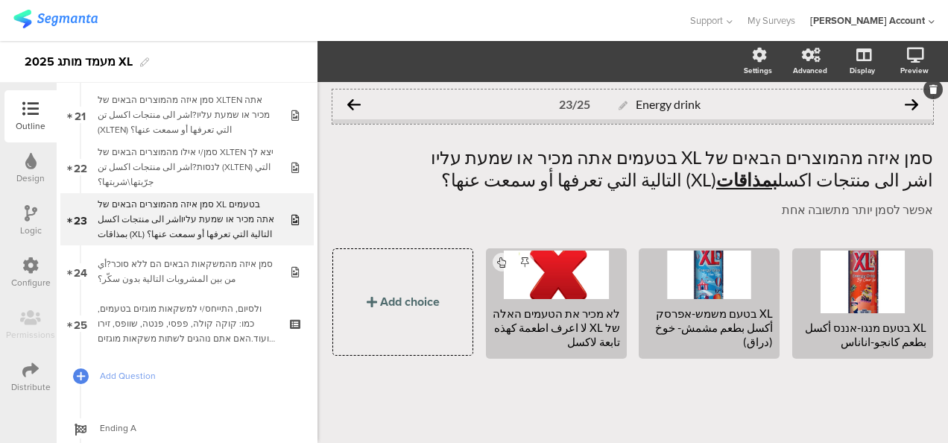
click at [914, 102] on icon at bounding box center [911, 104] width 13 height 13
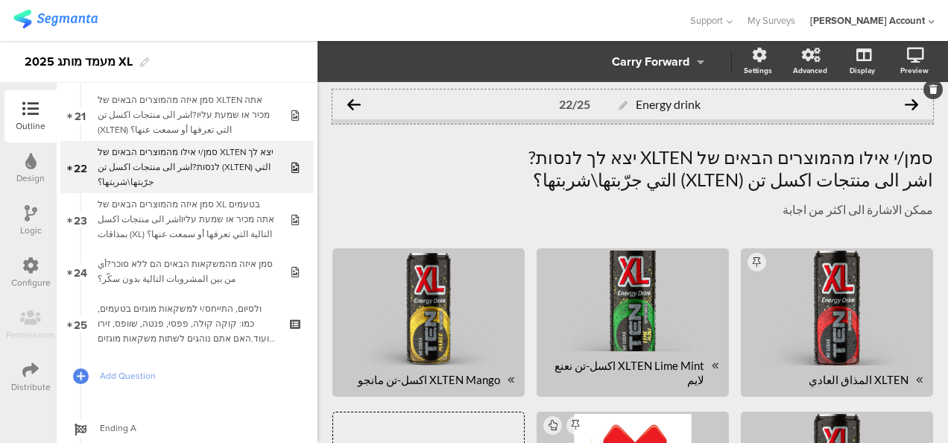
click at [905, 101] on icon at bounding box center [911, 104] width 13 height 13
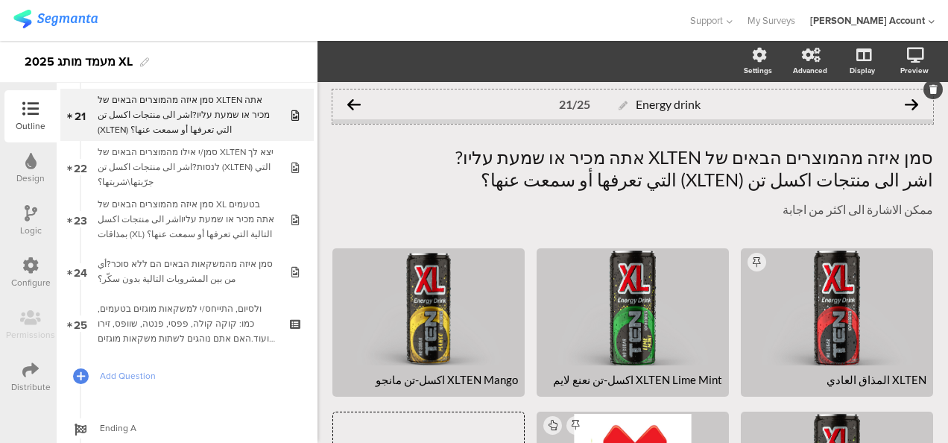
click at [354, 104] on icon at bounding box center [353, 104] width 13 height 13
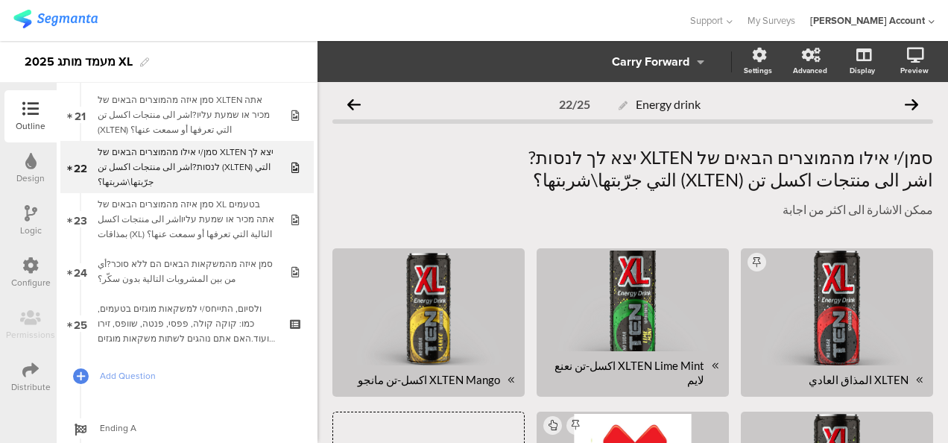
click at [354, 104] on icon at bounding box center [353, 104] width 13 height 13
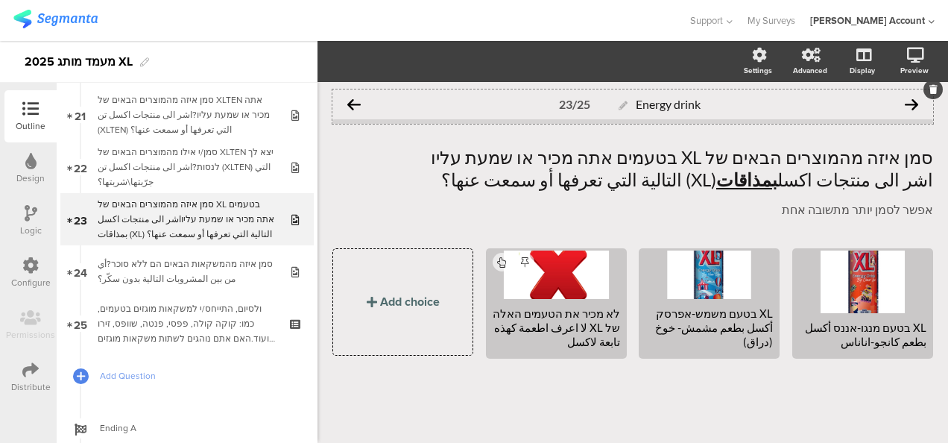
click at [915, 105] on icon at bounding box center [911, 104] width 13 height 13
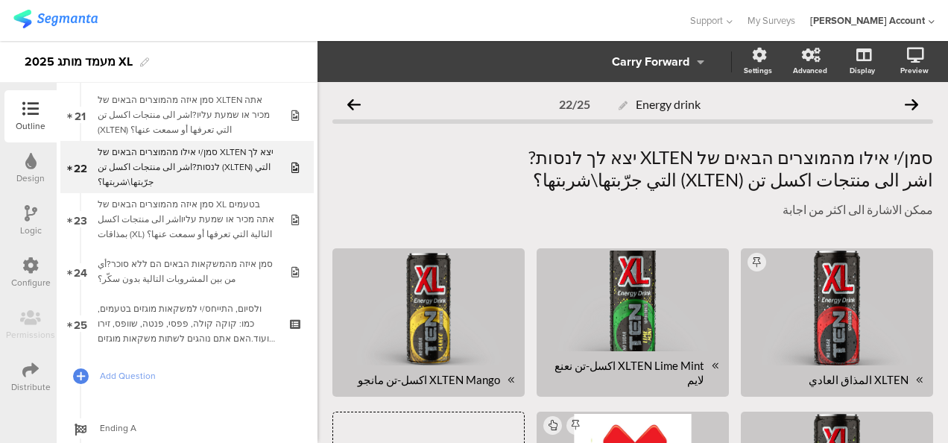
click at [36, 213] on icon at bounding box center [31, 213] width 13 height 16
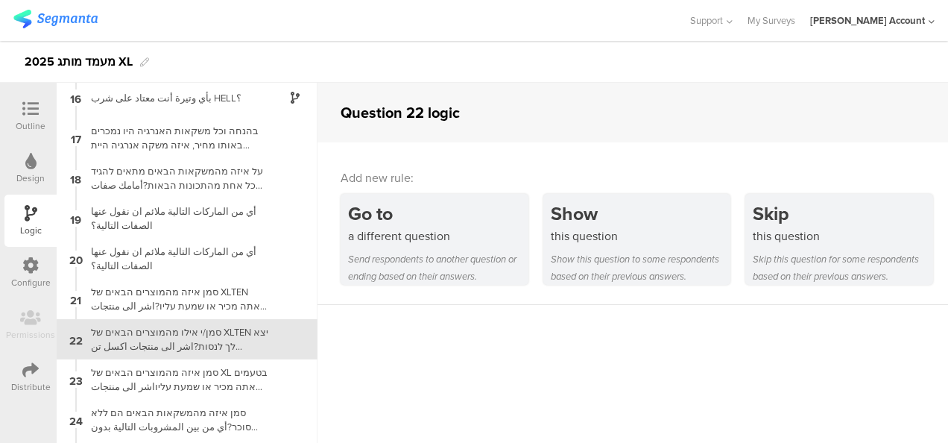
scroll to position [646, 0]
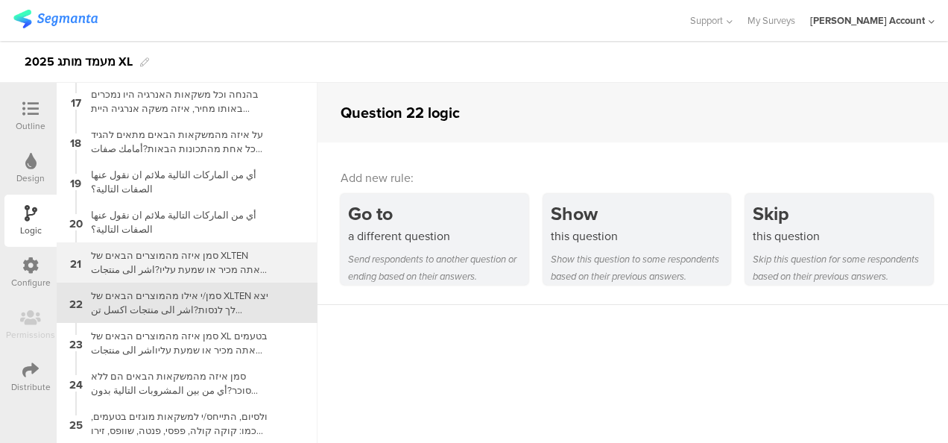
click at [194, 267] on div "סמן איזה מהמוצרים הבאים של XLTEN אתה מכיר או שמעת עליו?اشر الى منتجات اكسل تن (…" at bounding box center [175, 262] width 186 height 28
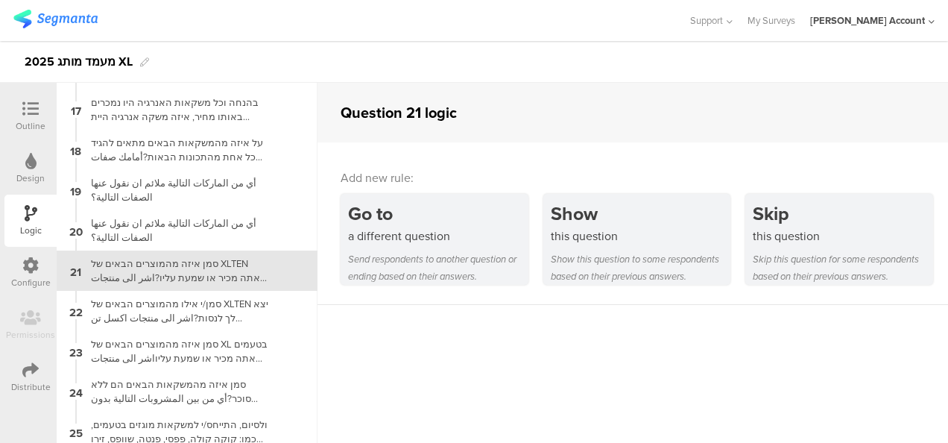
scroll to position [646, 0]
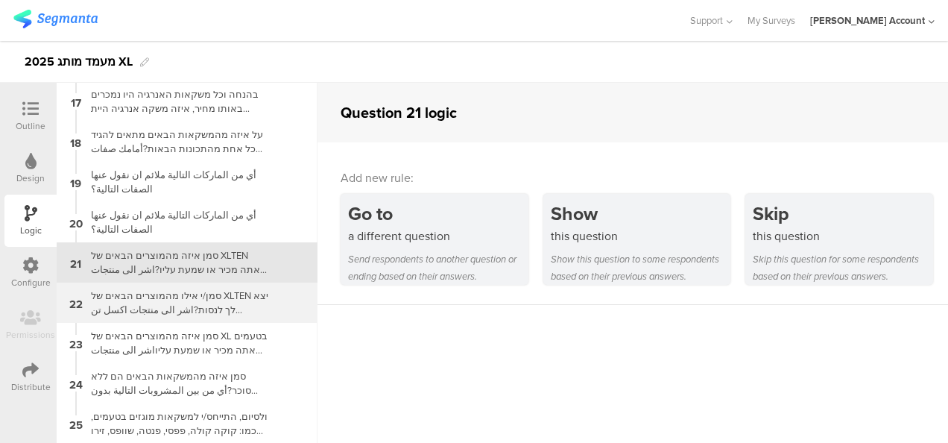
click at [211, 308] on div "סמן/י אילו מהמוצרים הבאים של XLTEN יצא לך לנסות?اشر الى منتجات اكسل تن (XLTEN) …" at bounding box center [175, 303] width 186 height 28
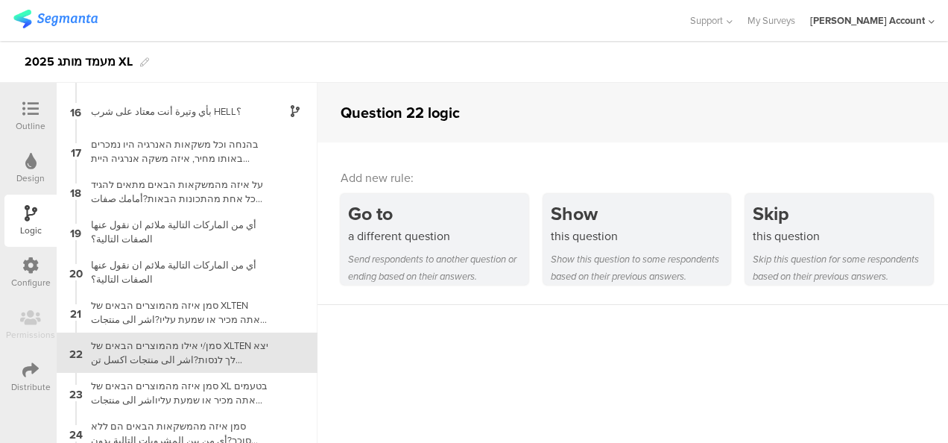
scroll to position [646, 0]
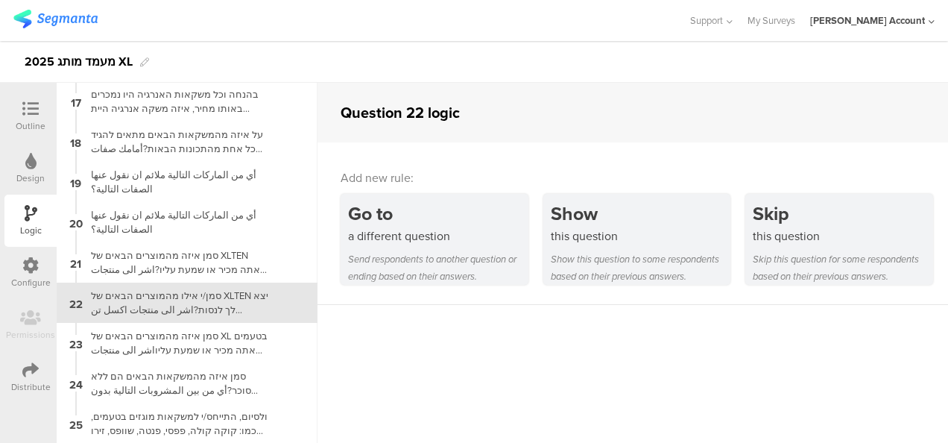
click at [25, 113] on icon at bounding box center [30, 109] width 16 height 16
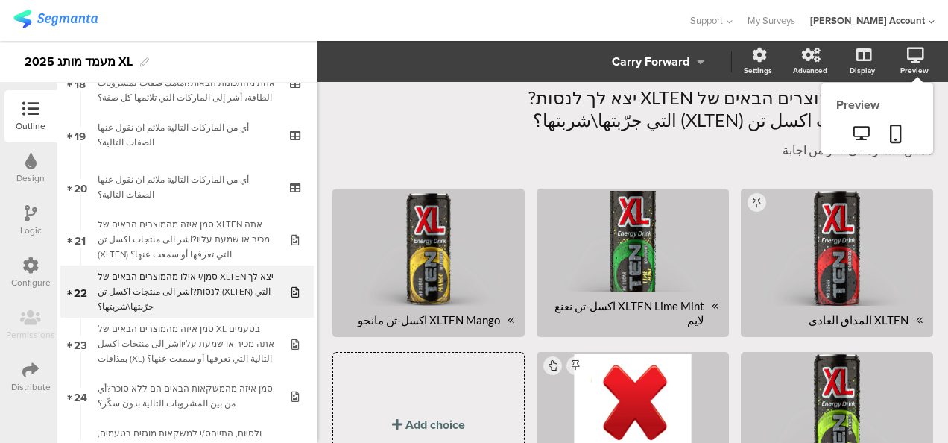
scroll to position [1001, 0]
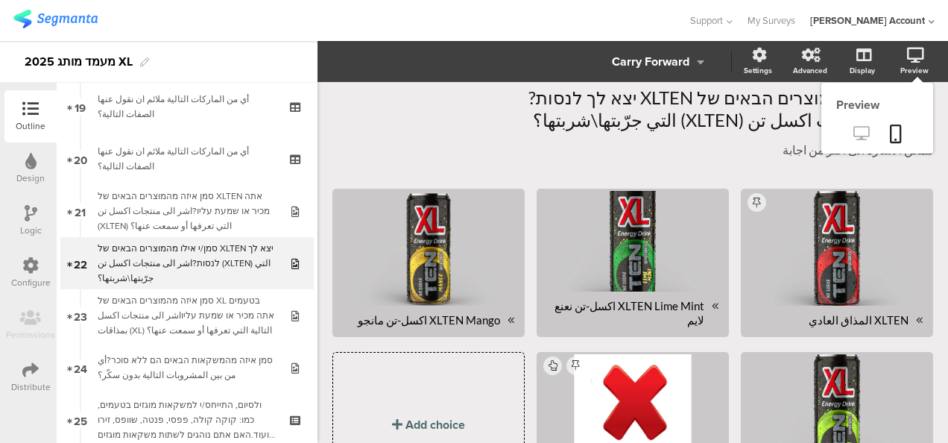
click at [854, 131] on icon at bounding box center [862, 133] width 16 height 14
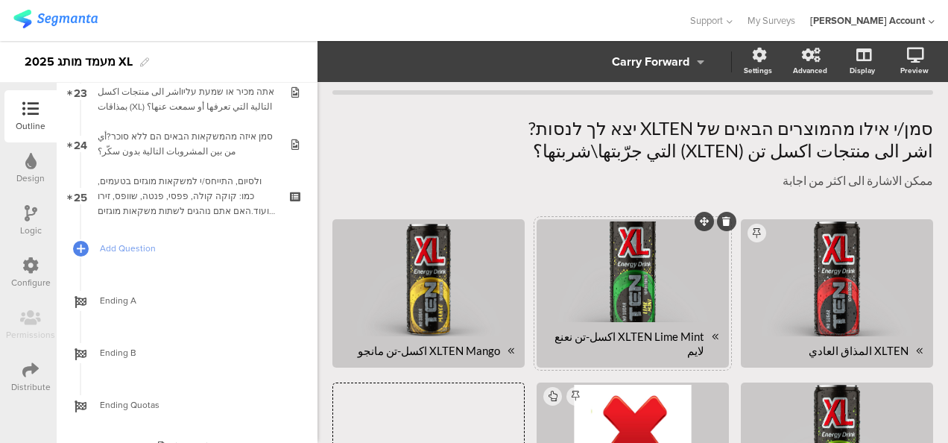
scroll to position [0, 0]
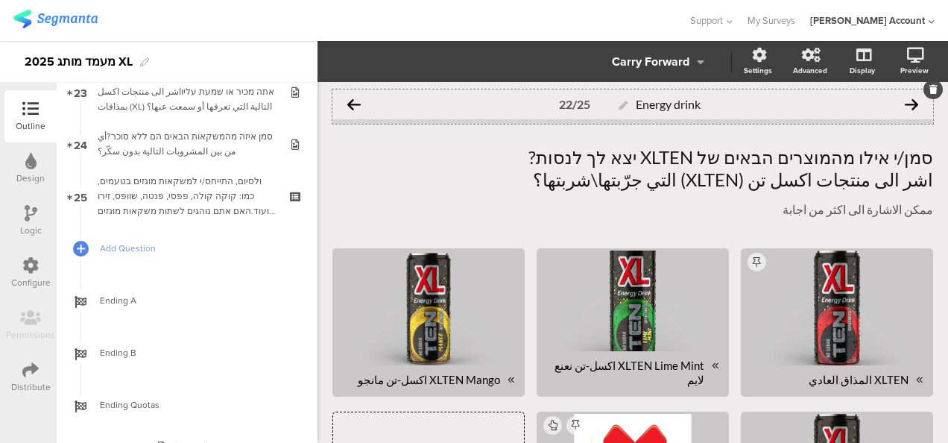
click at [905, 104] on icon at bounding box center [911, 104] width 13 height 13
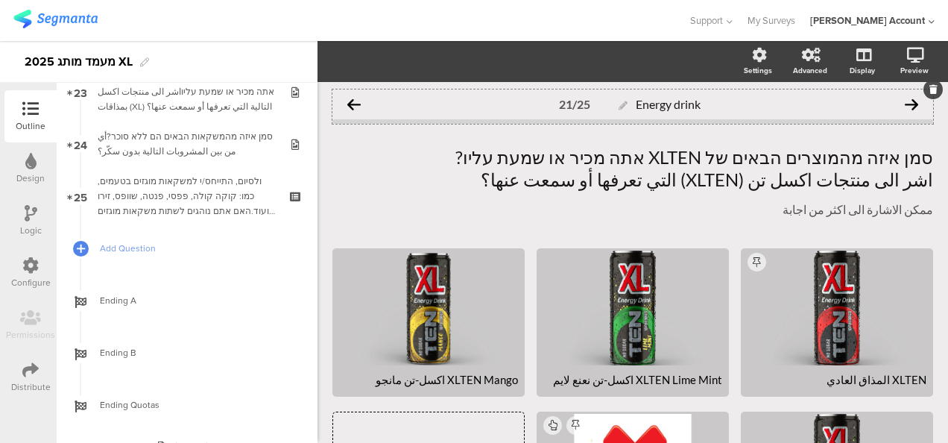
click at [356, 107] on icon at bounding box center [353, 104] width 13 height 13
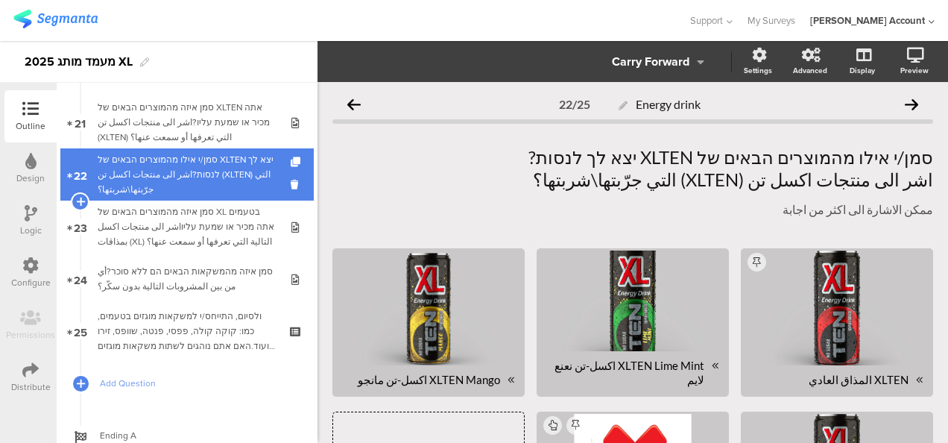
scroll to position [1076, 0]
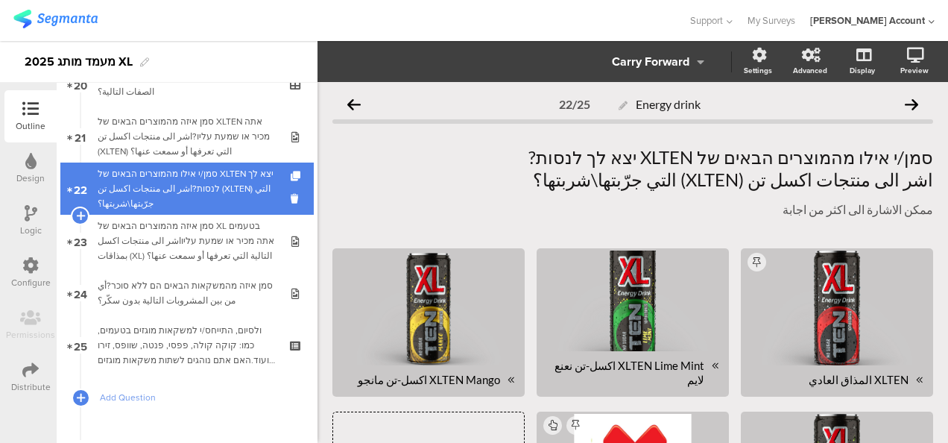
click at [194, 180] on div "סמן/י אילו מהמוצרים הבאים של XLTEN יצא לך לנסות?اشر الى منتجات اكسل تن (XLTEN) …" at bounding box center [187, 188] width 178 height 45
click at [218, 189] on div "סמן/י אילו מהמוצרים הבאים של XLTEN יצא לך לנסות?اشر الى منتجات اكسل تن (XLTEN) …" at bounding box center [187, 188] width 178 height 45
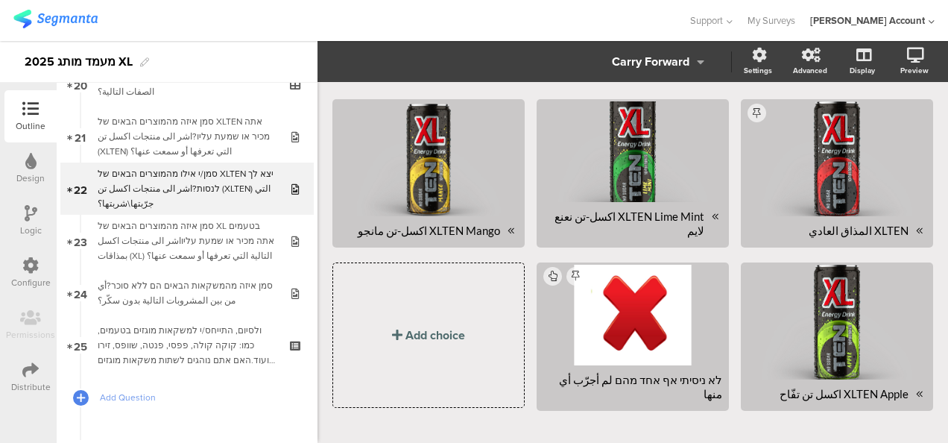
scroll to position [0, 0]
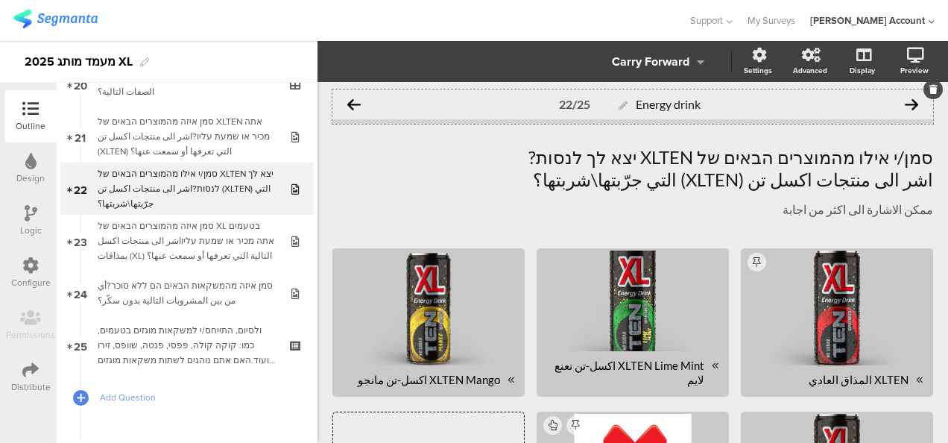
click at [357, 101] on icon at bounding box center [353, 104] width 13 height 13
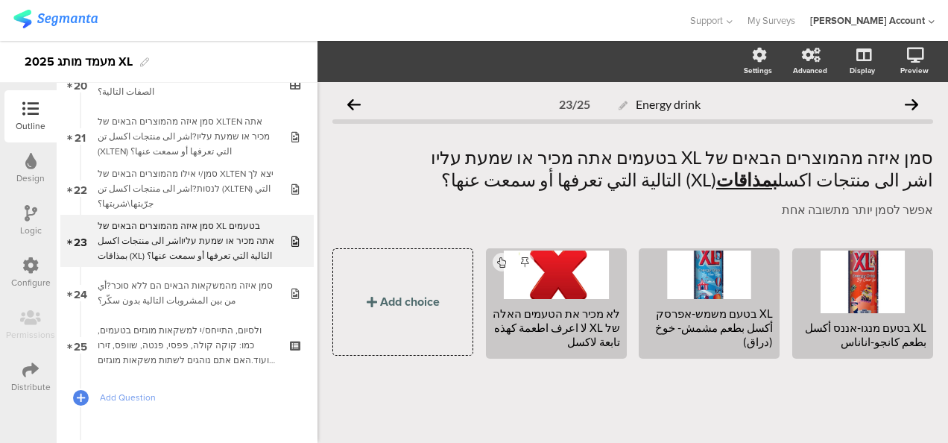
click at [33, 210] on icon at bounding box center [31, 213] width 13 height 16
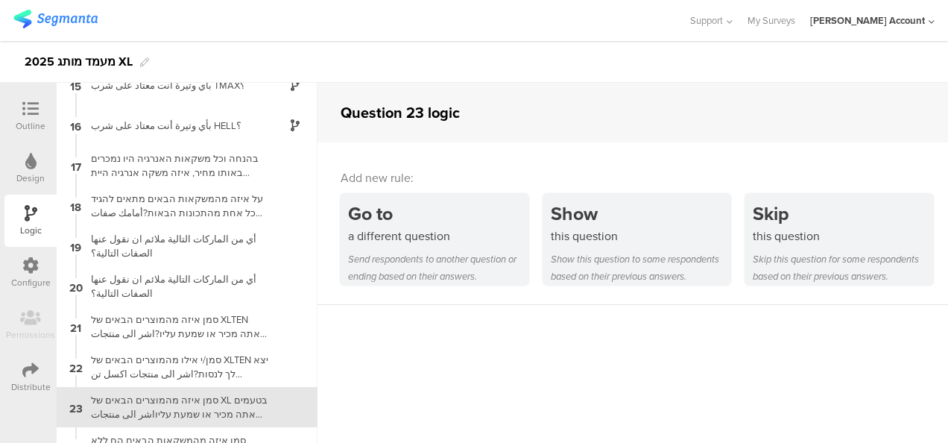
scroll to position [646, 0]
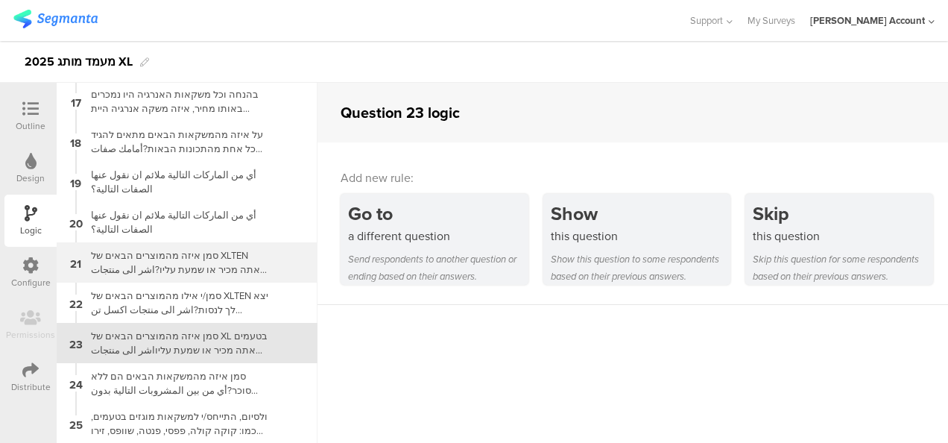
click at [230, 255] on div "סמן איזה מהמוצרים הבאים של XLTEN אתה מכיר או שמעת עליו?اشر الى منتجات اكسل تن (…" at bounding box center [175, 262] width 186 height 28
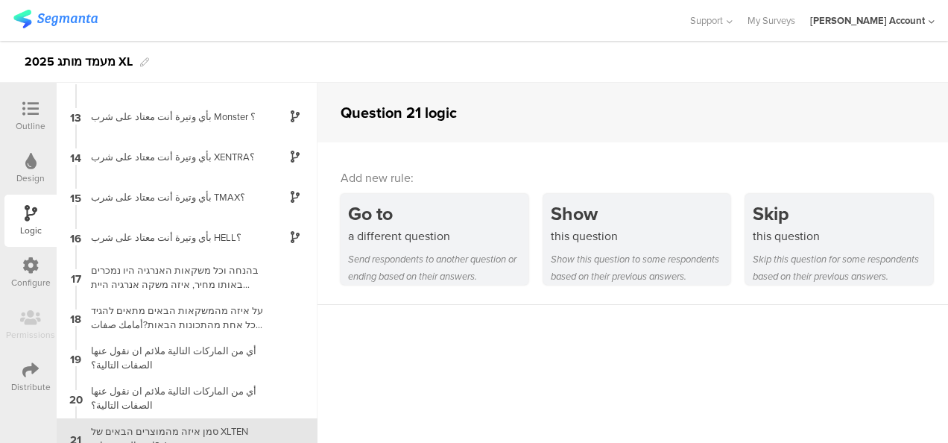
scroll to position [645, 0]
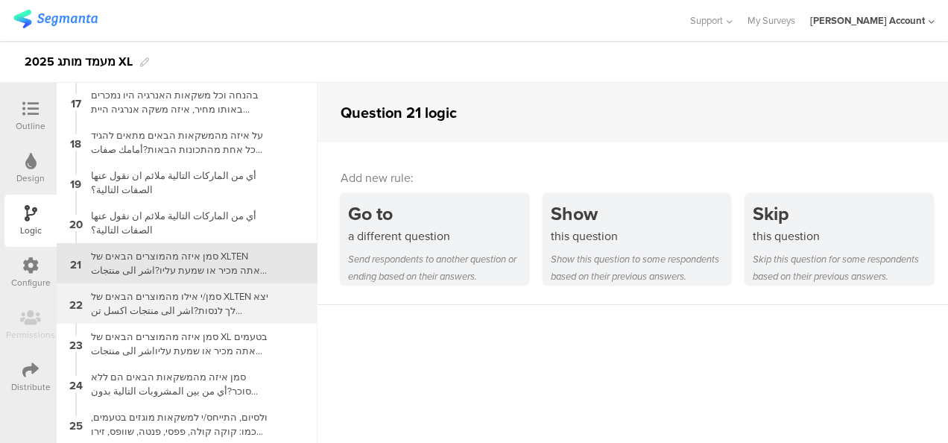
click at [227, 303] on div "סמן/י אילו מהמוצרים הבאים של XLTEN יצא לך לנסות?اشر الى منتجات اكسل تن (XLTEN) …" at bounding box center [175, 303] width 186 height 28
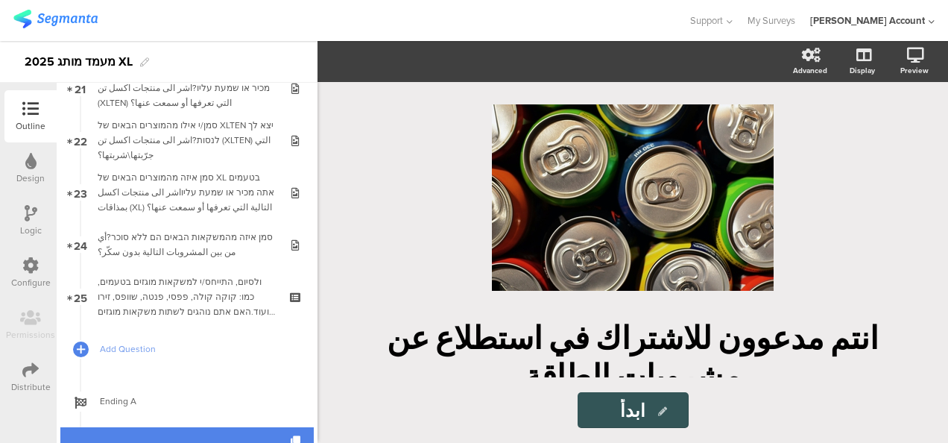
scroll to position [1098, 0]
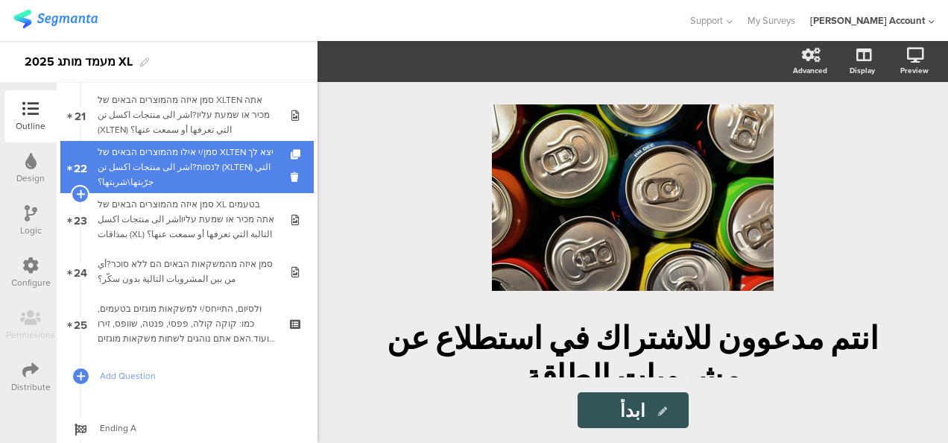
click at [215, 149] on div "סמן/י אילו מהמוצרים הבאים של XLTEN יצא לך לנסות?اشر الى منتجات اكسل تن (XLTEN) …" at bounding box center [187, 167] width 178 height 45
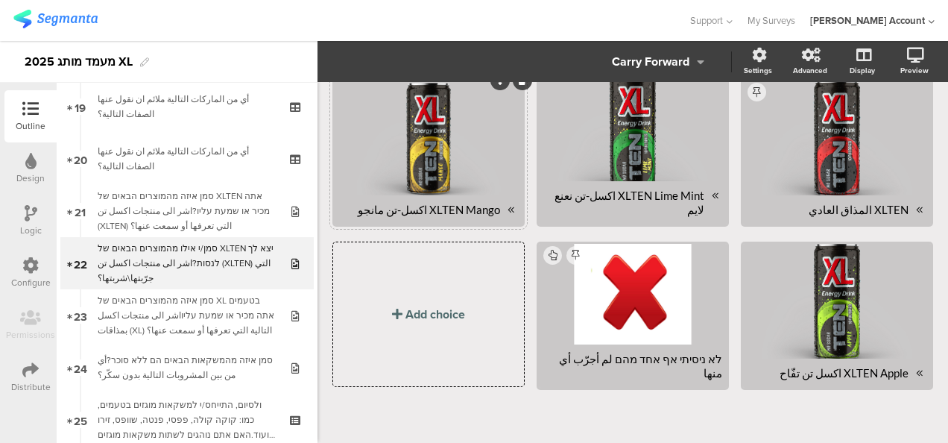
scroll to position [172, 0]
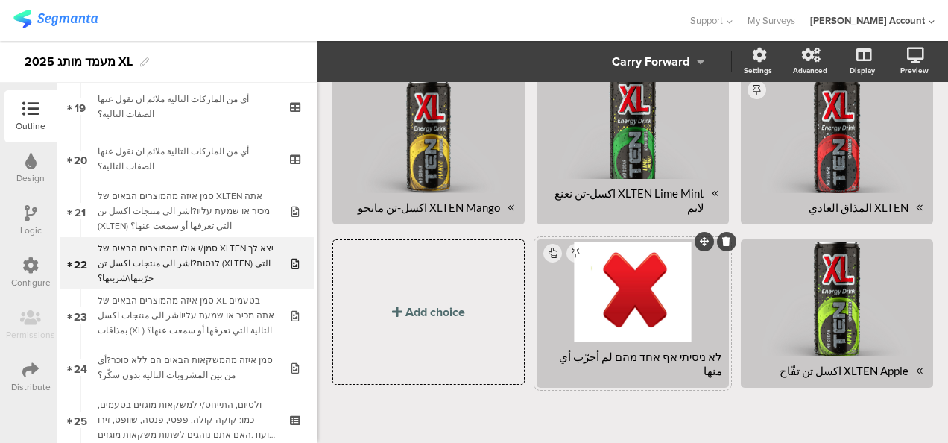
click at [607, 304] on div at bounding box center [633, 292] width 188 height 101
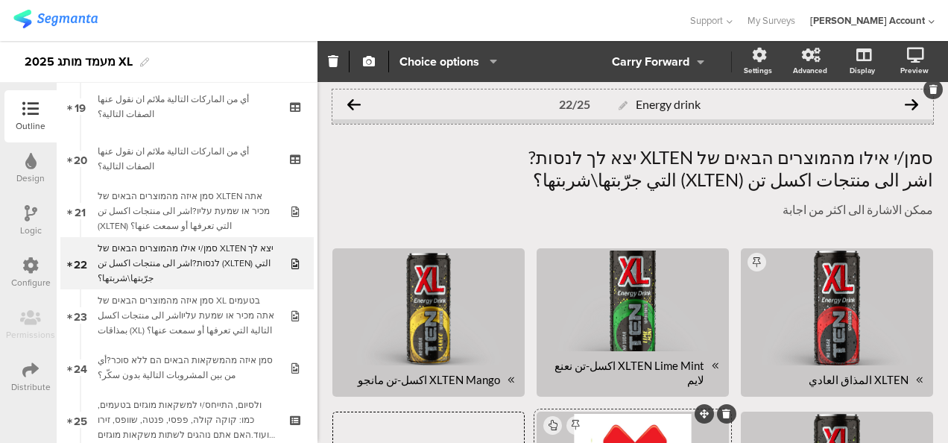
click at [905, 103] on icon at bounding box center [911, 104] width 13 height 13
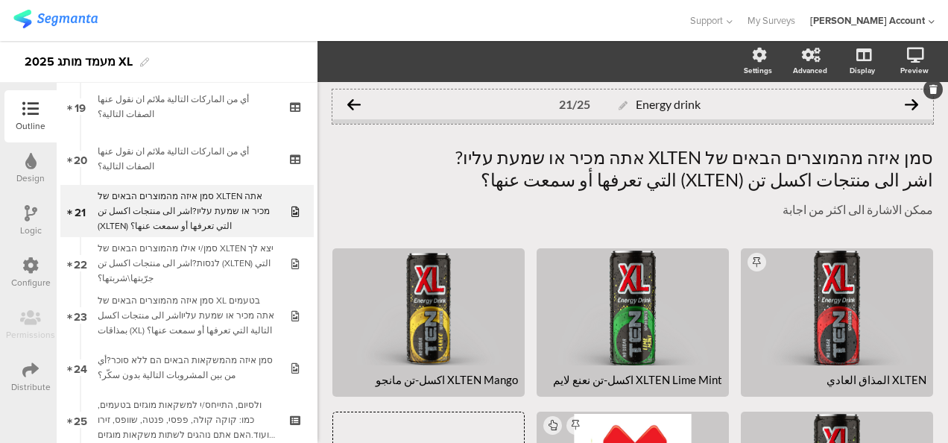
click at [353, 106] on icon at bounding box center [353, 104] width 13 height 13
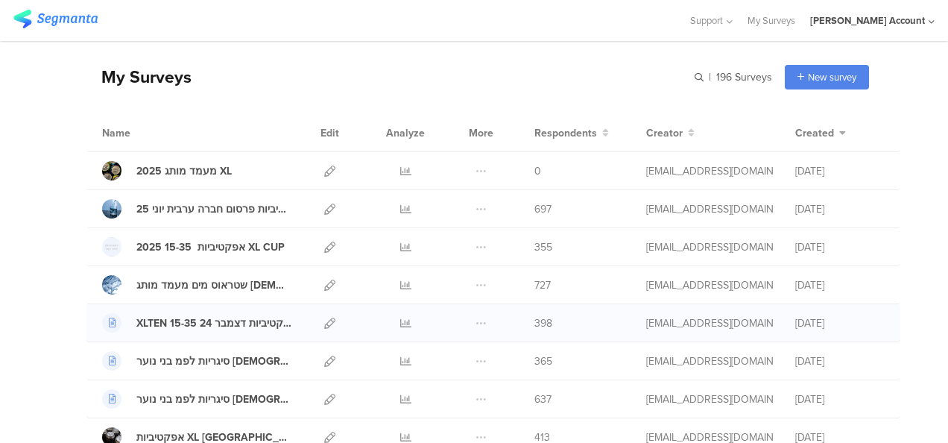
scroll to position [75, 0]
